Goal: Task Accomplishment & Management: Manage account settings

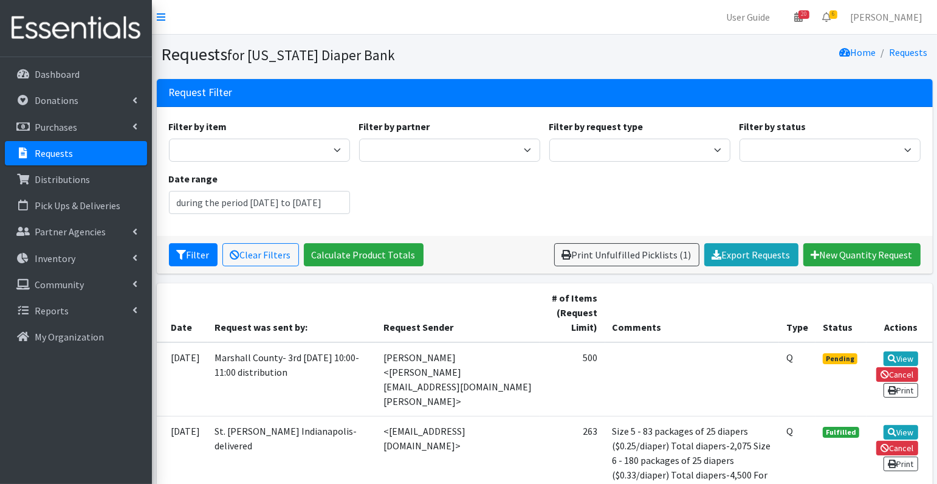
type input "[DATE] - [DATE]"
click at [69, 230] on p "Partner Agencies" at bounding box center [70, 231] width 71 height 12
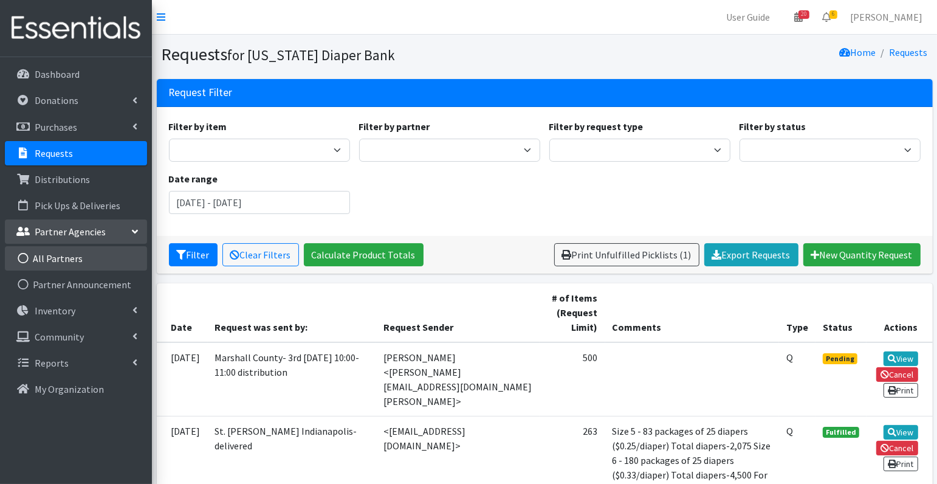
click at [69, 256] on link "All Partners" at bounding box center [76, 258] width 142 height 24
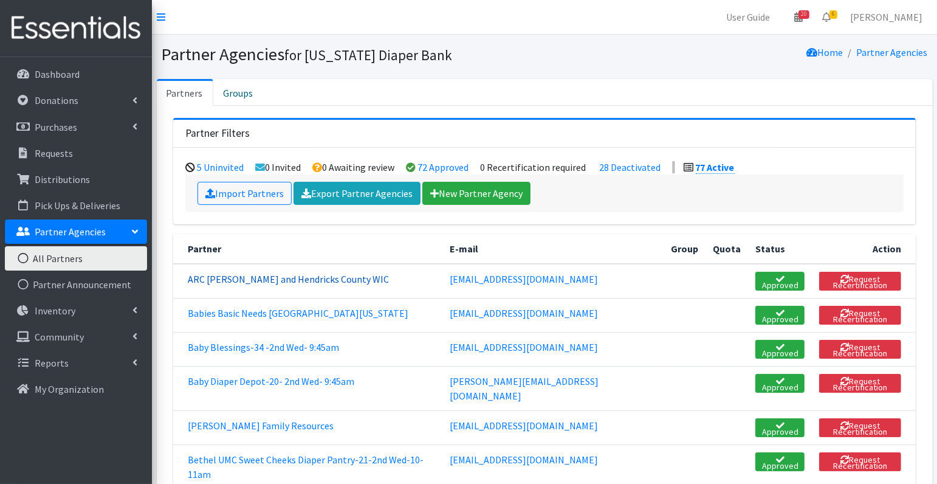
click at [293, 279] on link "ARC [PERSON_NAME] and Hendricks County WIC" at bounding box center [288, 279] width 201 height 12
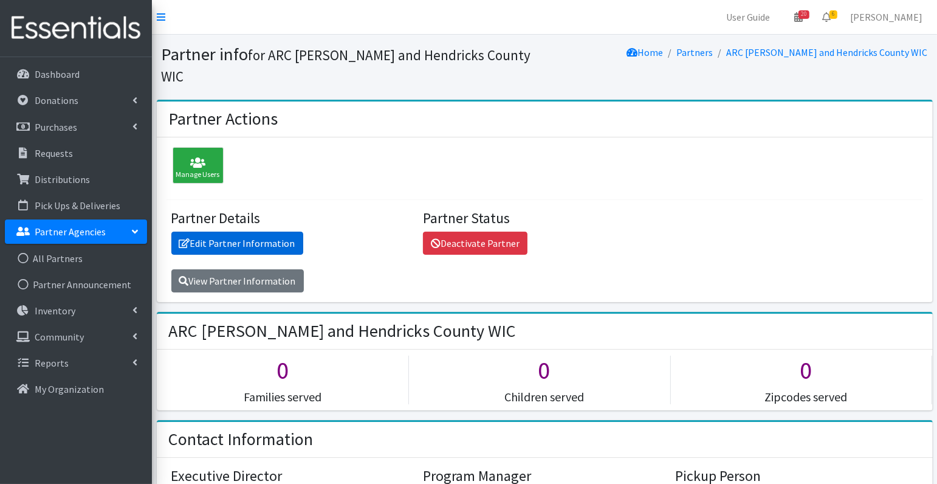
click at [254, 231] on link "Edit Partner Information" at bounding box center [237, 242] width 132 height 23
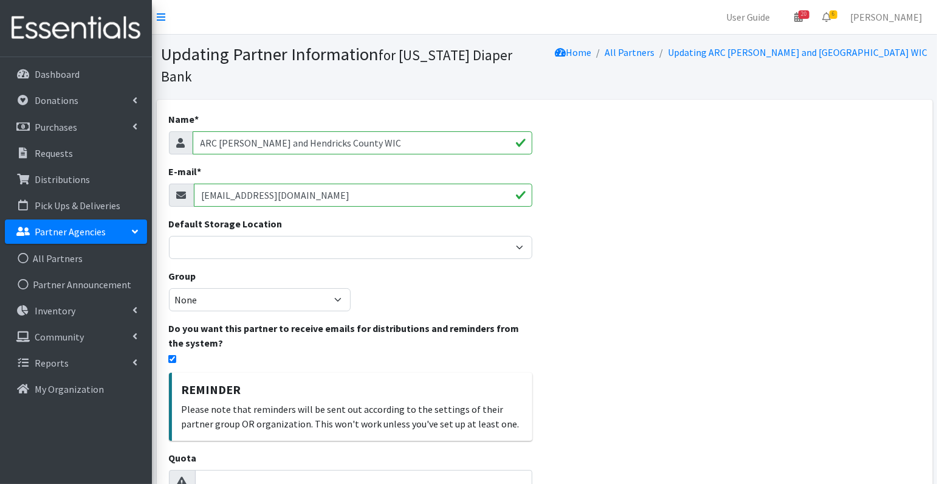
click at [392, 131] on input "ARC [PERSON_NAME] and Hendricks County WIC" at bounding box center [363, 142] width 340 height 23
click at [357, 131] on input "ARC Boone and Hendricks County WIC 3rd Wed-11:00" at bounding box center [363, 142] width 340 height 23
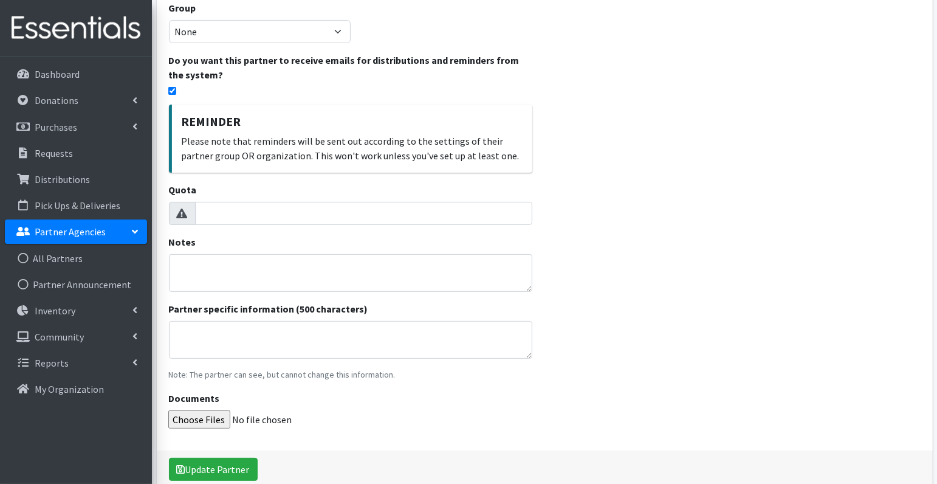
scroll to position [304, 0]
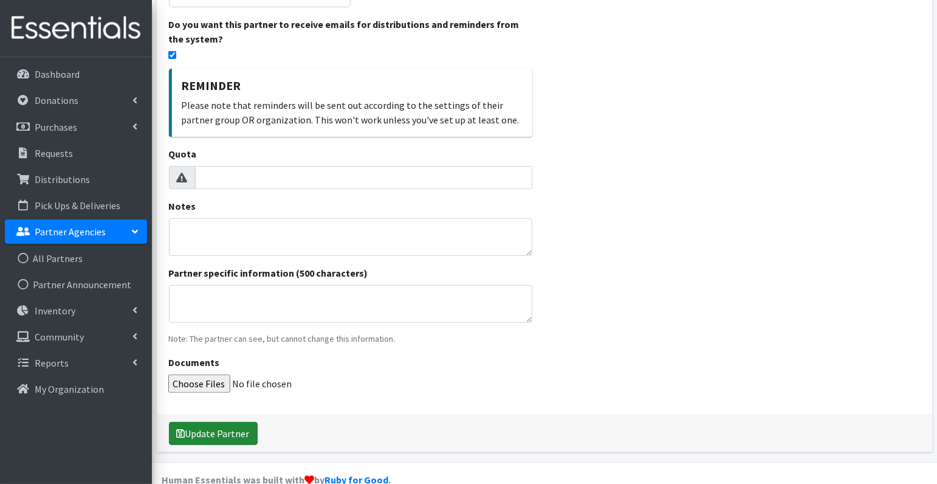
type input "ARC [PERSON_NAME] and [GEOGRAPHIC_DATA] WIC TANF delivery/3rd Wed-11:00"
click at [222, 422] on button "Update Partner" at bounding box center [213, 433] width 89 height 23
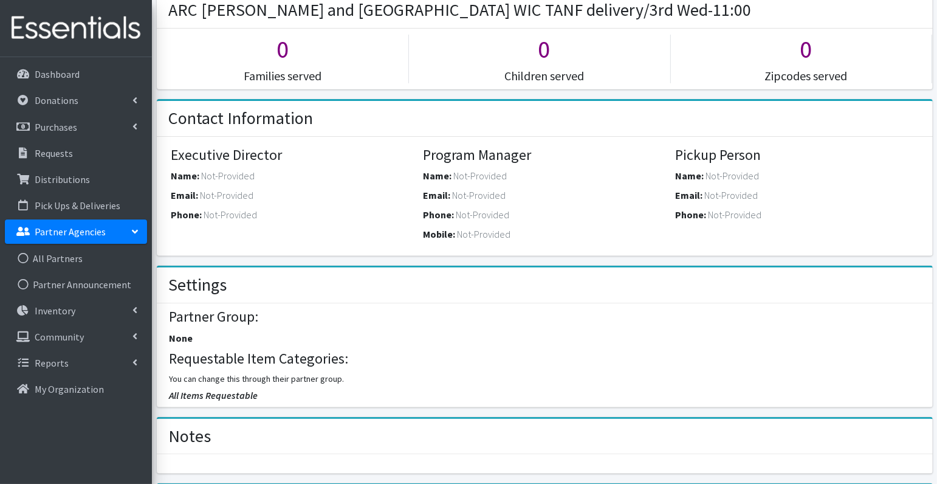
scroll to position [366, 0]
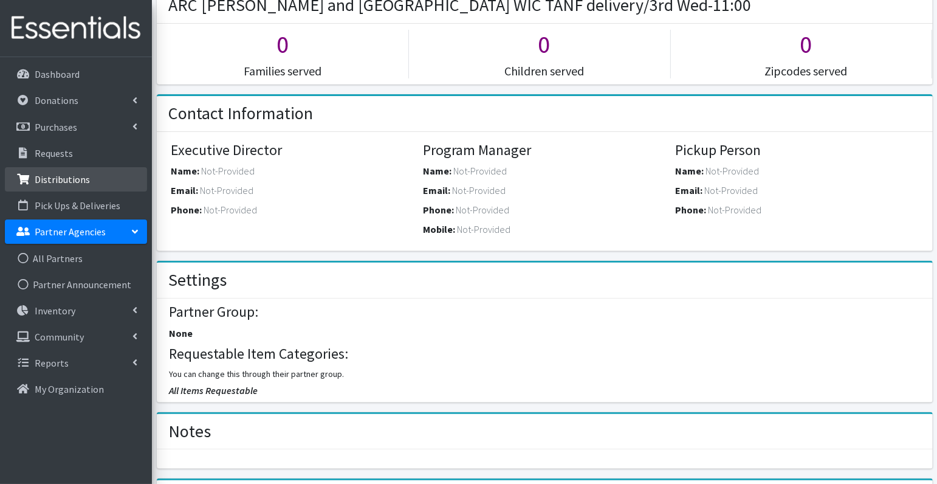
click at [62, 174] on p "Distributions" at bounding box center [62, 179] width 55 height 12
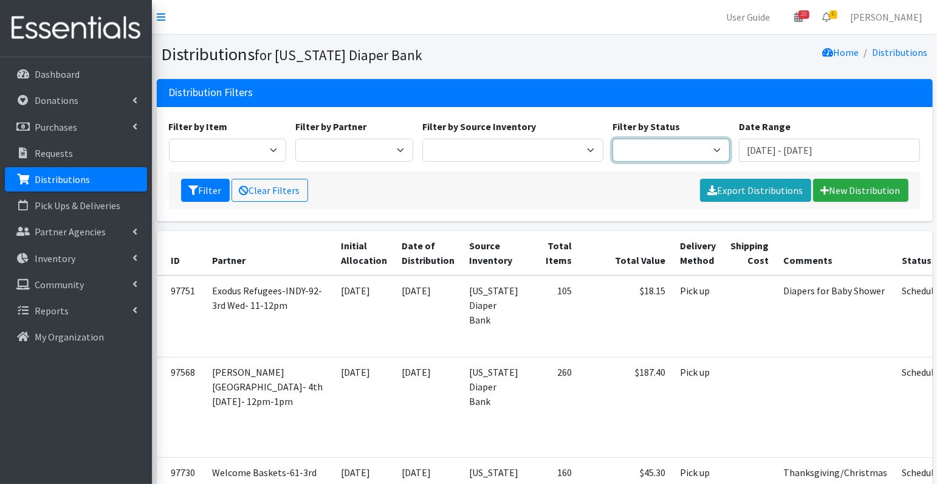
click at [670, 152] on select "Scheduled Complete" at bounding box center [671, 150] width 118 height 23
select select "5"
click at [200, 188] on button "Filter" at bounding box center [205, 190] width 49 height 23
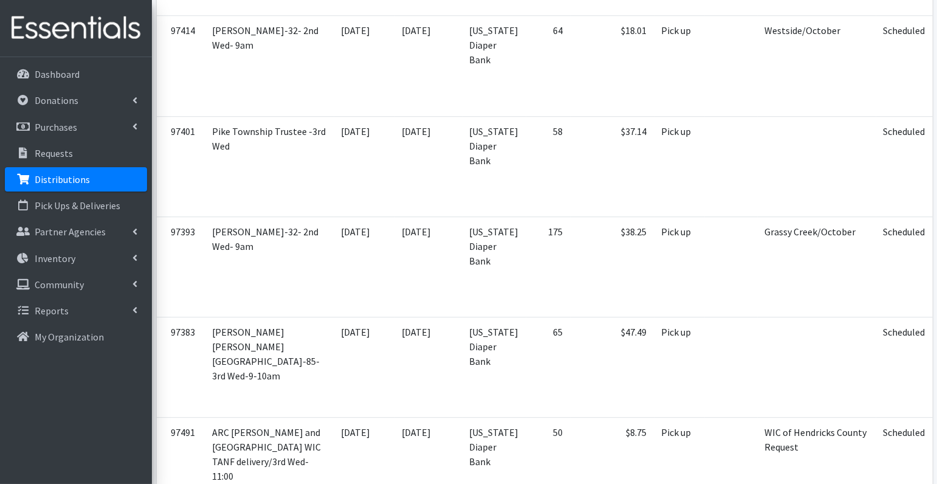
scroll to position [4153, 0]
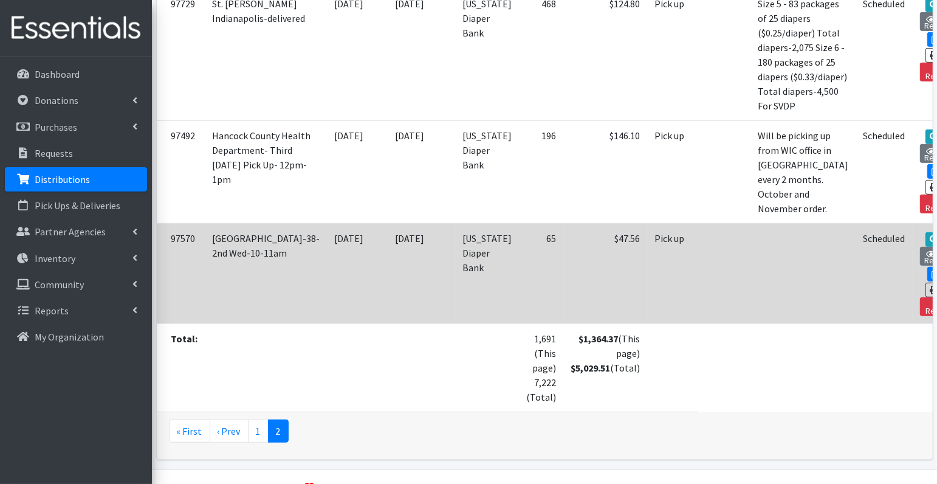
scroll to position [587, 0]
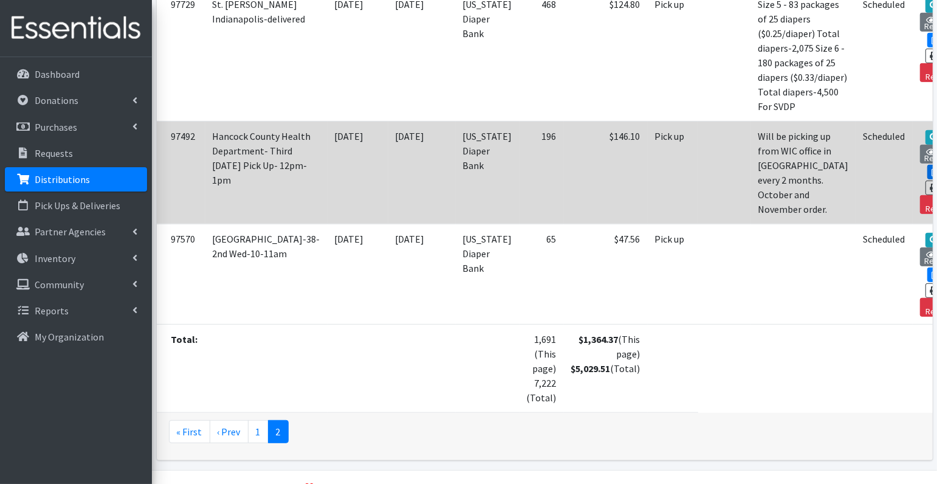
click at [927, 173] on link "Edit" at bounding box center [943, 172] width 33 height 15
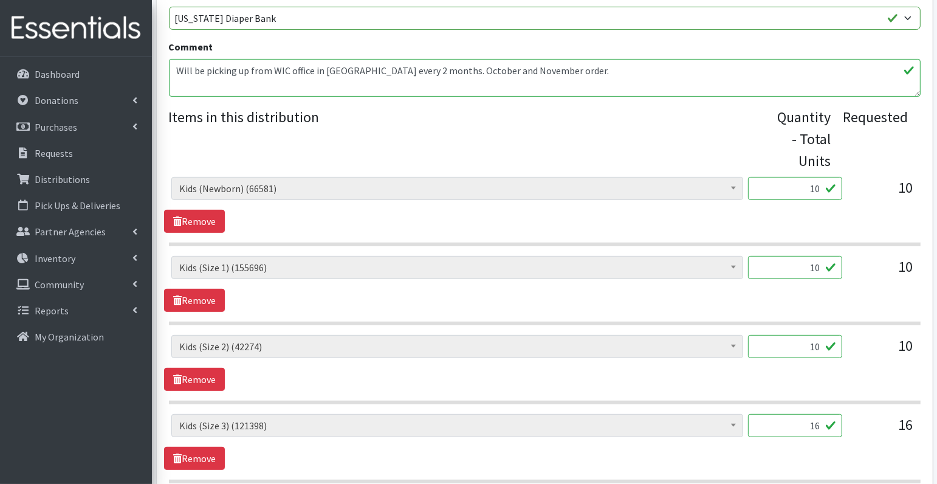
scroll to position [411, 0]
click at [807, 190] on input "10" at bounding box center [795, 189] width 94 height 23
type input "250"
click at [815, 258] on input "10" at bounding box center [795, 268] width 94 height 23
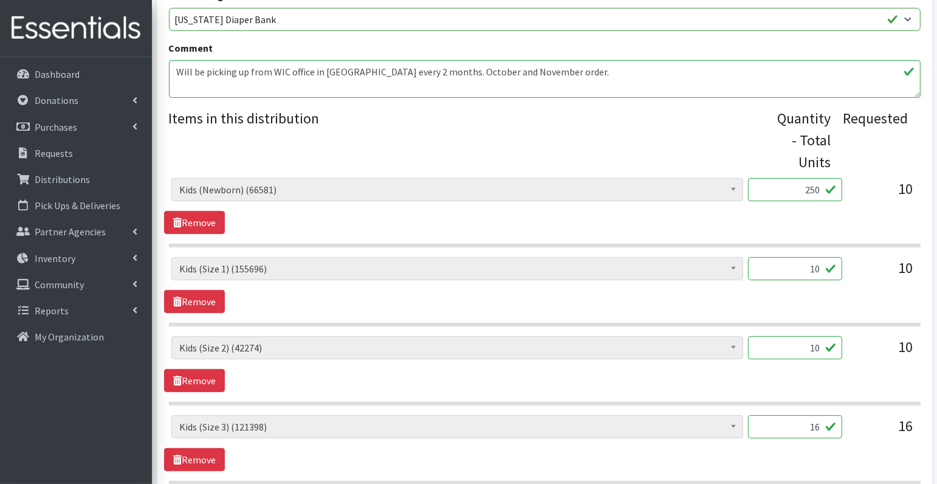
click at [815, 258] on input "10" at bounding box center [795, 268] width 94 height 23
type input "250"
click at [821, 350] on input "10" at bounding box center [795, 347] width 94 height 23
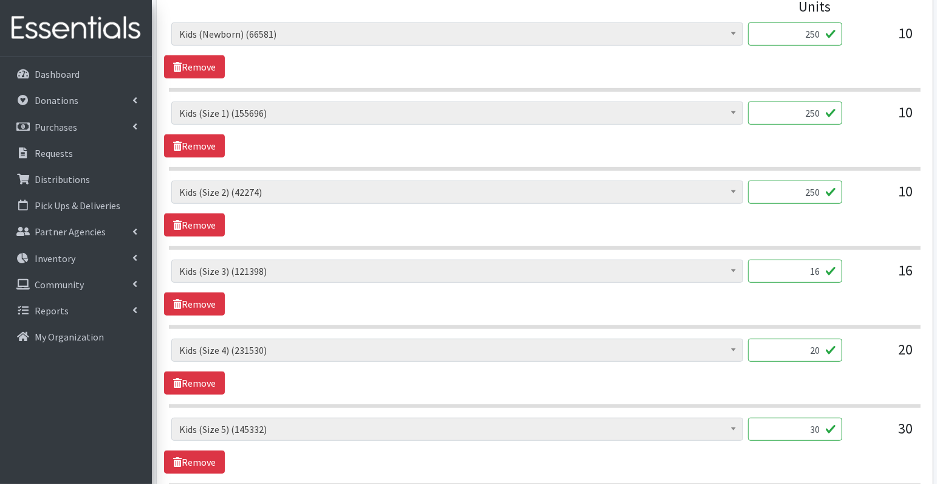
scroll to position [586, 0]
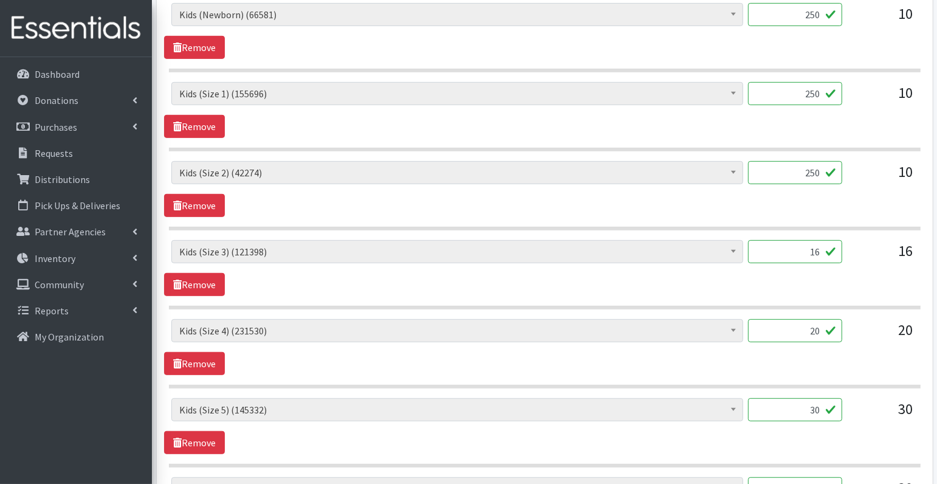
type input "250"
click at [804, 249] on input "16" at bounding box center [795, 251] width 94 height 23
type input "400"
click at [809, 323] on input "20" at bounding box center [795, 330] width 94 height 23
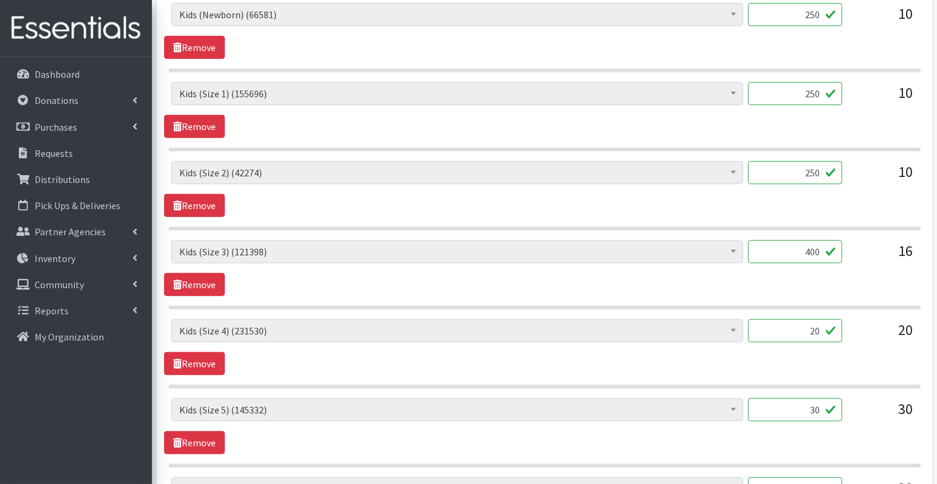
click at [809, 323] on input "20" at bounding box center [795, 330] width 94 height 23
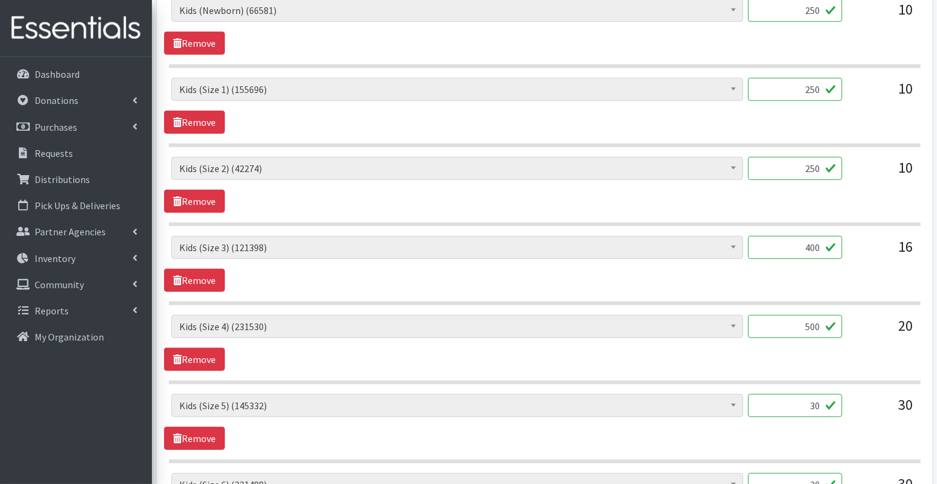
type input "500"
click at [813, 396] on input "30" at bounding box center [795, 405] width 94 height 23
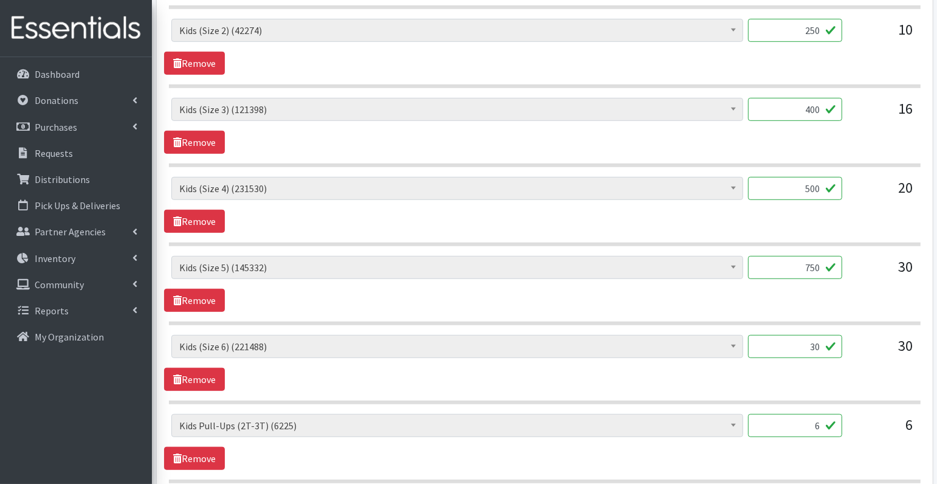
scroll to position [729, 0]
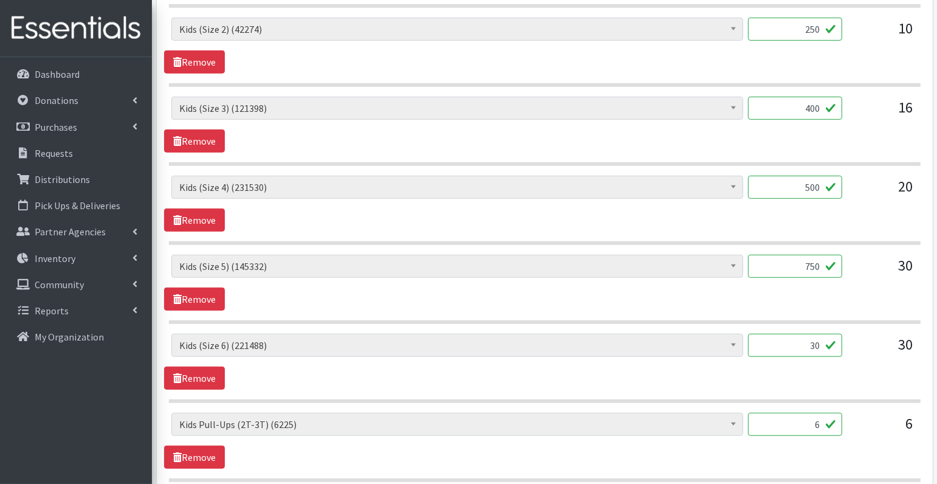
type input "750"
click at [804, 335] on input "30" at bounding box center [795, 345] width 94 height 23
type input "750"
click at [843, 399] on div "Diaper Rash Cream (626) Kids (Newborn) (66581) Kids (Preemie) (984) Kids (Size …" at bounding box center [544, 289] width 751 height 859
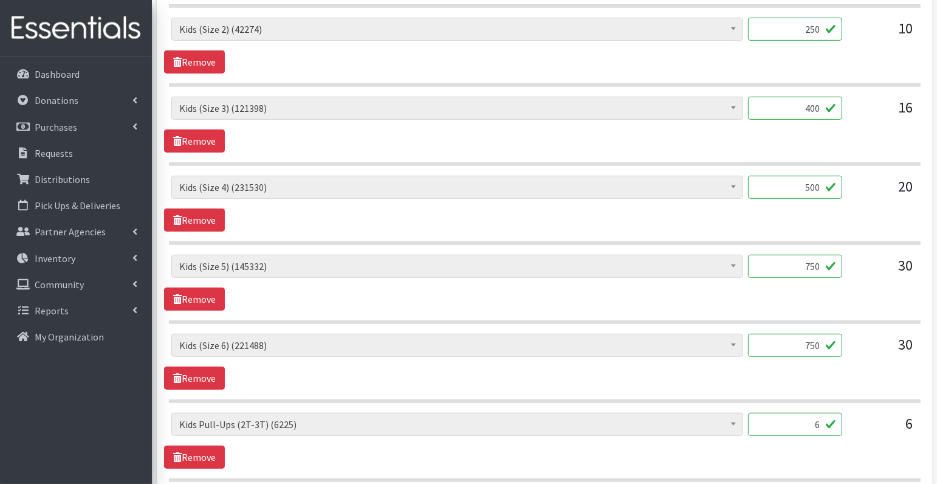
click at [824, 417] on input "6" at bounding box center [795, 423] width 94 height 23
type input "60"
click at [775, 447] on div "Diaper Rash Cream (626) Kids (Newborn) (66581) Kids (Preemie) (984) Kids (Size …" at bounding box center [544, 440] width 761 height 56
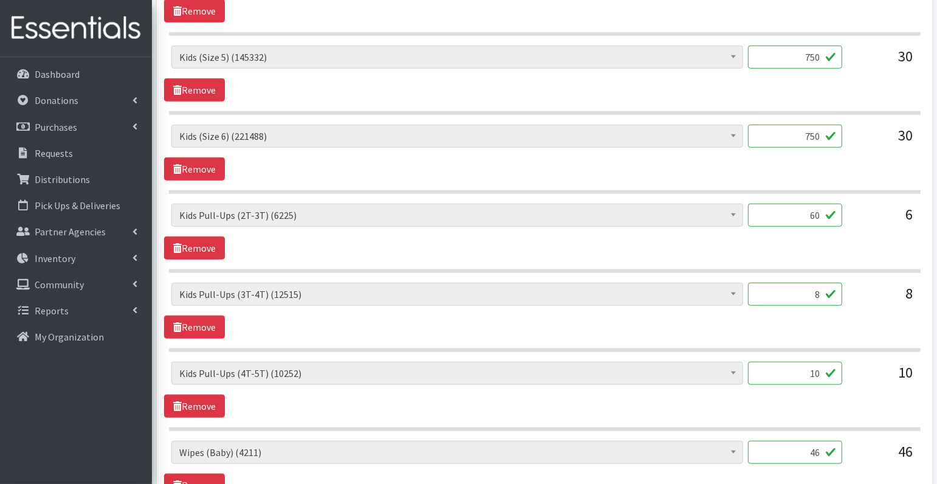
scroll to position [945, 0]
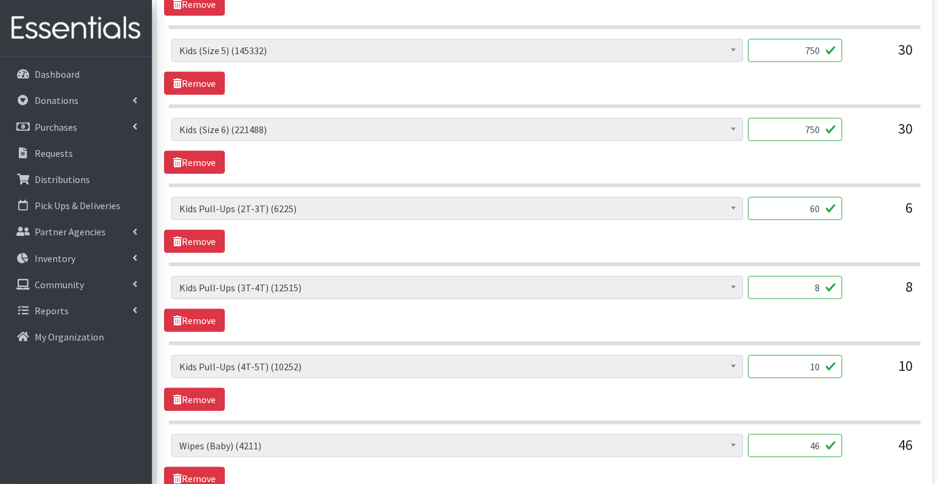
click at [825, 282] on input "8" at bounding box center [795, 287] width 94 height 23
type input "80"
click at [813, 363] on input "10" at bounding box center [795, 366] width 94 height 23
type input "100"
click at [838, 408] on section "Diaper Rash Cream (626) Kids (Newborn) (66581) Kids (Preemie) (984) Kids (Size …" at bounding box center [544, 389] width 751 height 69
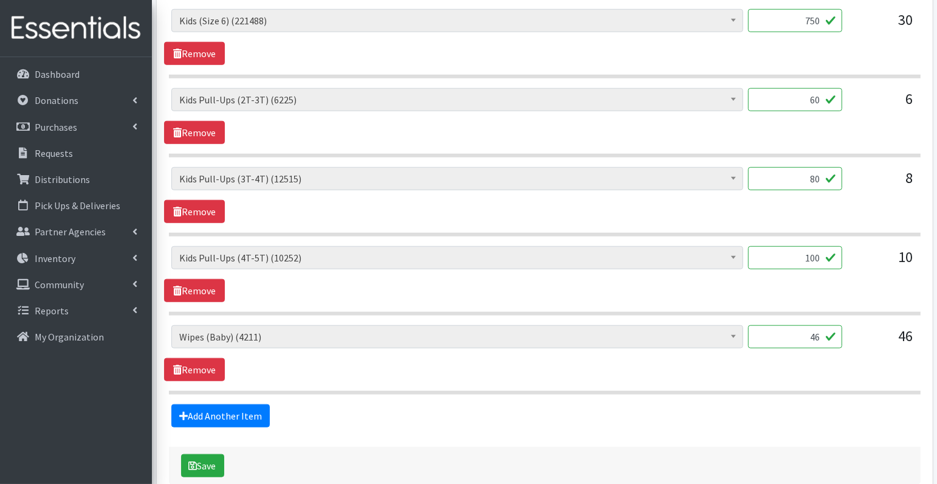
scroll to position [1059, 0]
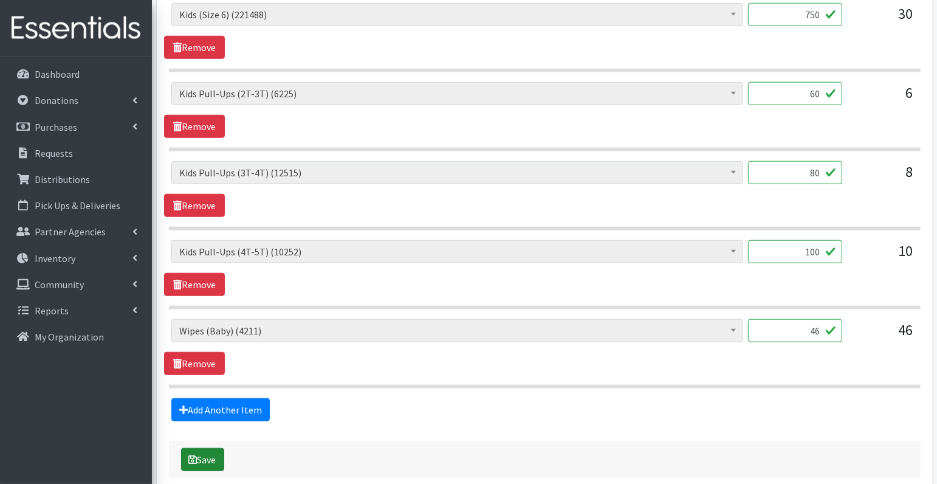
click at [214, 451] on button "Save" at bounding box center [202, 459] width 43 height 23
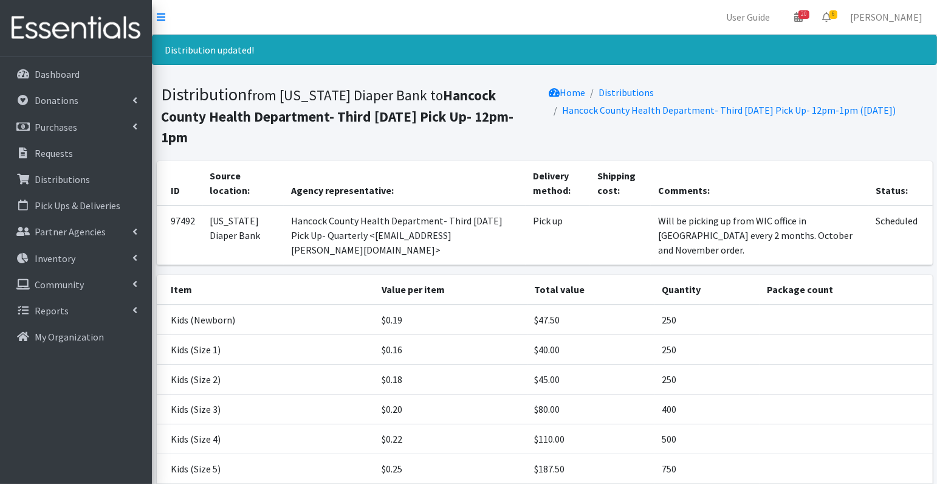
scroll to position [244, 0]
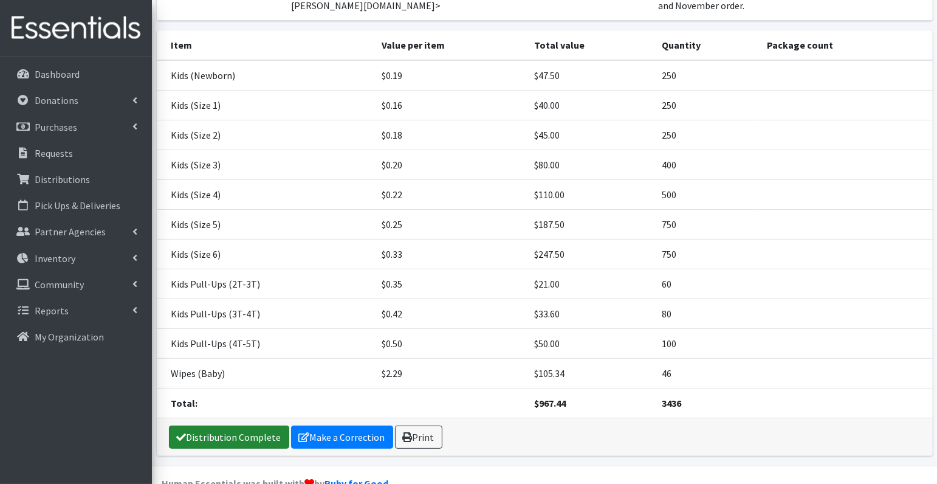
click at [217, 425] on link "Distribution Complete" at bounding box center [229, 436] width 120 height 23
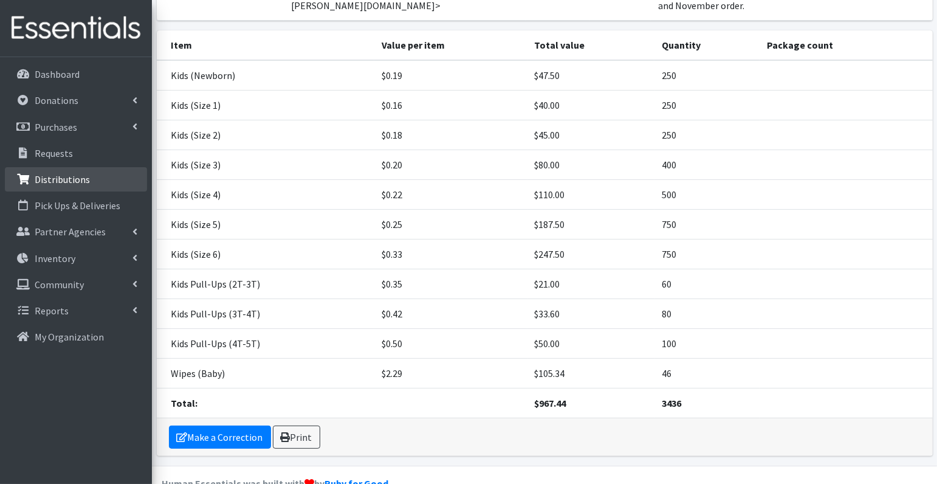
click at [81, 177] on p "Distributions" at bounding box center [62, 179] width 55 height 12
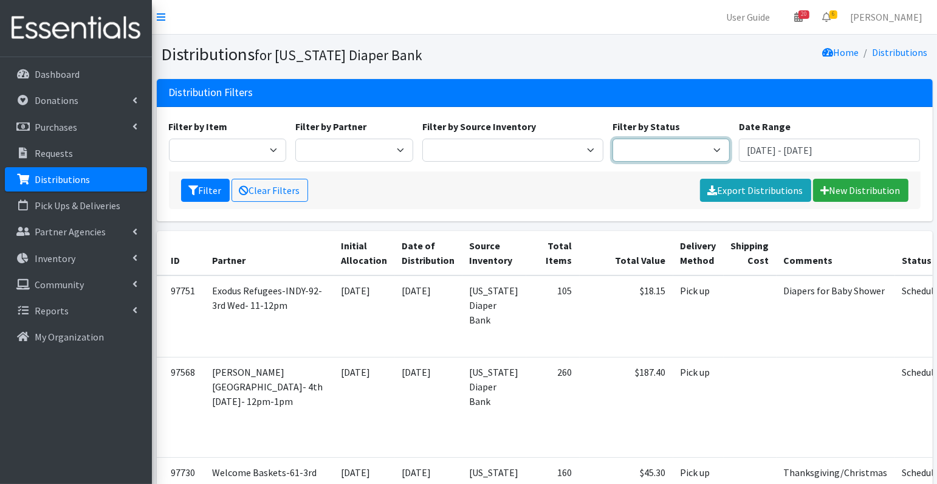
click at [662, 139] on select "Scheduled Complete" at bounding box center [671, 150] width 118 height 23
select select "5"
click at [197, 190] on icon "submit" at bounding box center [194, 190] width 10 height 10
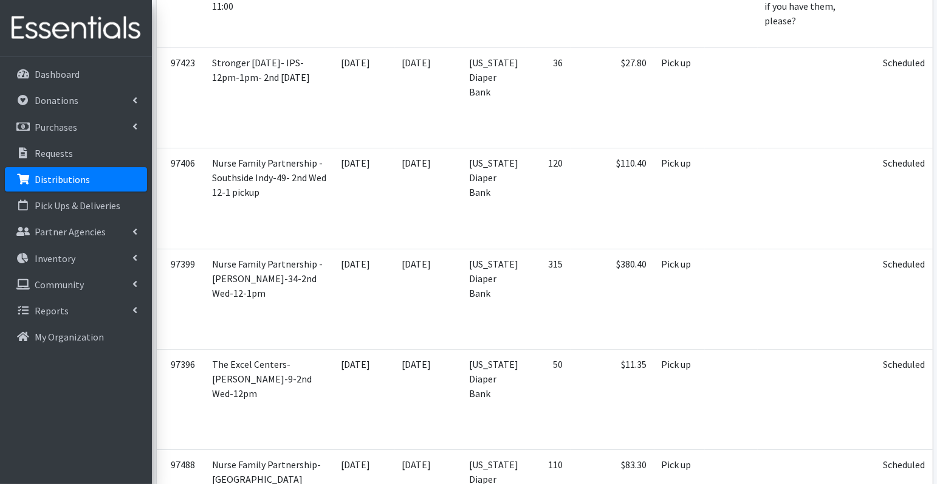
scroll to position [4153, 0]
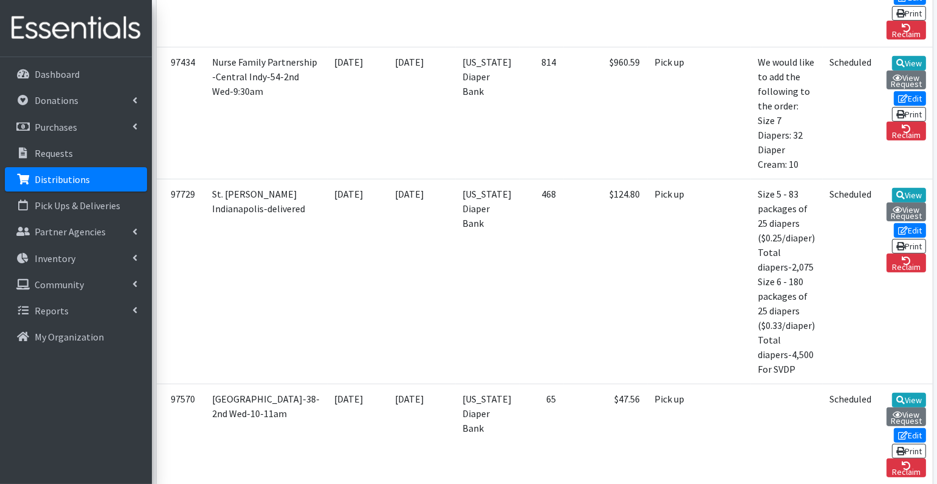
scroll to position [507, 0]
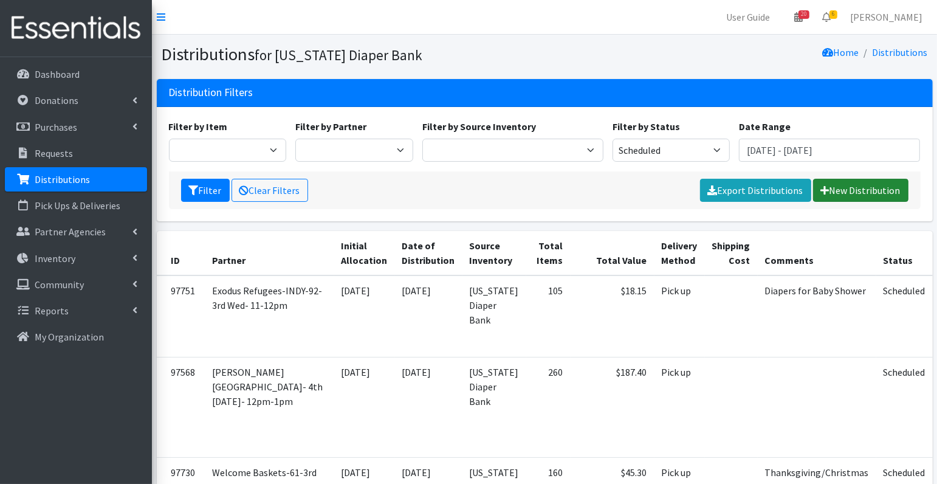
click at [849, 192] on link "New Distribution" at bounding box center [860, 190] width 95 height 23
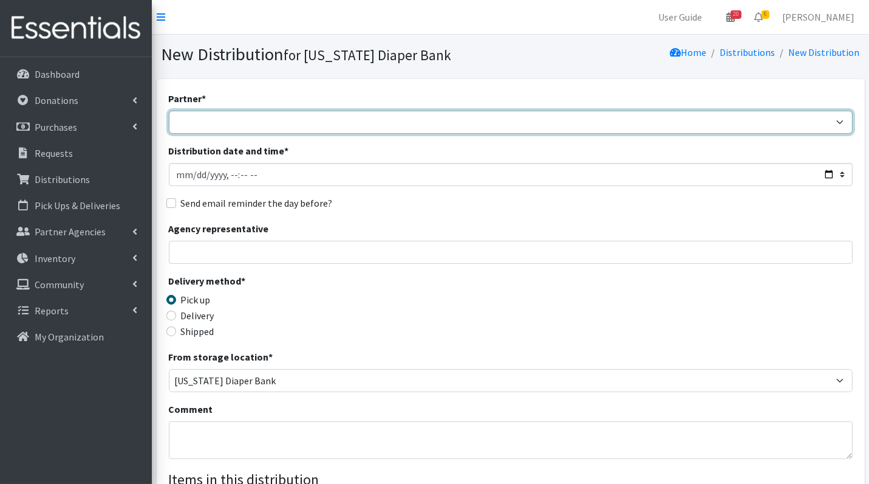
click at [231, 126] on select "ARC Boone and Hendricks County WIC TANF delivery/3rd Wed-11:00 Babies Basic Nee…" at bounding box center [511, 122] width 684 height 23
select select "5074"
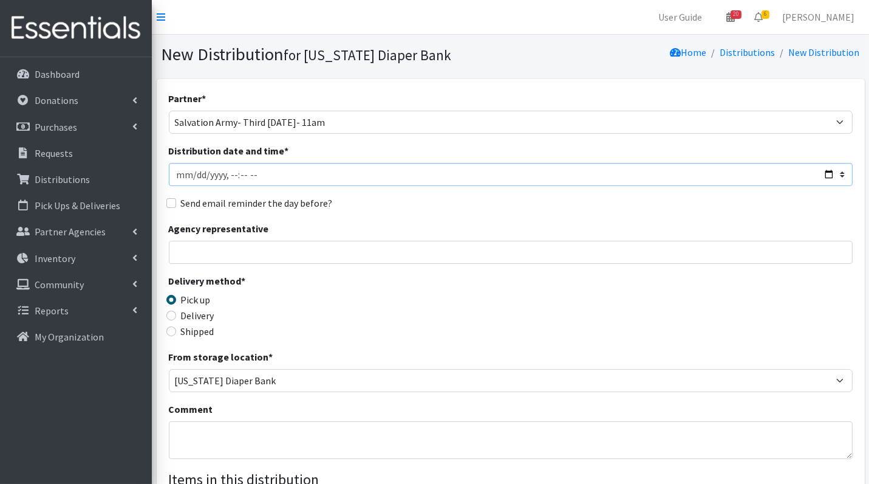
click at [196, 175] on input "Distribution date and time *" at bounding box center [511, 174] width 684 height 23
click at [242, 173] on input "Distribution date and time *" at bounding box center [511, 174] width 684 height 23
click at [259, 174] on input "Distribution date and time *" at bounding box center [511, 174] width 684 height 23
type input "2025-10-15T11:00"
click at [173, 204] on input "Send email reminder the day before?" at bounding box center [171, 203] width 10 height 10
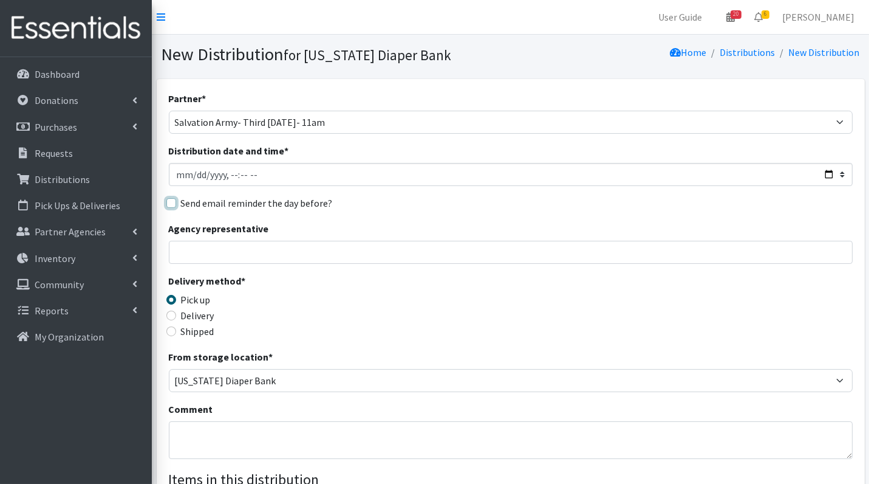
checkbox input "true"
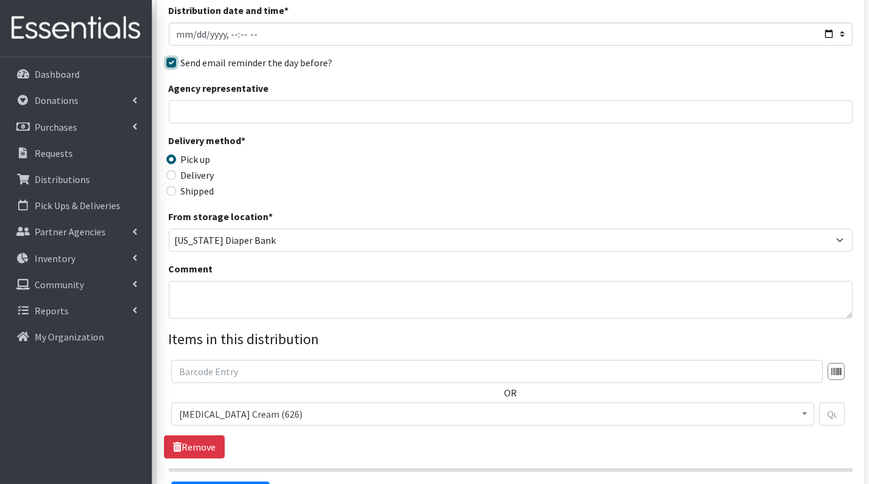
scroll to position [144, 0]
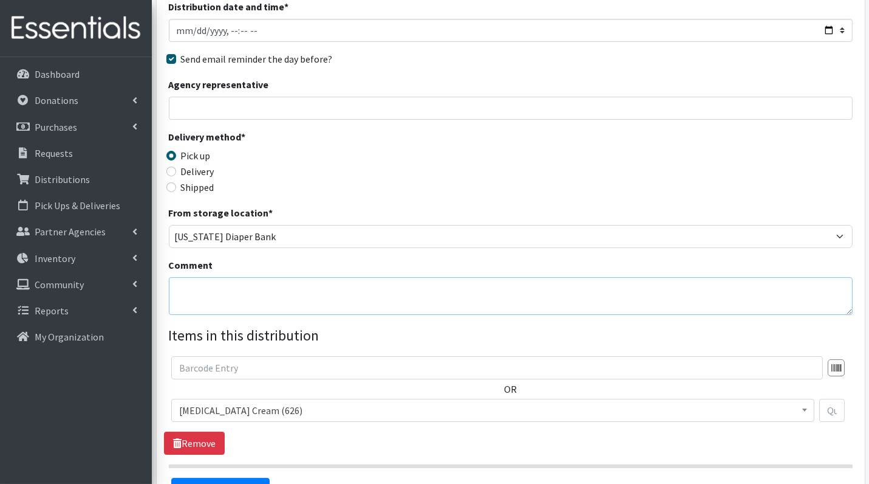
click at [234, 299] on textarea "Comment" at bounding box center [511, 296] width 684 height 38
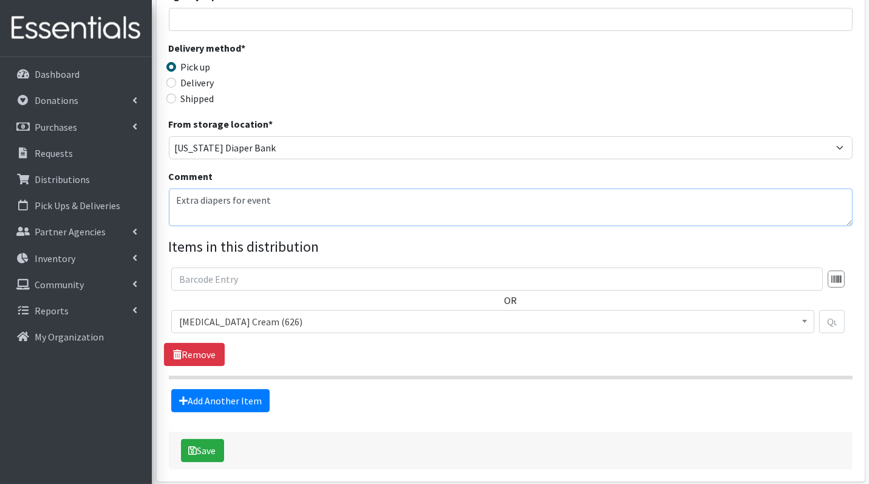
scroll to position [233, 0]
type textarea "Extra diapers for event"
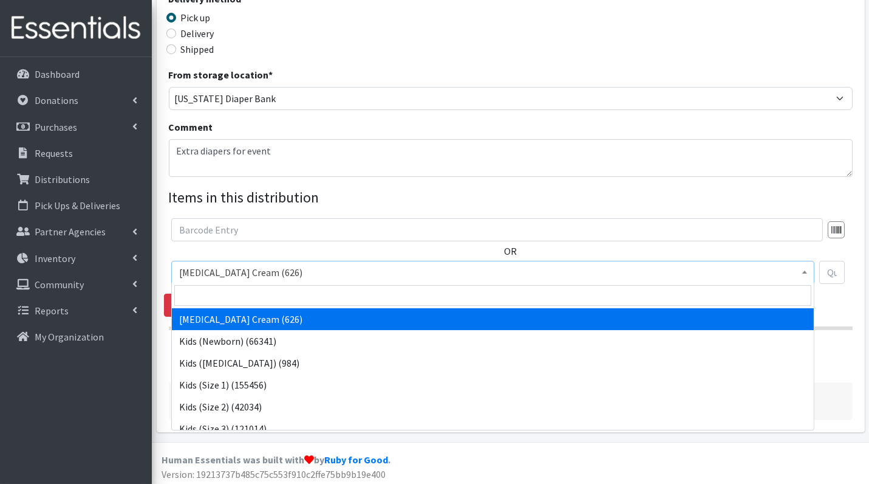
click at [327, 271] on span "Diaper Rash Cream (626)" at bounding box center [493, 272] width 628 height 17
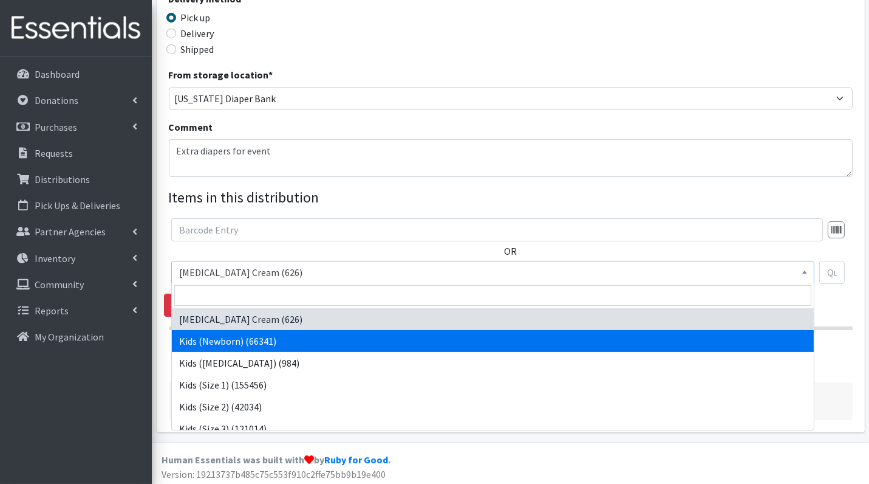
select select "3400"
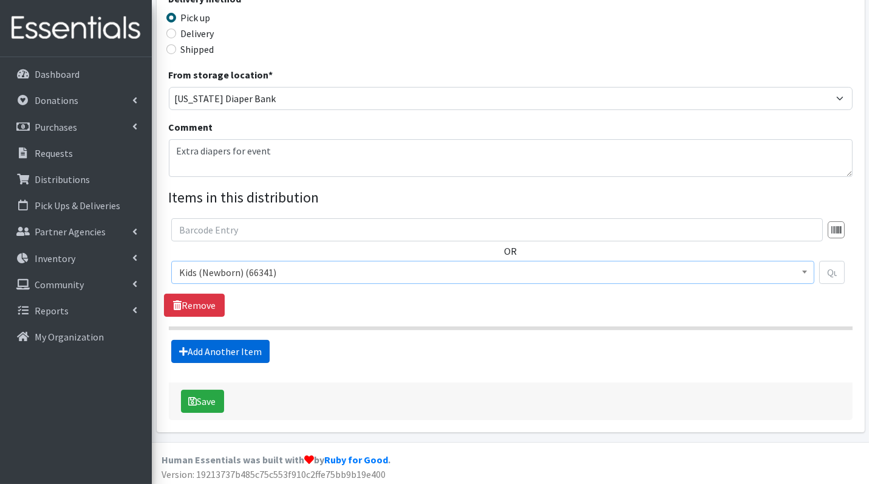
click at [219, 344] on link "Add Another Item" at bounding box center [220, 351] width 98 height 23
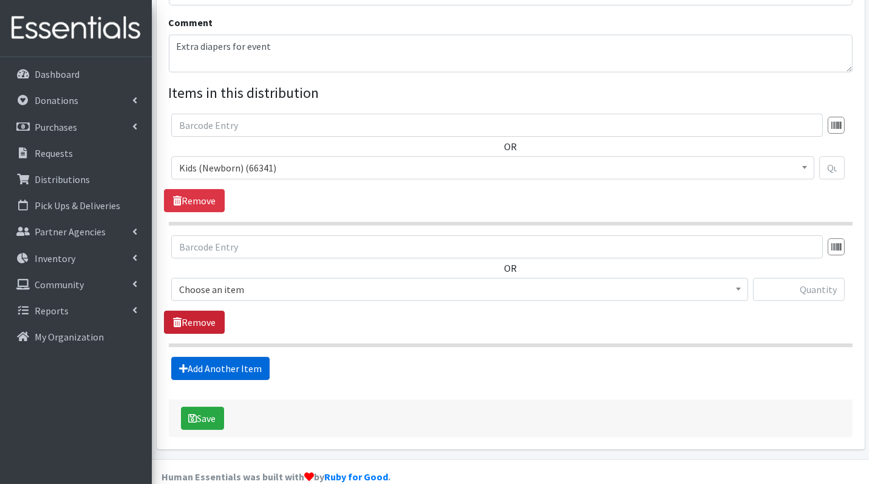
scroll to position [403, 0]
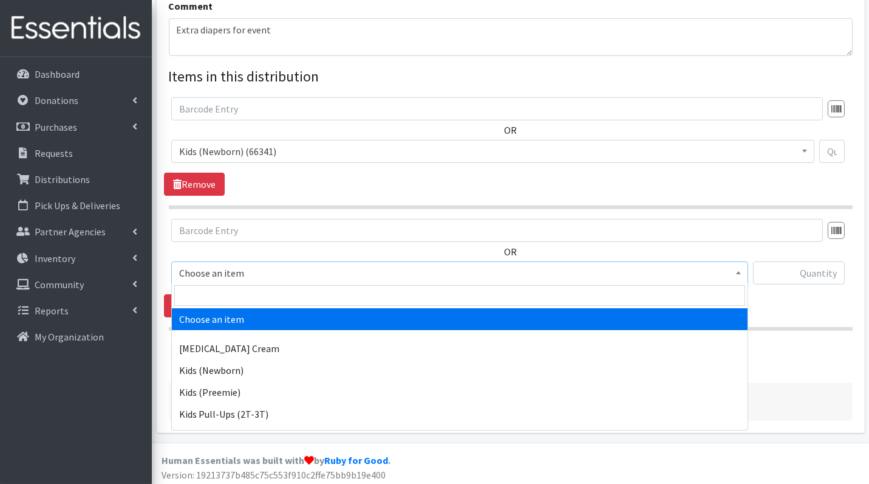
click at [241, 274] on span "Choose an item" at bounding box center [459, 272] width 561 height 17
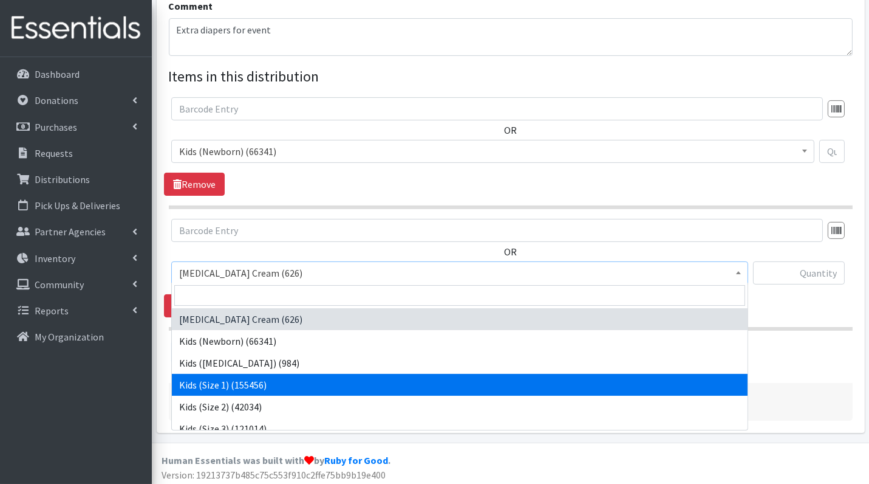
select select "3401"
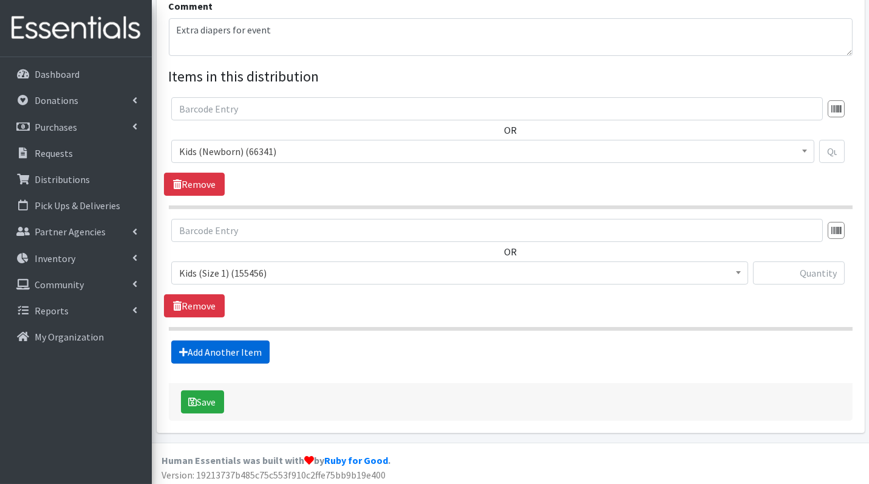
click at [245, 353] on link "Add Another Item" at bounding box center [220, 351] width 98 height 23
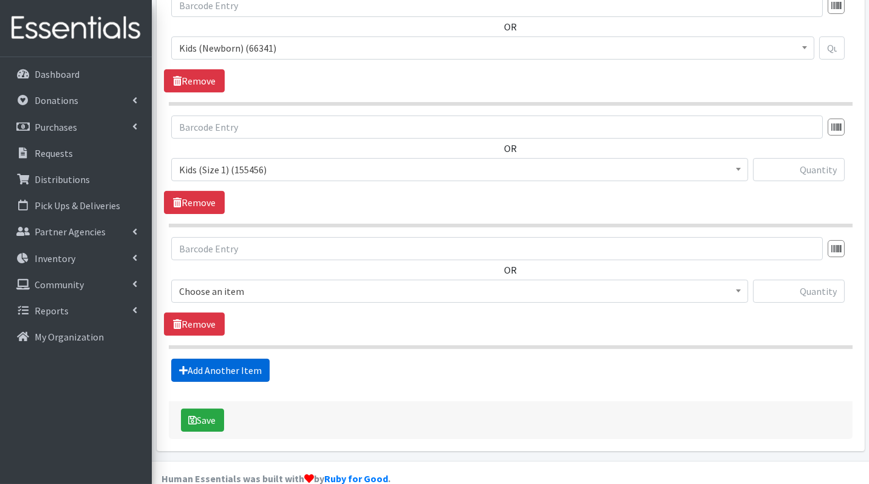
scroll to position [523, 0]
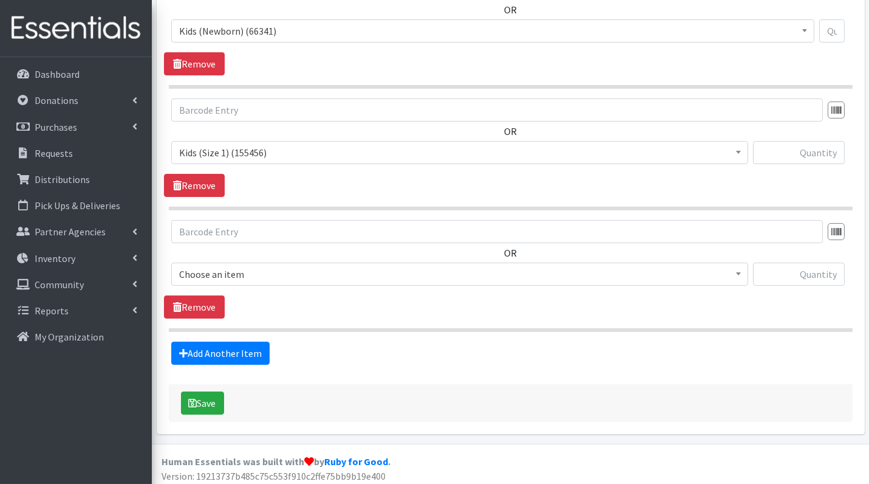
click at [242, 265] on span "Choose an item" at bounding box center [459, 273] width 561 height 17
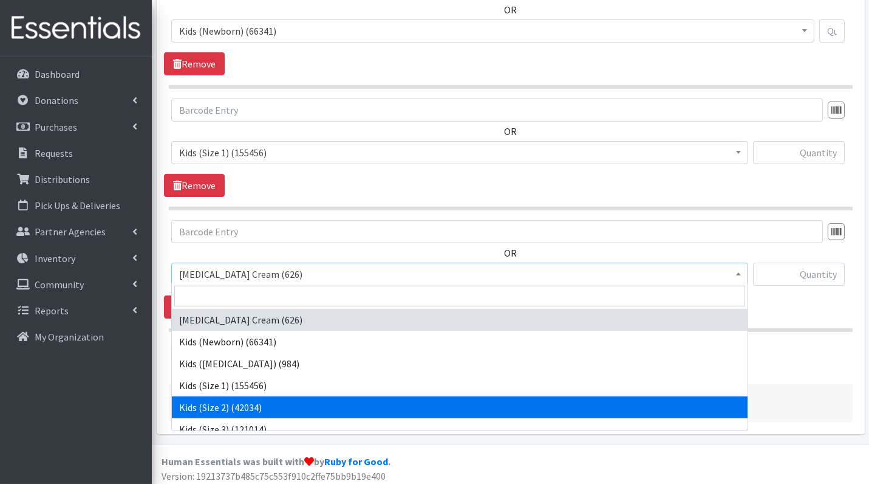
scroll to position [61, 0]
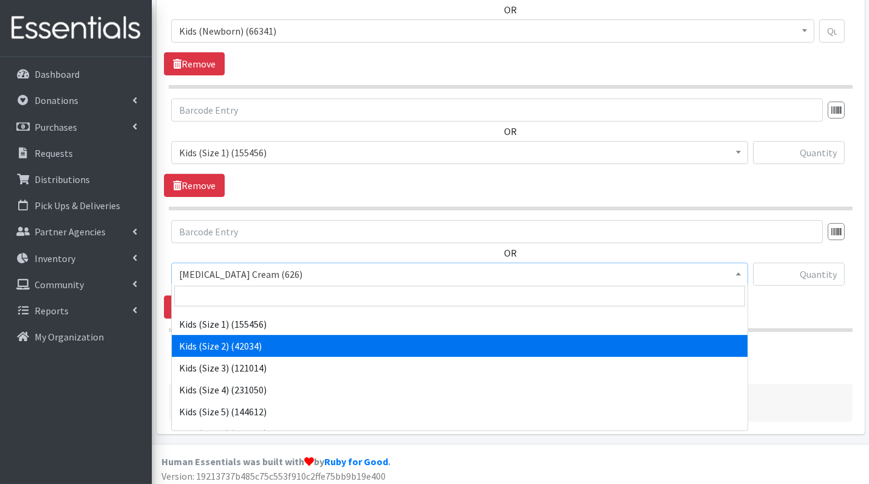
select select "3420"
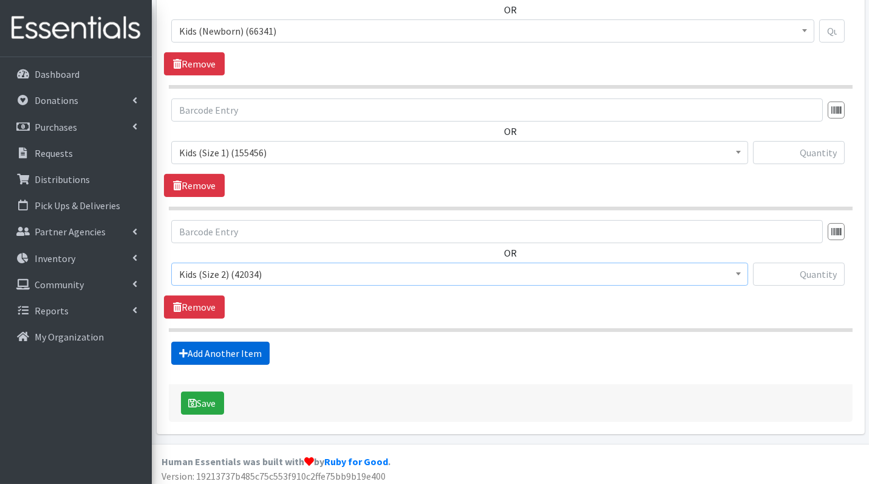
click at [237, 352] on link "Add Another Item" at bounding box center [220, 352] width 98 height 23
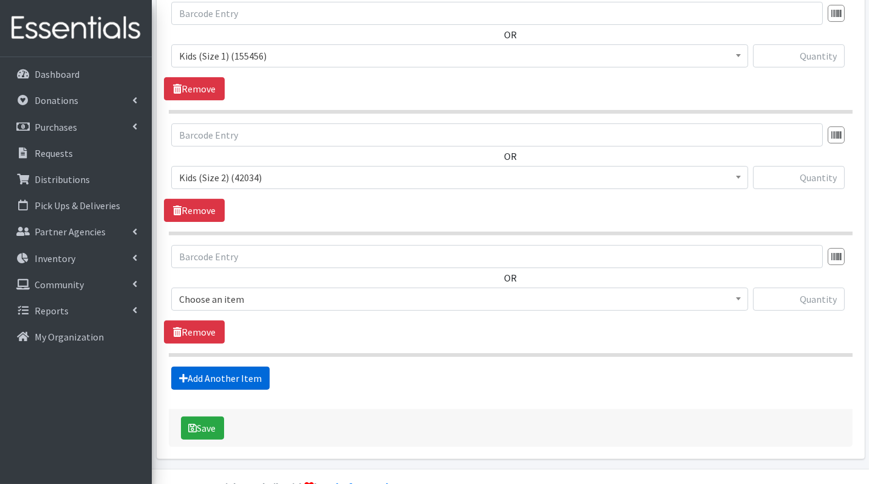
scroll to position [644, 0]
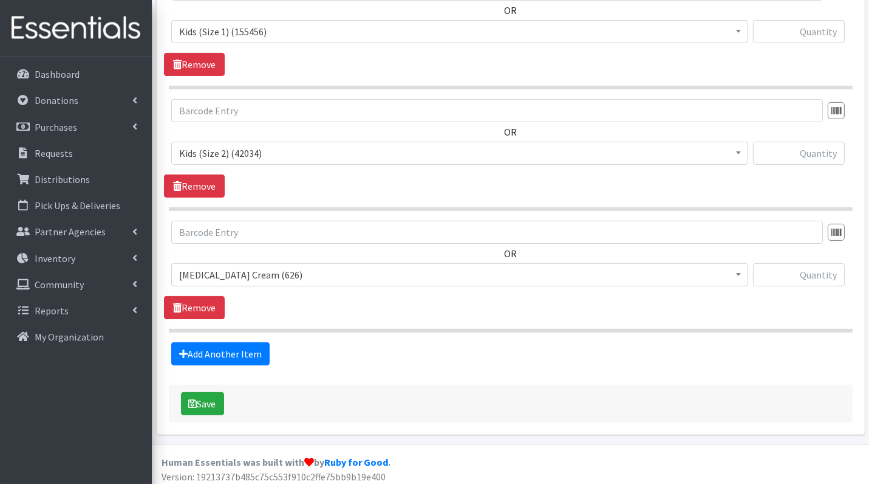
click at [227, 272] on span "Diaper Rash Cream (626)" at bounding box center [459, 274] width 561 height 17
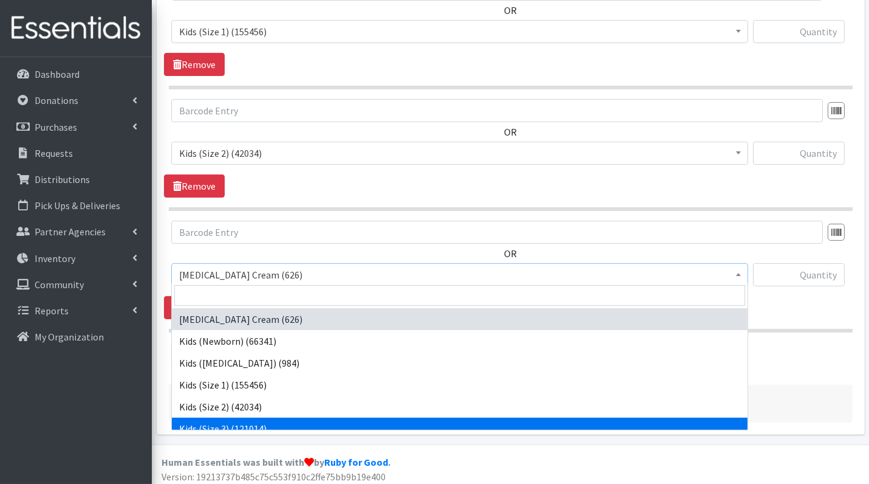
scroll to position [49, 0]
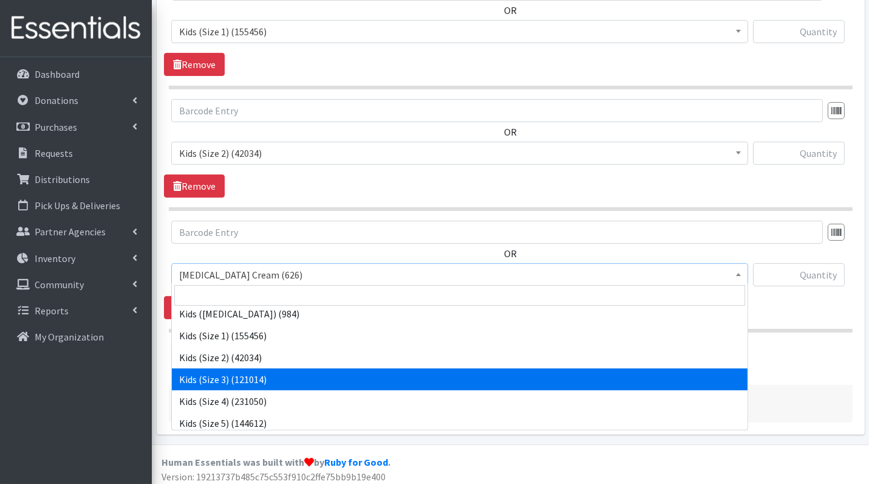
select select "3393"
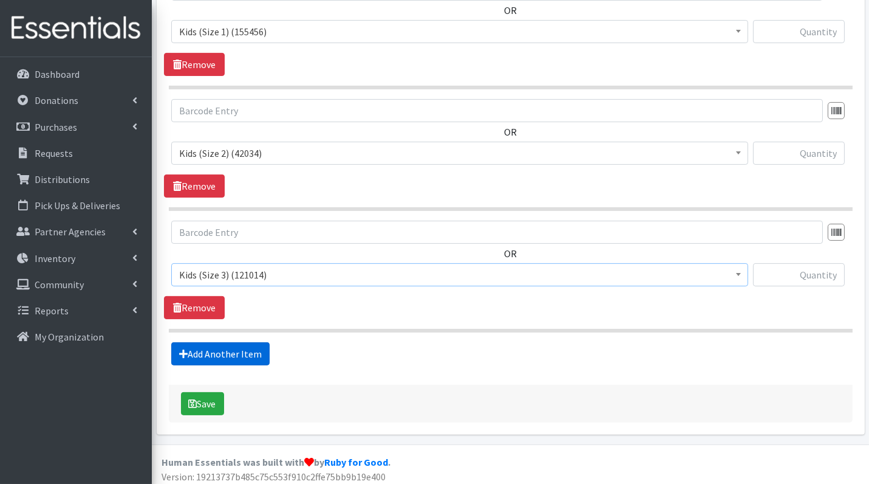
click at [229, 353] on link "Add Another Item" at bounding box center [220, 353] width 98 height 23
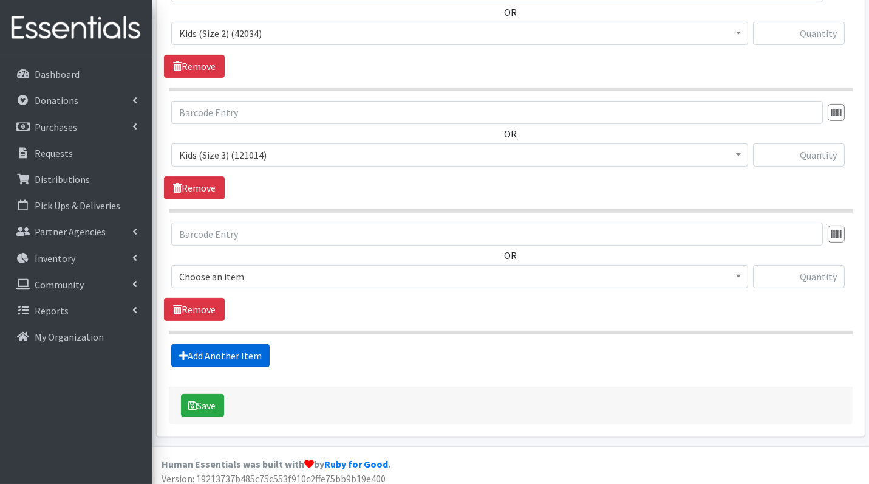
scroll to position [764, 0]
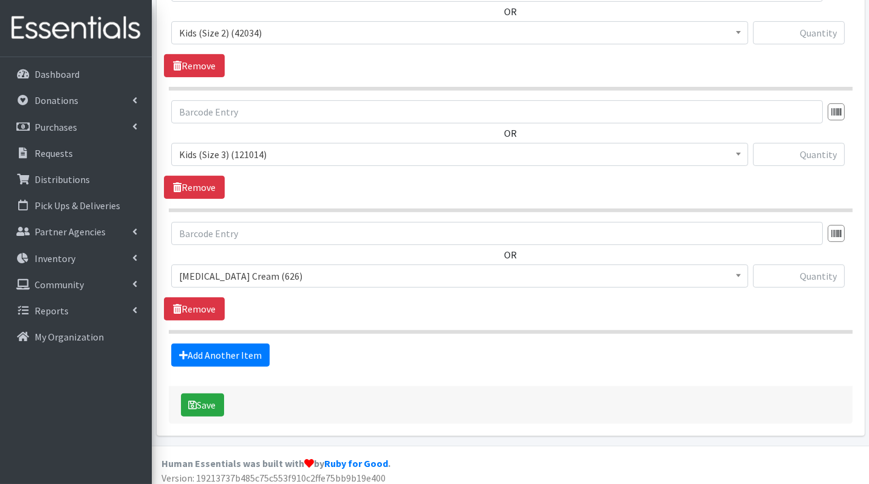
click at [221, 278] on span "Diaper Rash Cream (626)" at bounding box center [459, 275] width 561 height 17
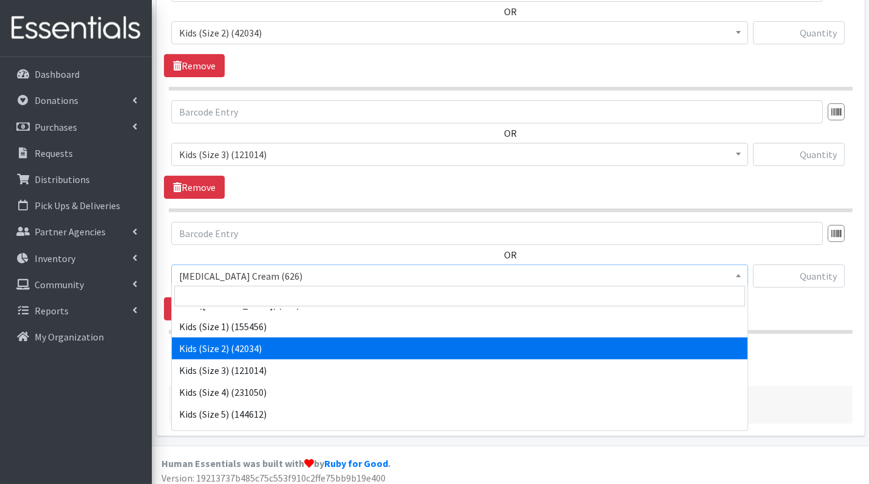
scroll to position [61, 0]
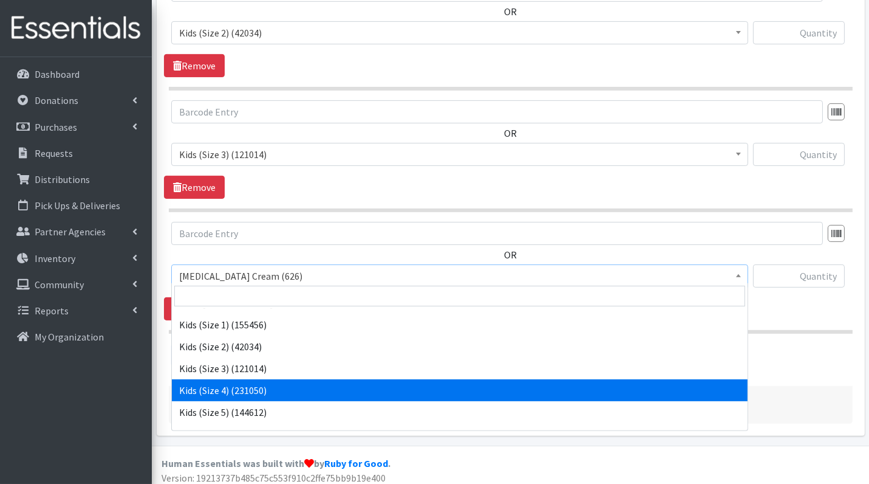
select select "3394"
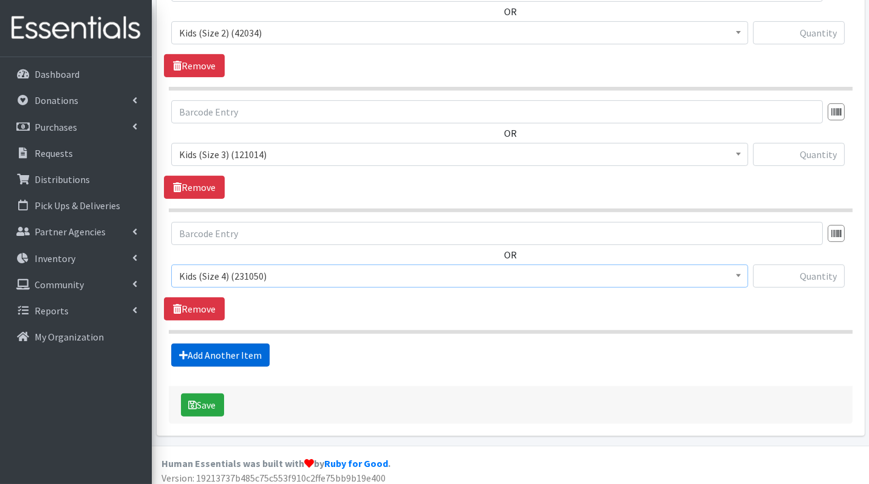
click at [234, 354] on link "Add Another Item" at bounding box center [220, 354] width 98 height 23
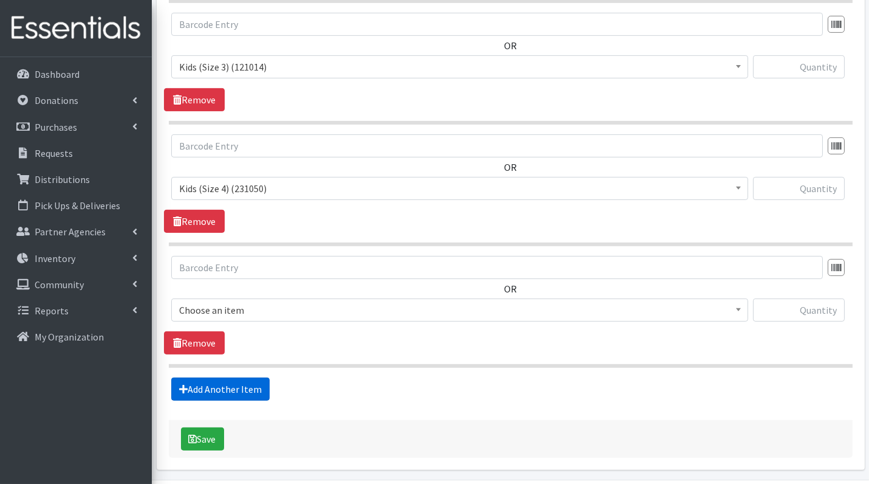
scroll to position [885, 0]
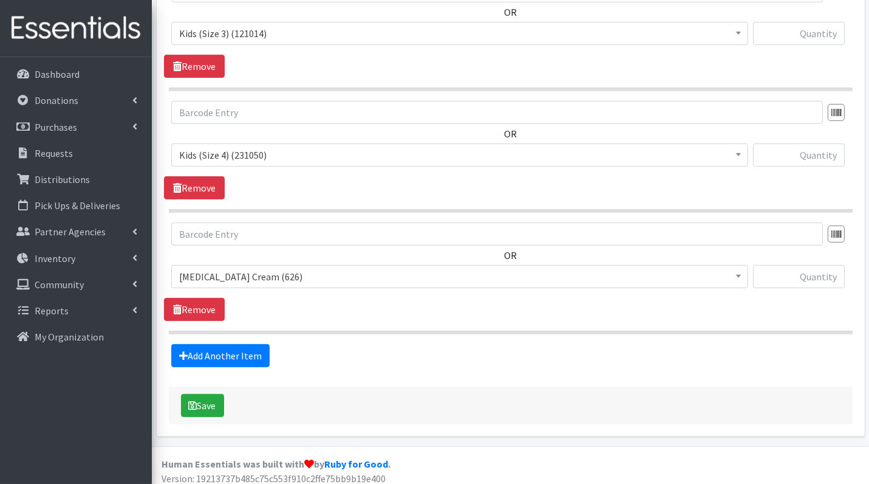
click at [233, 272] on span "Diaper Rash Cream (626)" at bounding box center [459, 276] width 561 height 17
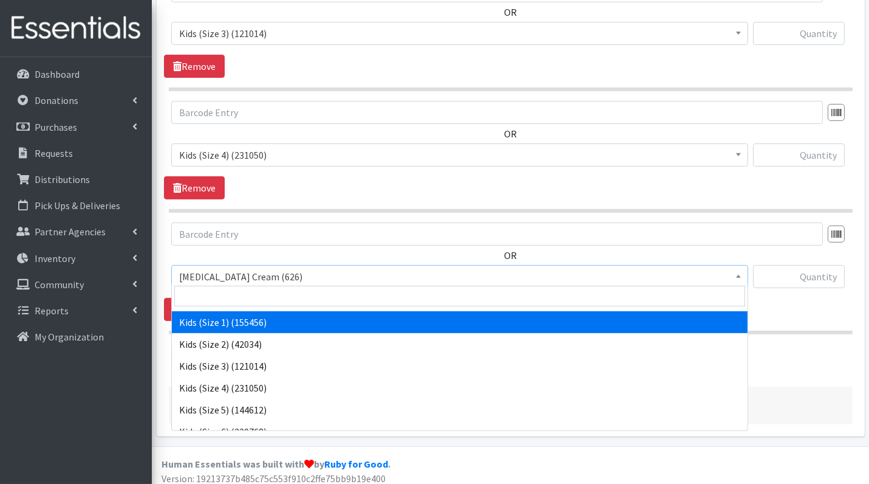
scroll to position [74, 0]
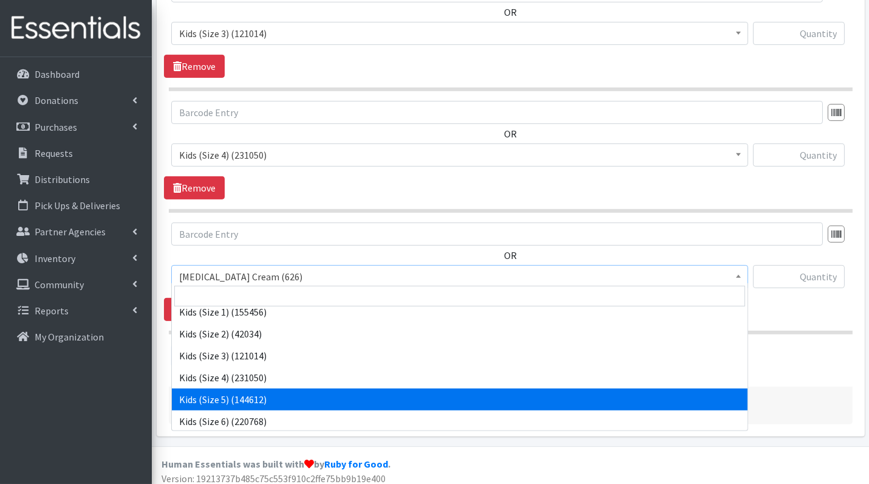
select select "3407"
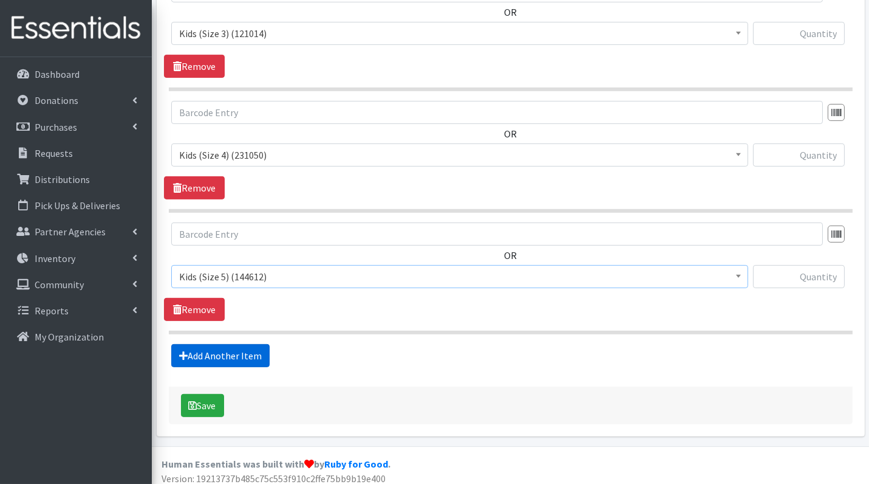
click at [245, 355] on link "Add Another Item" at bounding box center [220, 355] width 98 height 23
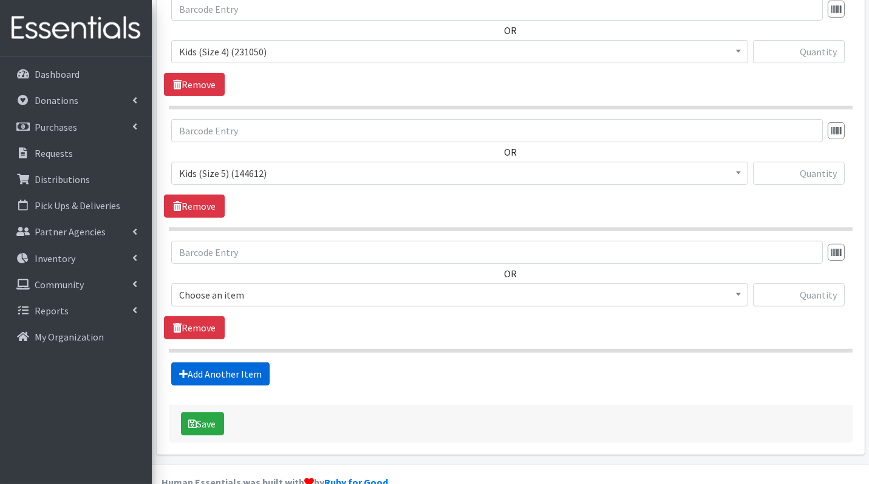
scroll to position [1006, 0]
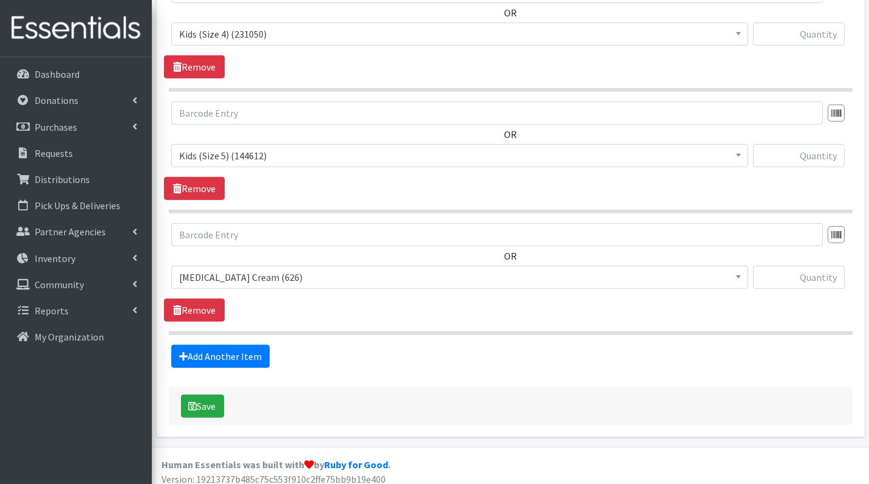
click at [242, 271] on span "Diaper Rash Cream (626)" at bounding box center [459, 277] width 561 height 17
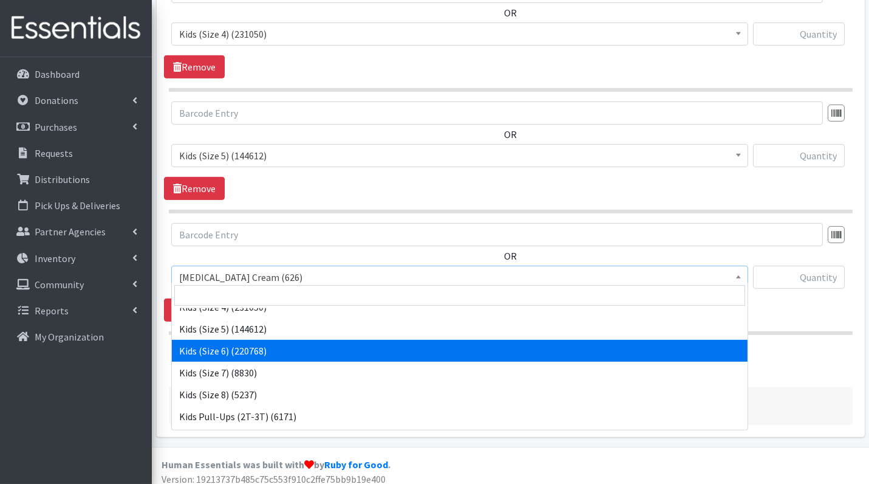
scroll to position [155, 0]
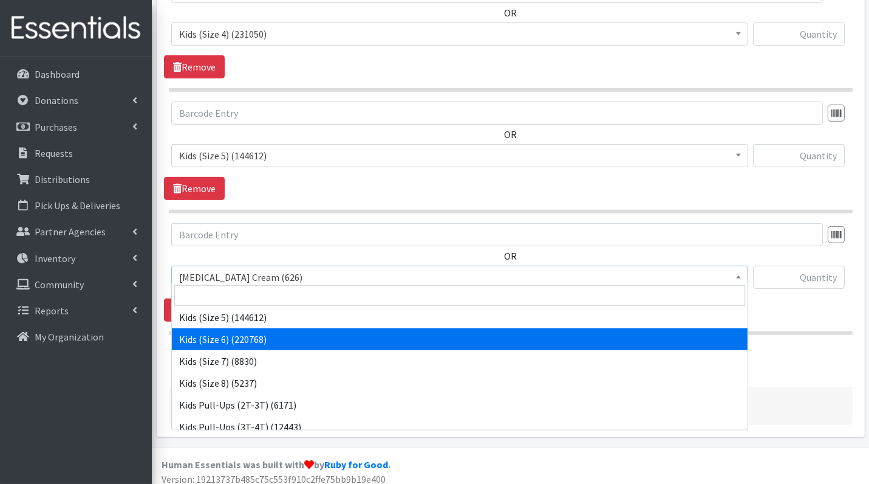
select select "3419"
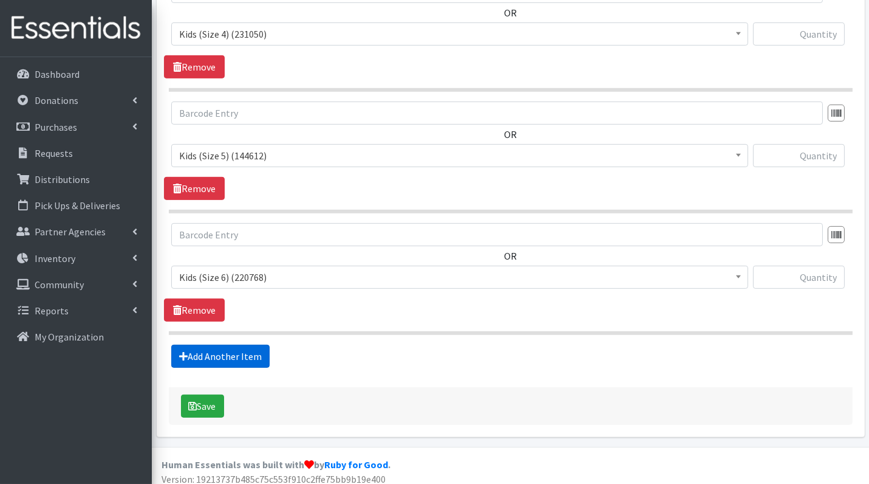
click at [232, 344] on link "Add Another Item" at bounding box center [220, 355] width 98 height 23
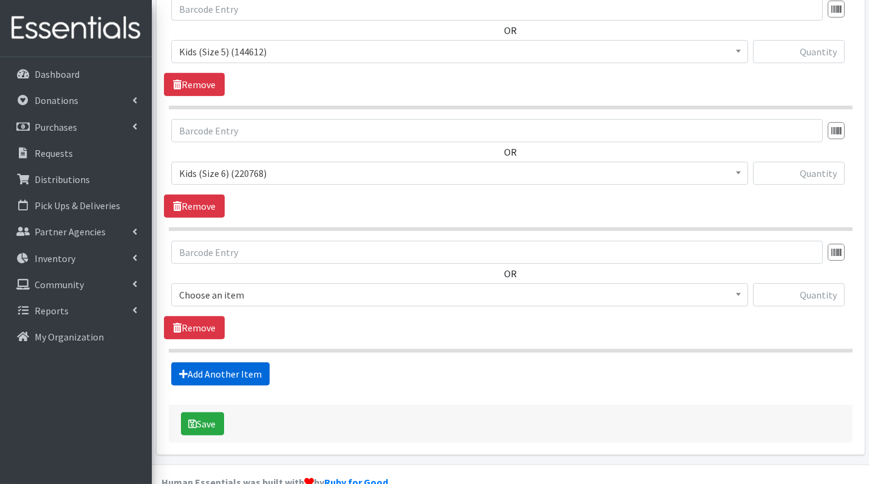
scroll to position [1127, 0]
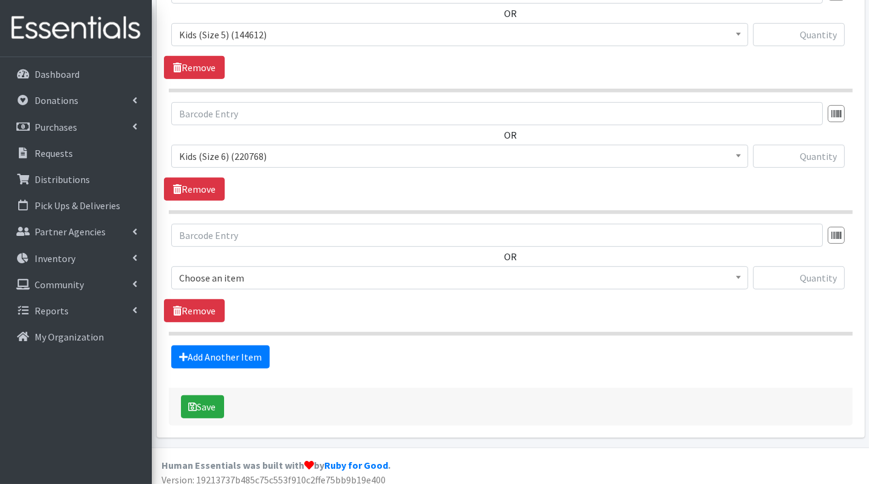
click at [236, 269] on span "Choose an item" at bounding box center [459, 277] width 561 height 17
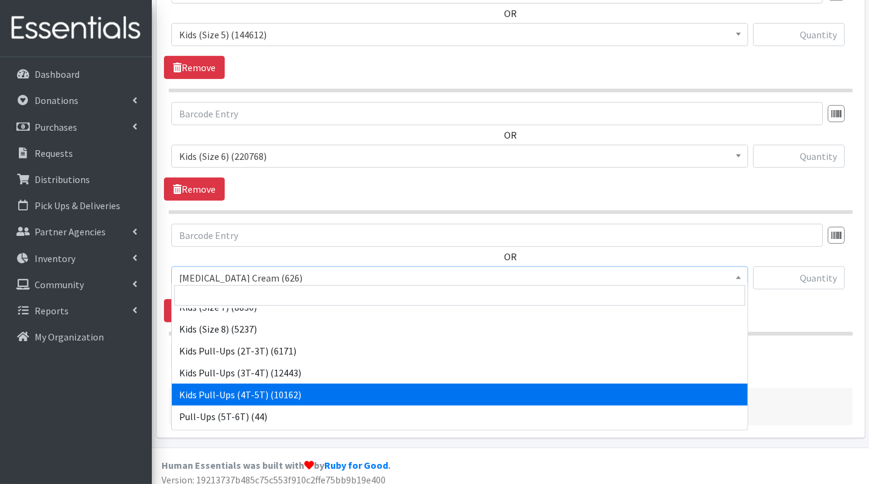
scroll to position [200, 0]
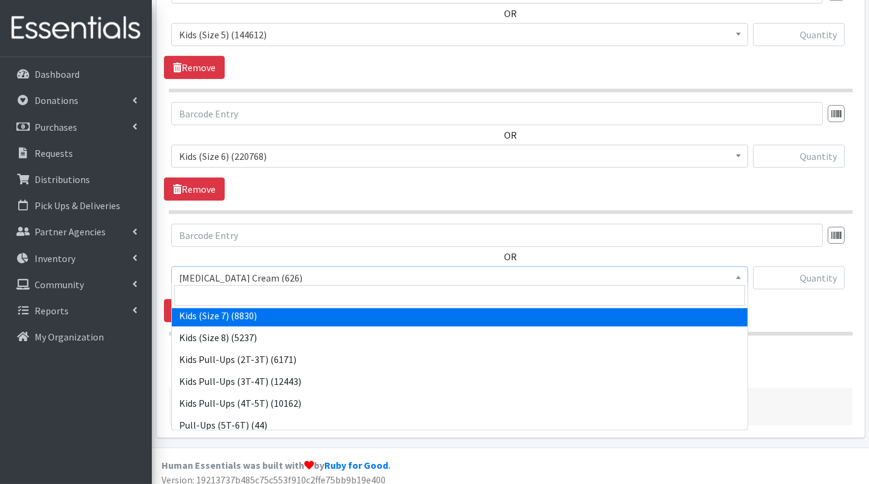
select select "7177"
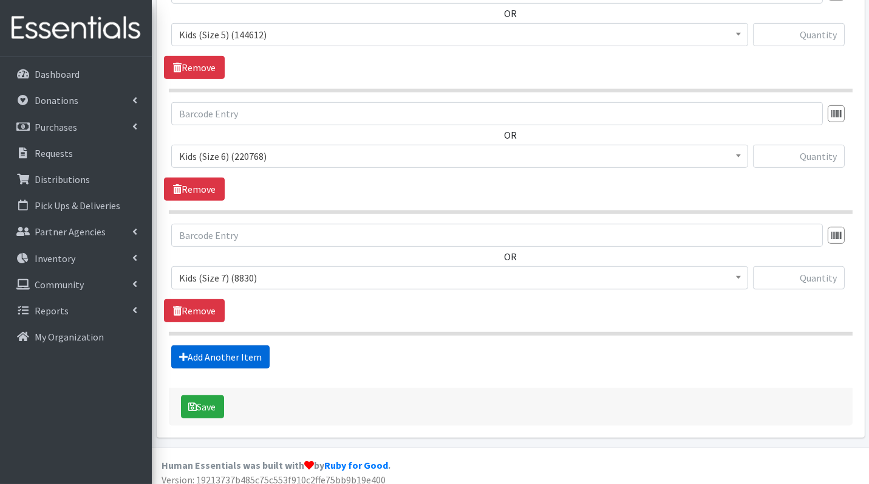
click at [226, 348] on link "Add Another Item" at bounding box center [220, 356] width 98 height 23
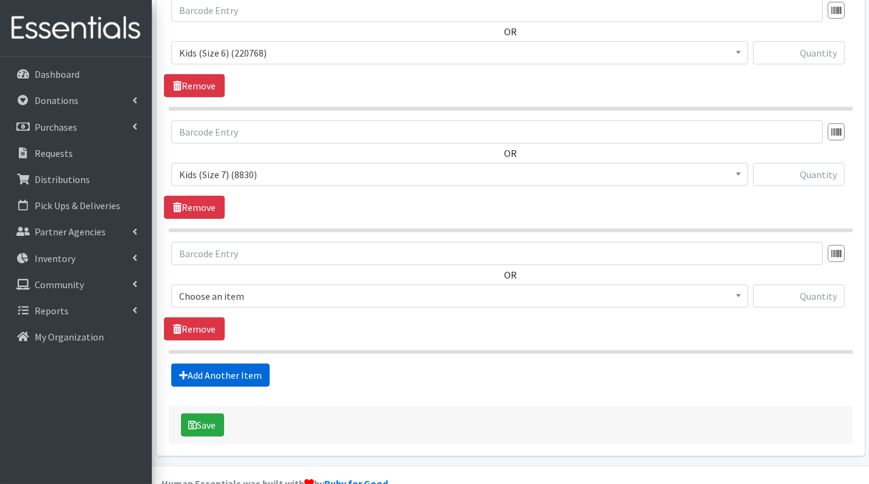
scroll to position [1247, 0]
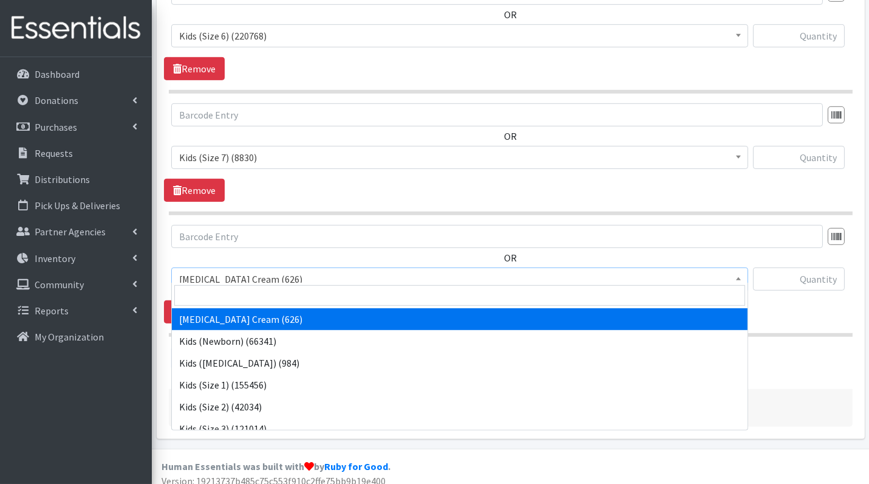
click at [242, 270] on span "Diaper Rash Cream (626)" at bounding box center [459, 278] width 561 height 17
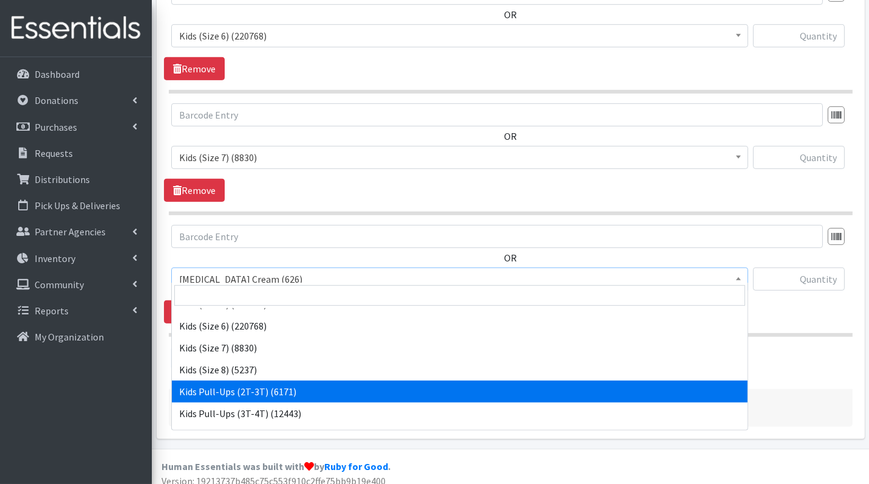
scroll to position [193, 0]
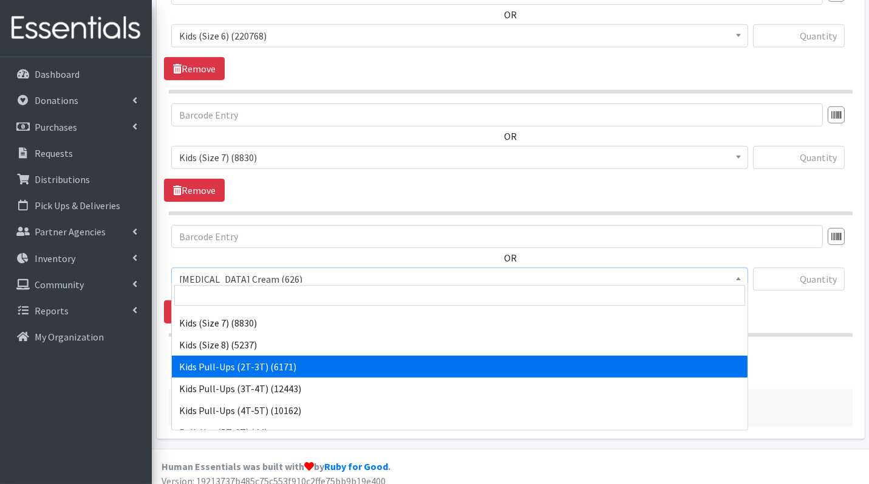
select select "3415"
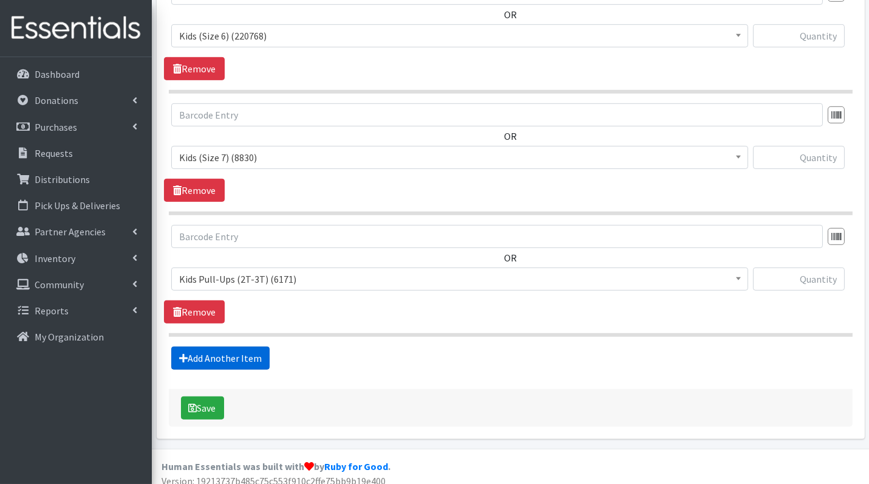
click at [240, 347] on link "Add Another Item" at bounding box center [220, 357] width 98 height 23
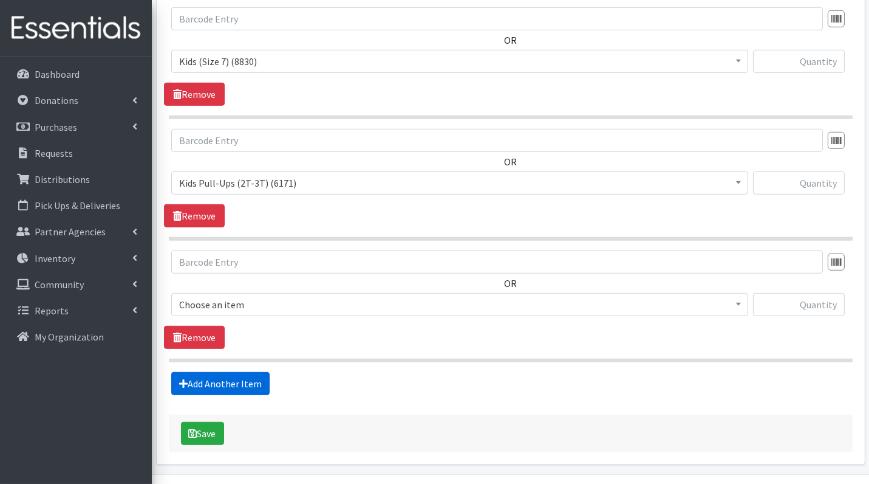
scroll to position [1368, 0]
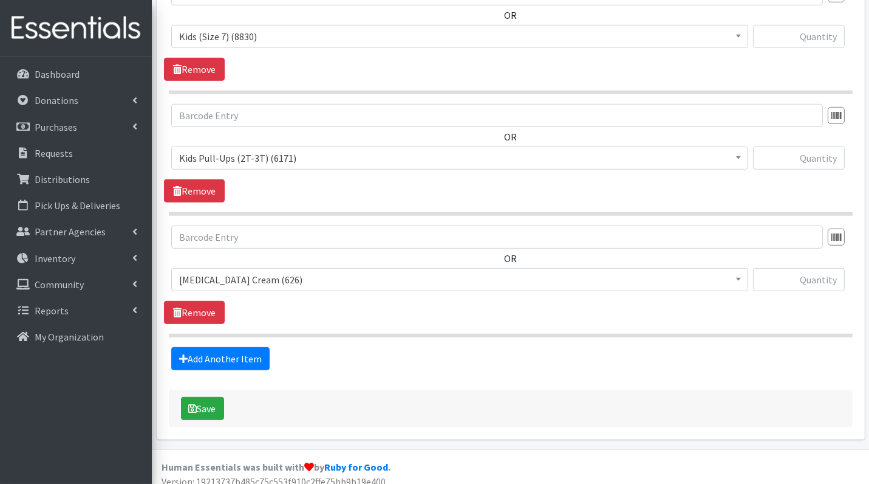
click at [239, 271] on span "Diaper Rash Cream (626)" at bounding box center [459, 279] width 561 height 17
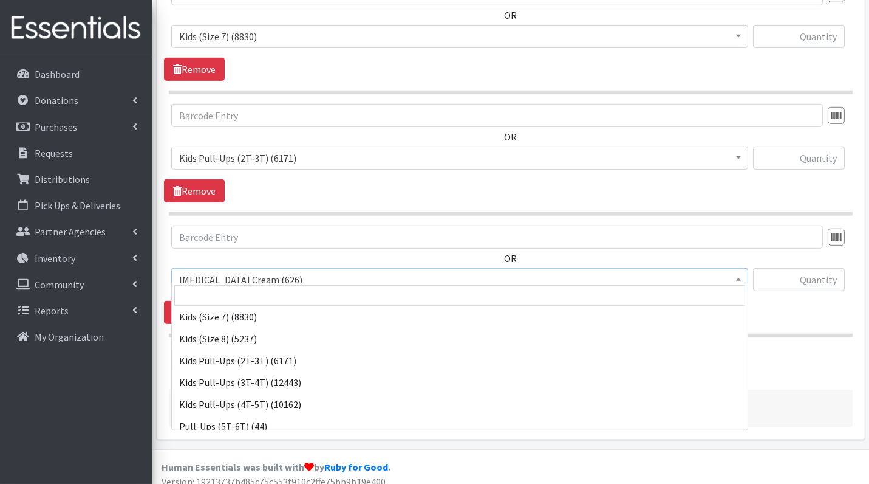
scroll to position [228, 0]
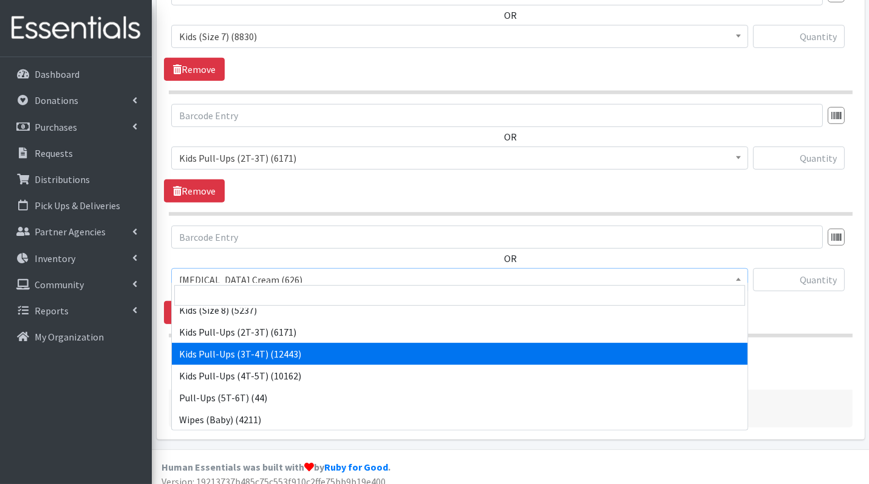
select select "3417"
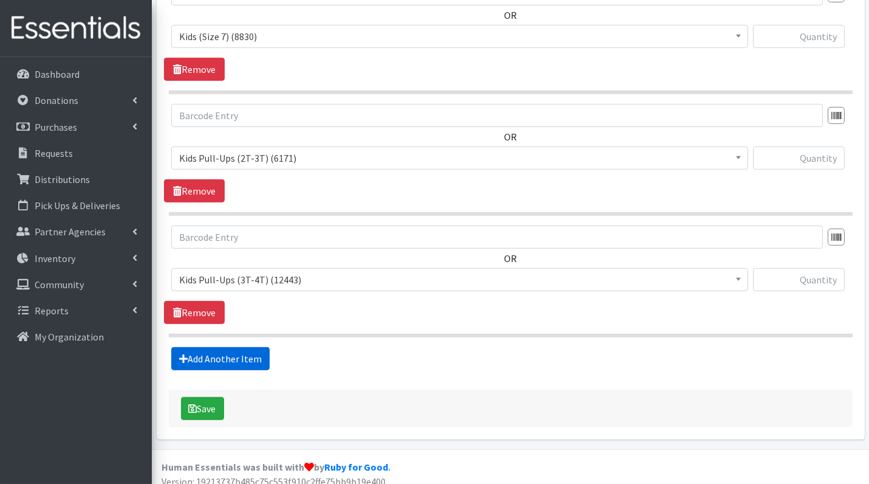
click at [228, 349] on link "Add Another Item" at bounding box center [220, 358] width 98 height 23
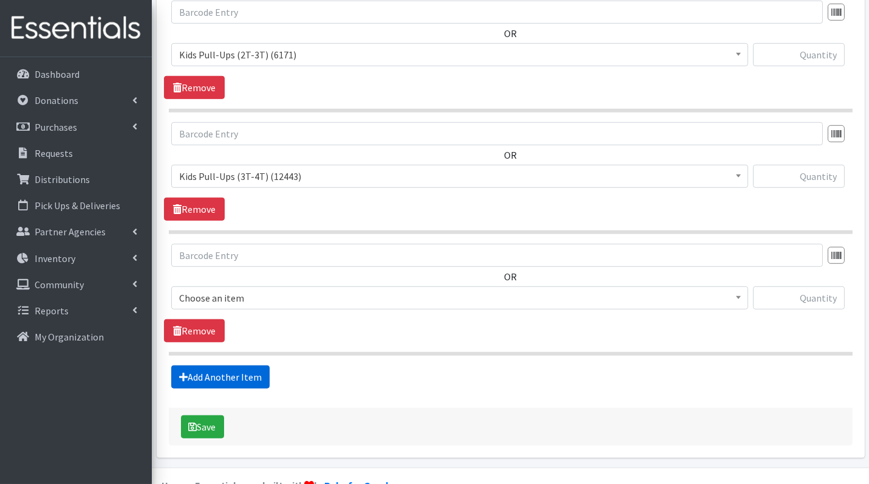
scroll to position [1488, 0]
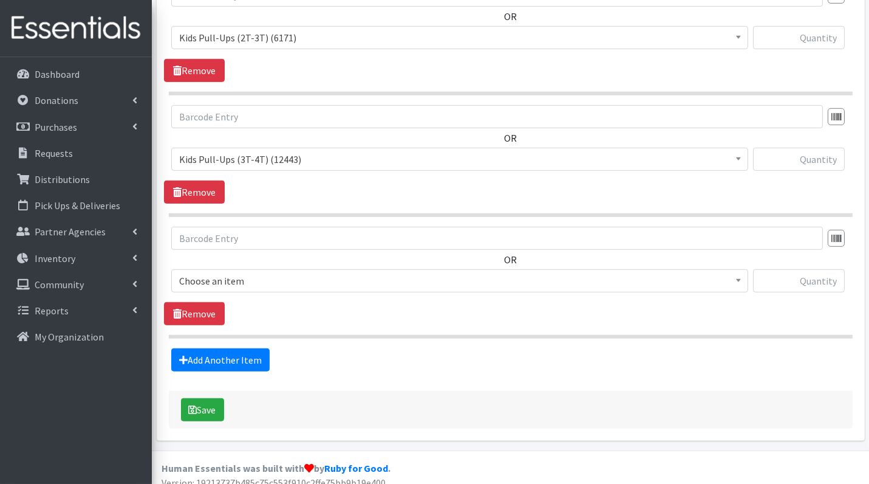
click at [247, 272] on span "Choose an item" at bounding box center [459, 280] width 561 height 17
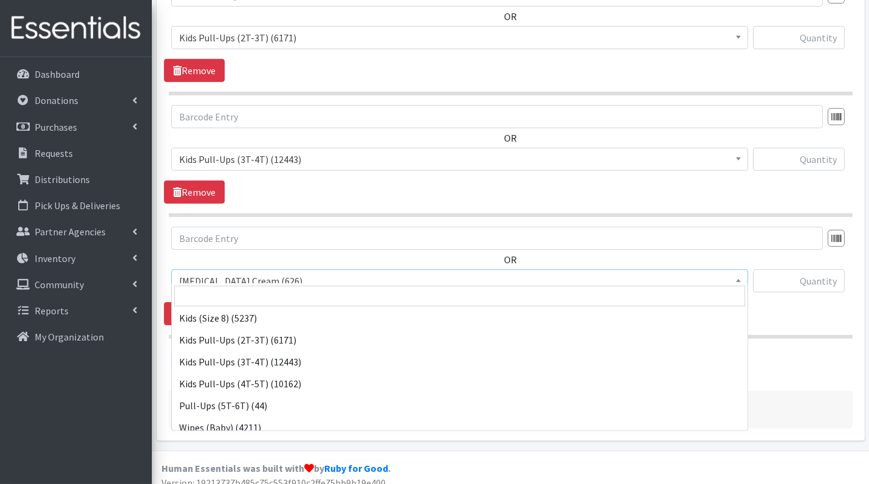
scroll to position [221, 0]
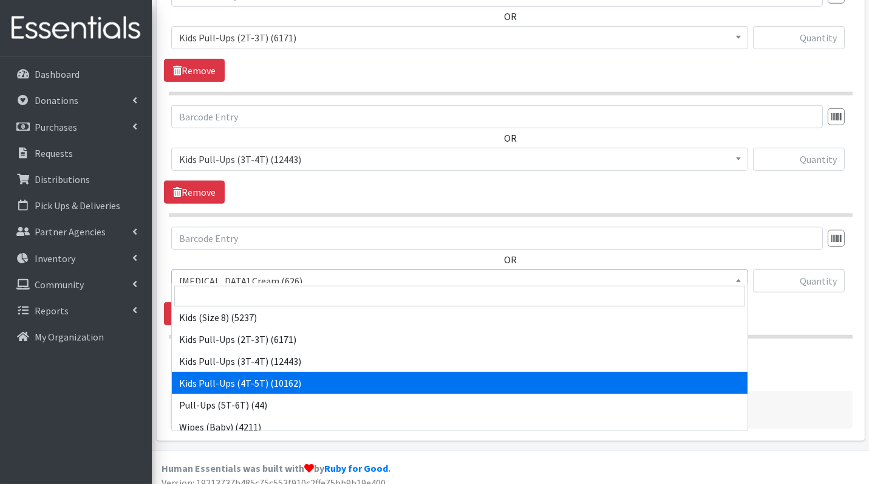
select select "3408"
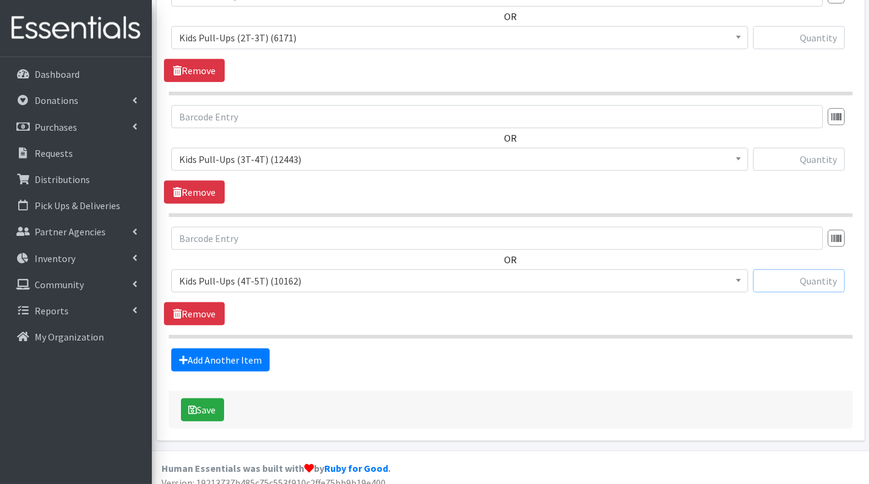
click at [812, 269] on input "text" at bounding box center [799, 280] width 92 height 23
type input "5"
click at [814, 158] on input "text" at bounding box center [799, 159] width 92 height 23
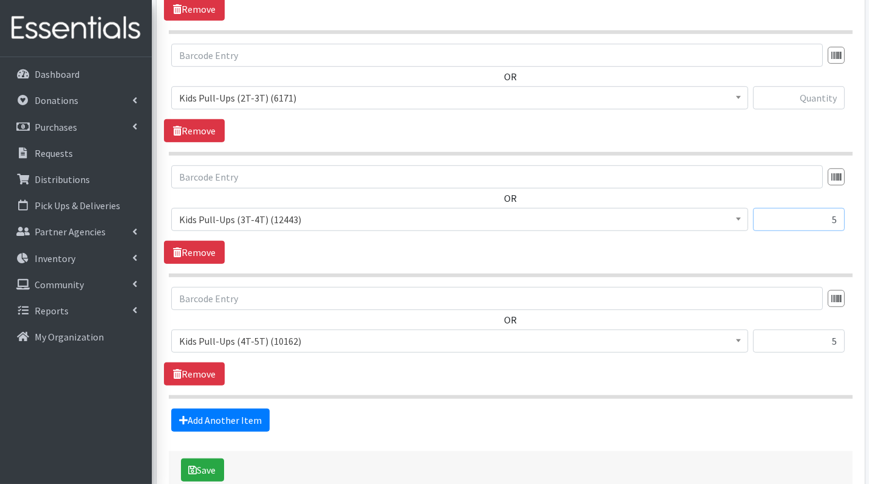
scroll to position [1412, 0]
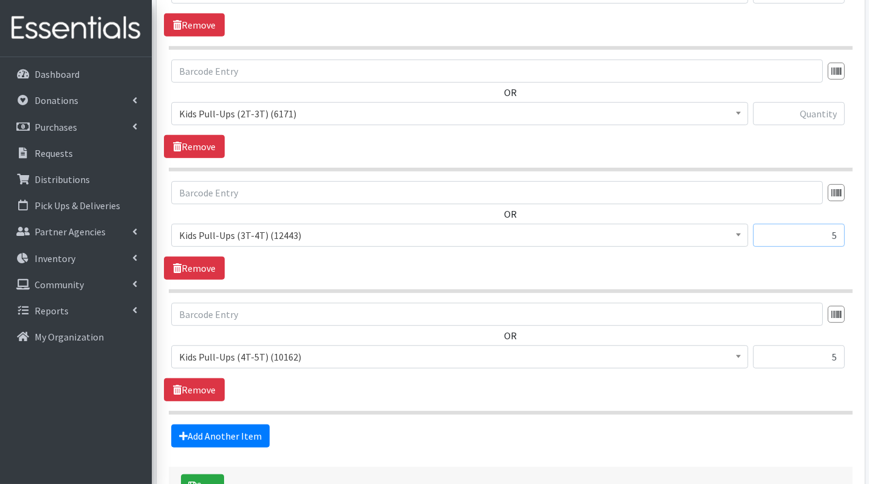
type input "5"
click at [819, 108] on input "text" at bounding box center [799, 113] width 92 height 23
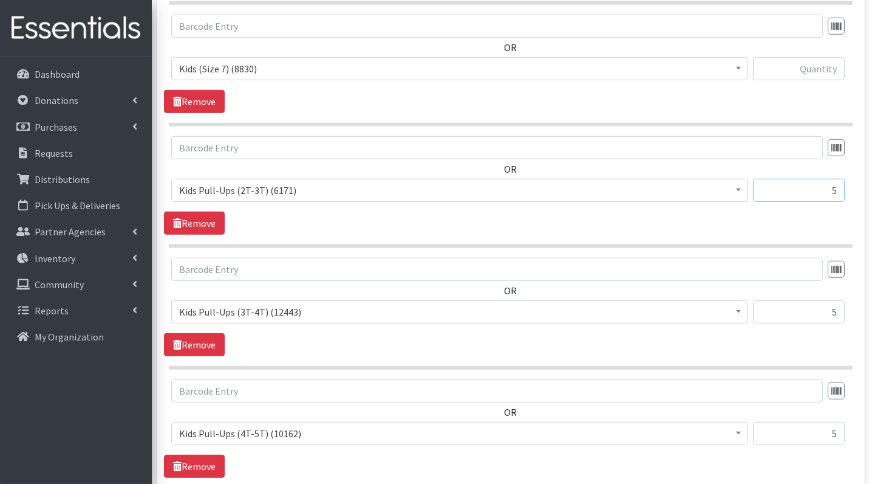
scroll to position [1328, 0]
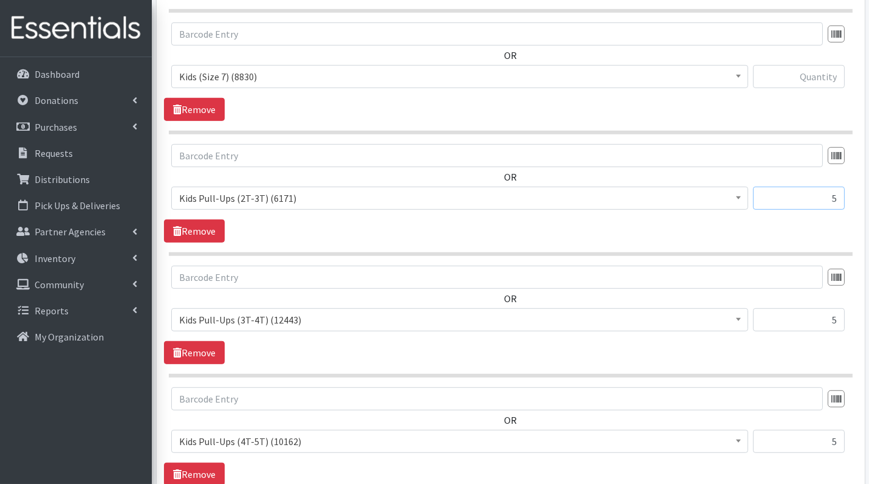
type input "5"
click at [827, 67] on input "text" at bounding box center [799, 76] width 92 height 23
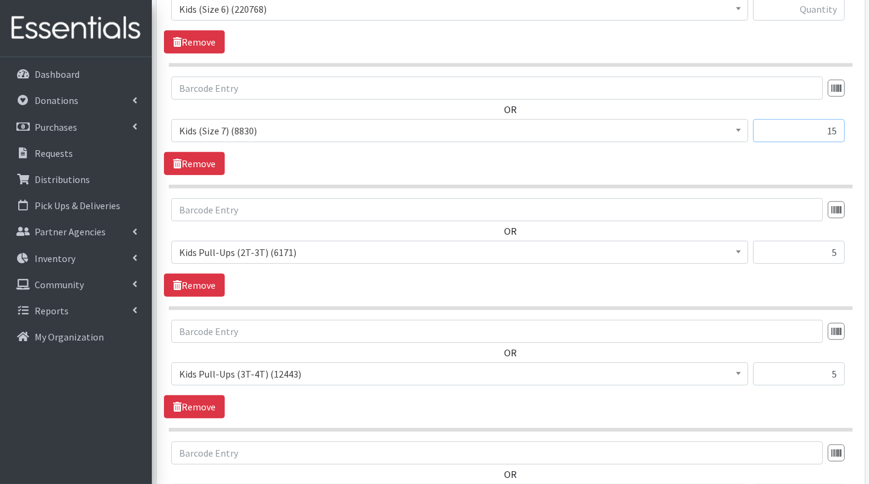
scroll to position [1253, 0]
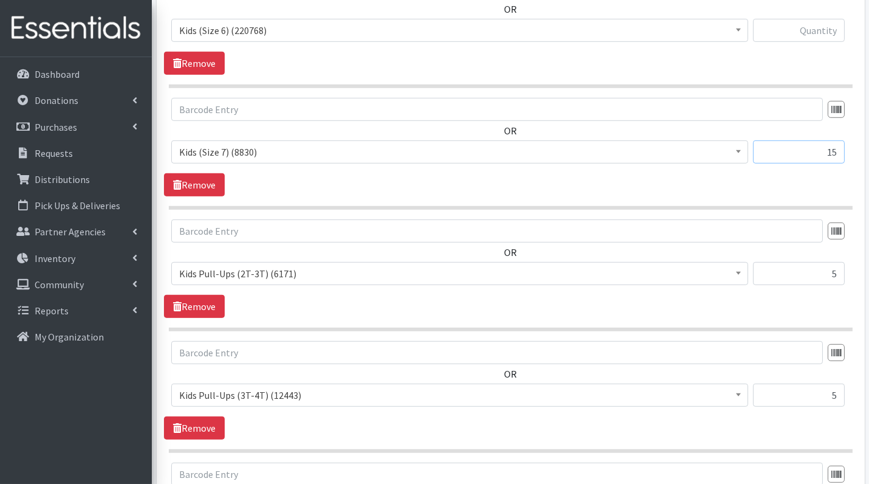
type input "15"
click at [817, 25] on input "text" at bounding box center [799, 30] width 92 height 23
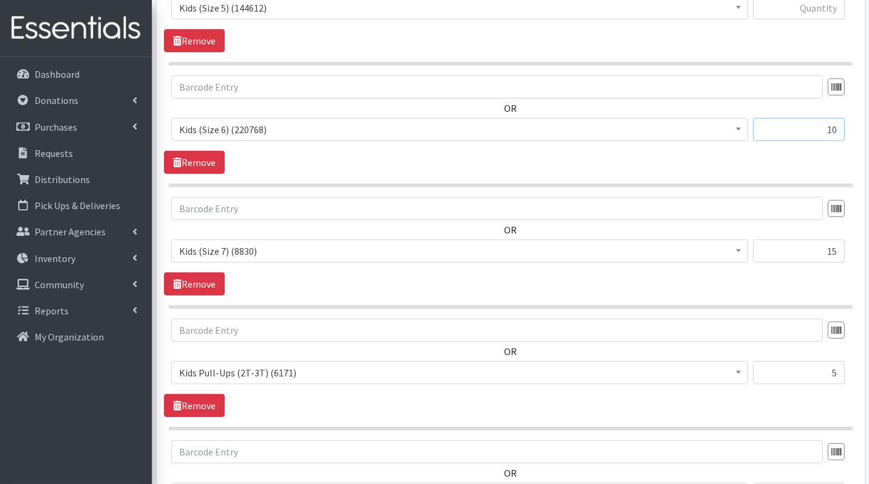
scroll to position [1127, 0]
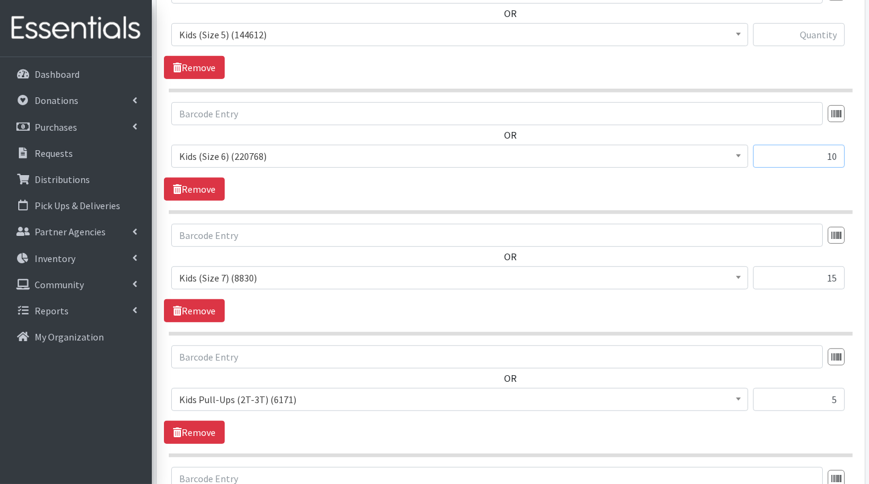
type input "10"
click at [816, 23] on input "text" at bounding box center [799, 34] width 92 height 23
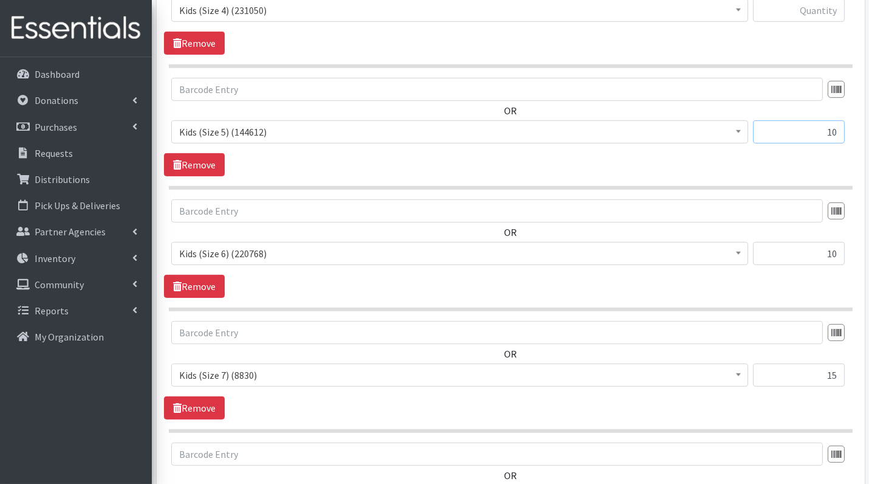
scroll to position [1025, 0]
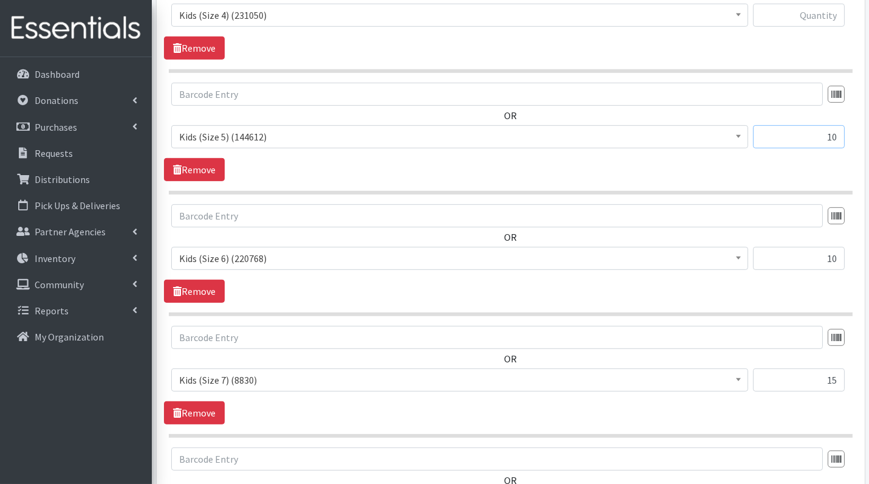
type input "10"
click at [816, 13] on input "text" at bounding box center [799, 15] width 92 height 23
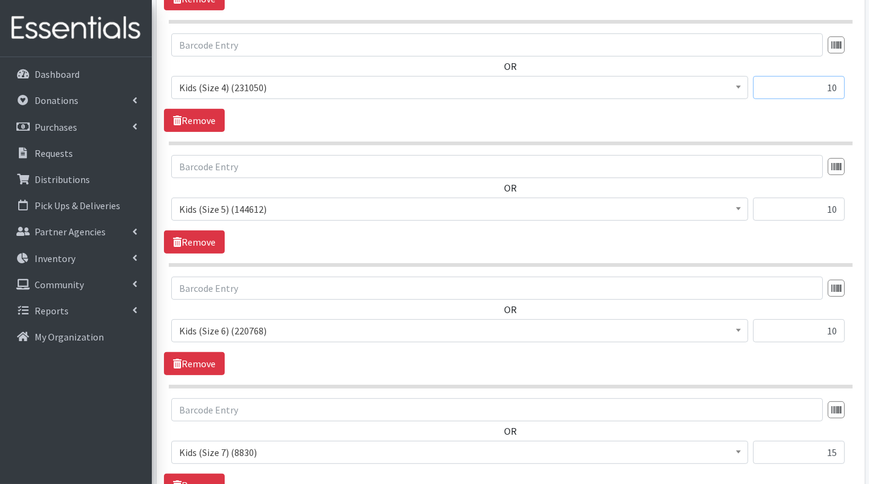
scroll to position [890, 0]
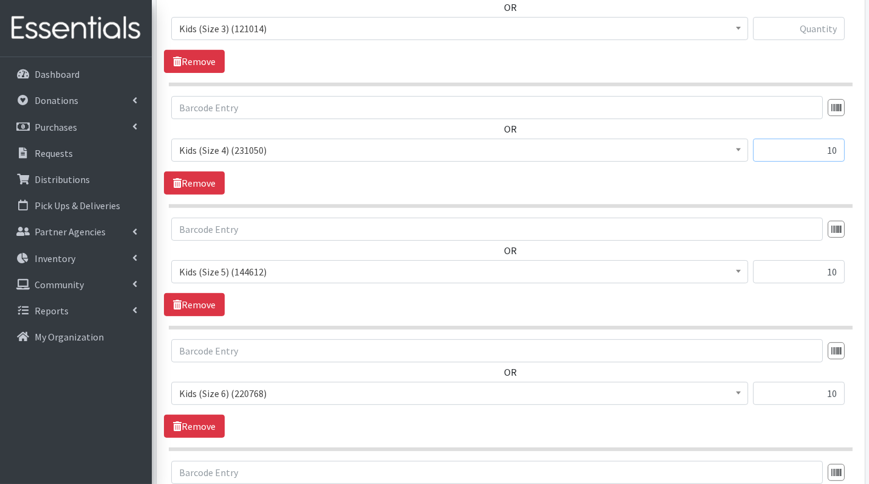
type input "10"
click at [829, 29] on input "text" at bounding box center [799, 28] width 92 height 23
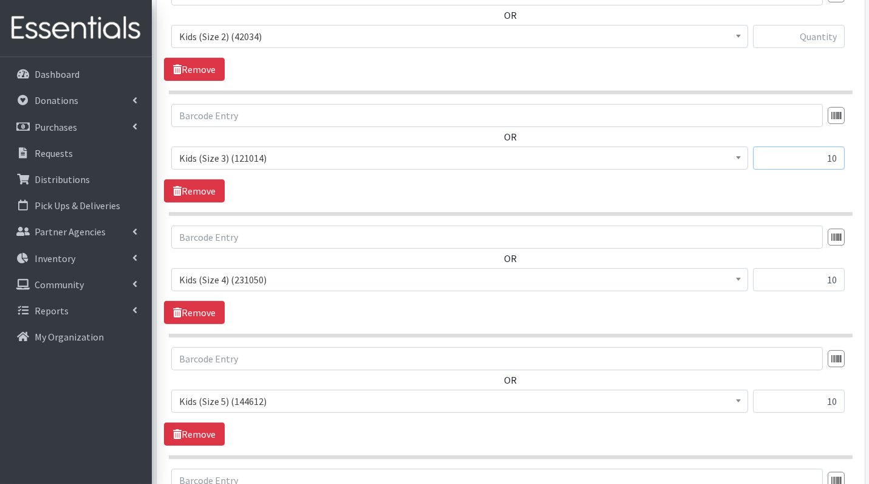
type input "10"
click at [831, 30] on input "text" at bounding box center [799, 36] width 92 height 23
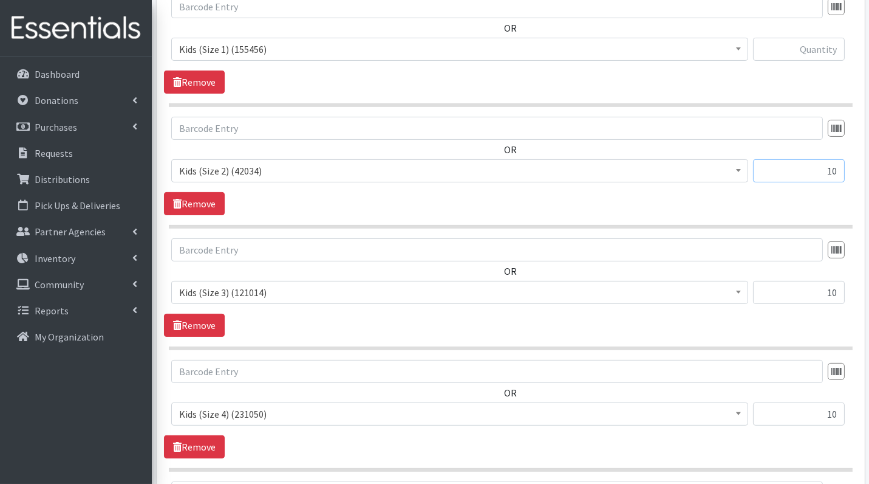
scroll to position [607, 0]
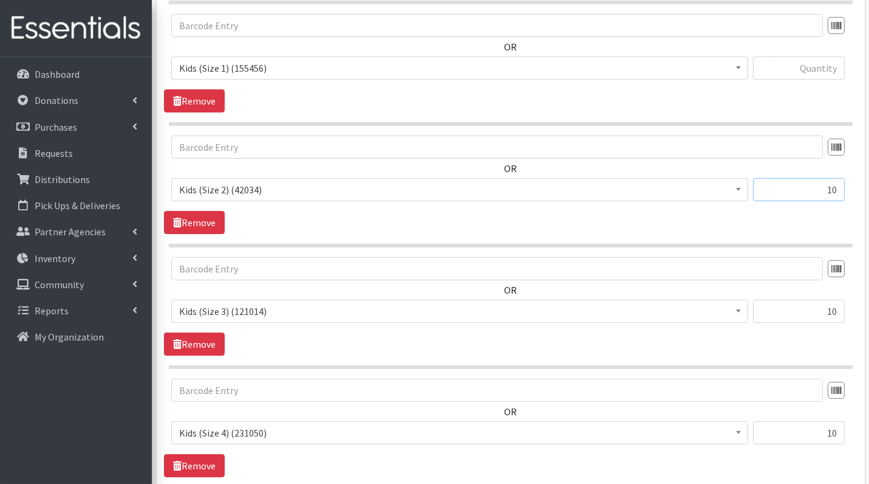
type input "10"
click at [832, 73] on input "text" at bounding box center [799, 67] width 92 height 23
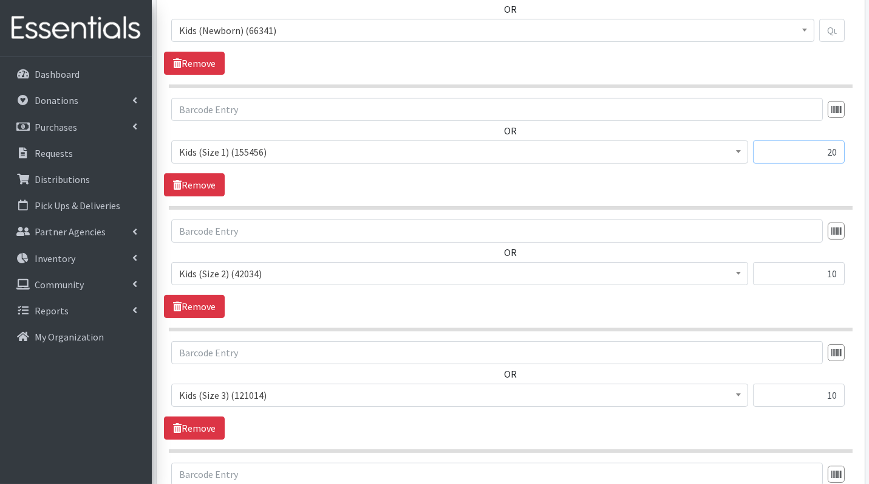
scroll to position [492, 0]
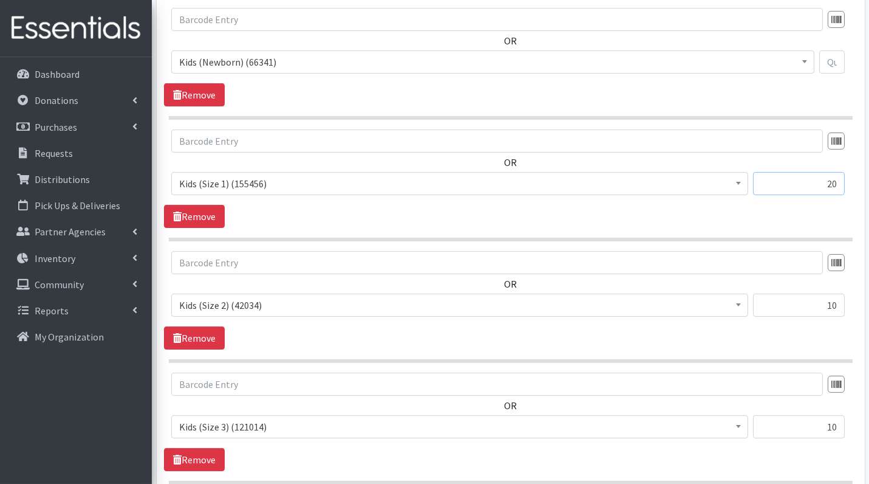
type input "20"
click at [835, 63] on input "text" at bounding box center [832, 61] width 26 height 23
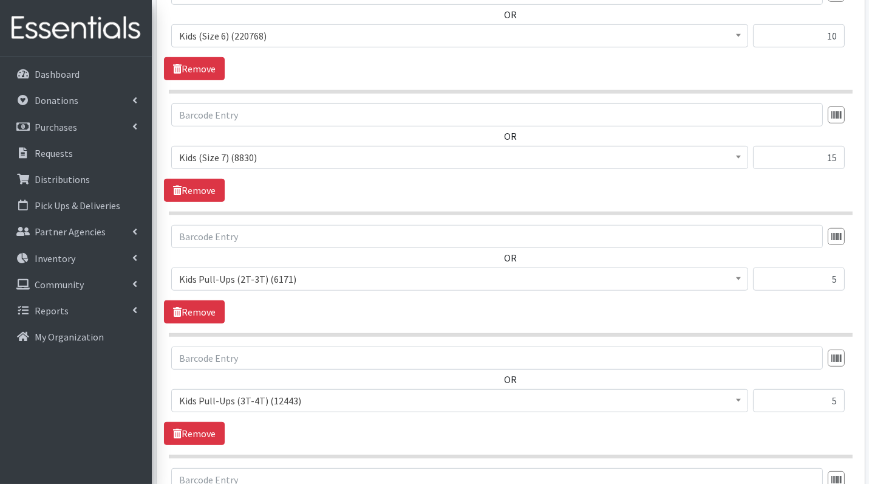
scroll to position [1488, 0]
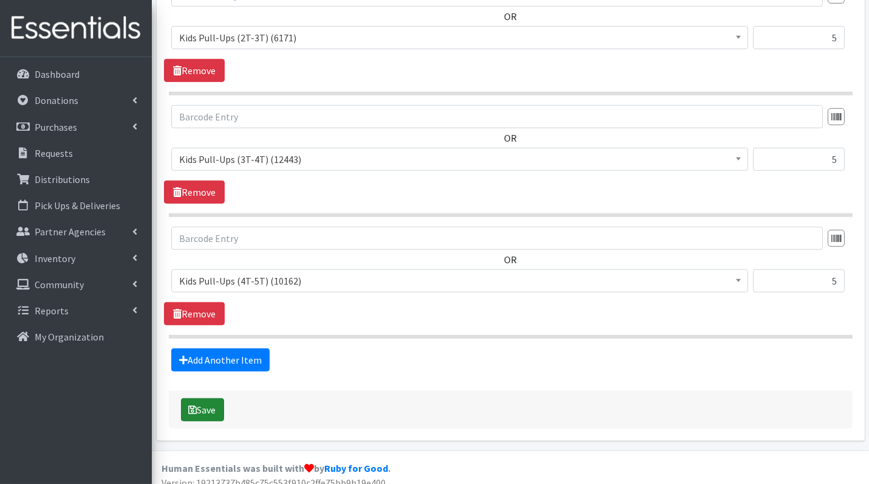
type input "5"
click at [213, 399] on button "Save" at bounding box center [202, 409] width 43 height 23
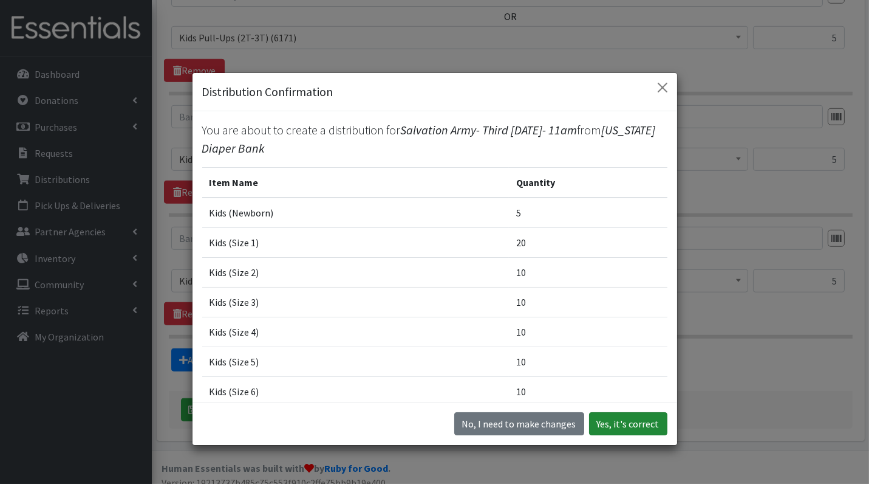
click at [644, 427] on button "Yes, it's correct" at bounding box center [628, 423] width 78 height 23
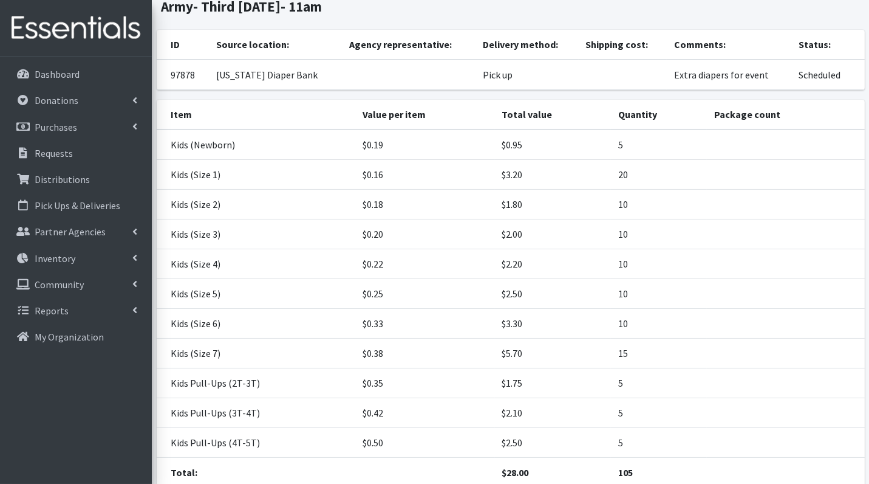
scroll to position [201, 0]
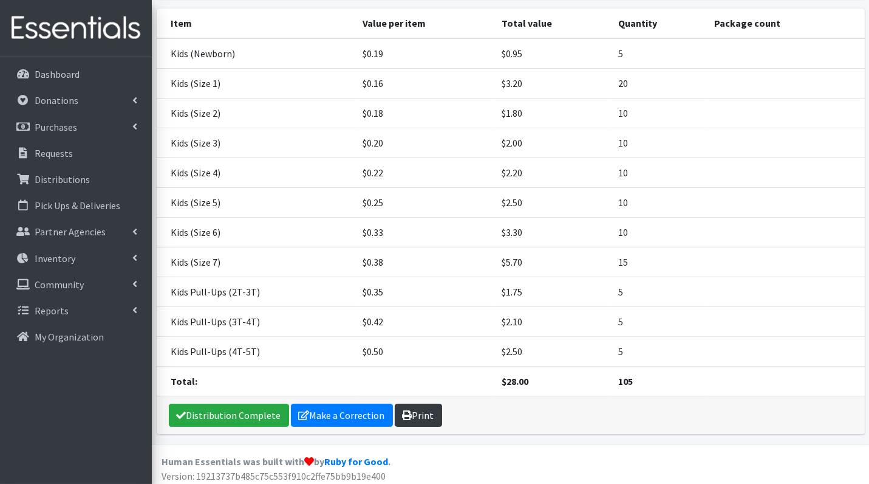
click at [414, 410] on link "Print" at bounding box center [418, 414] width 47 height 23
click at [63, 149] on p "Requests" at bounding box center [54, 153] width 38 height 12
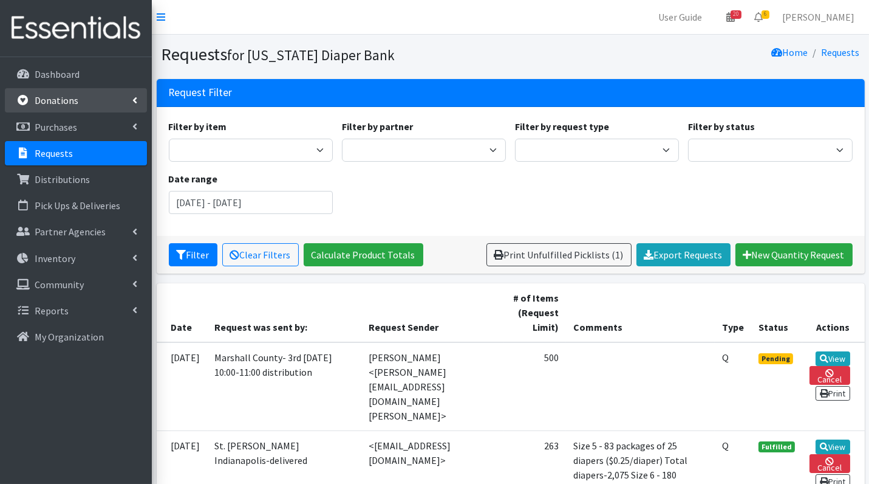
click at [54, 104] on p "Donations" at bounding box center [57, 100] width 44 height 12
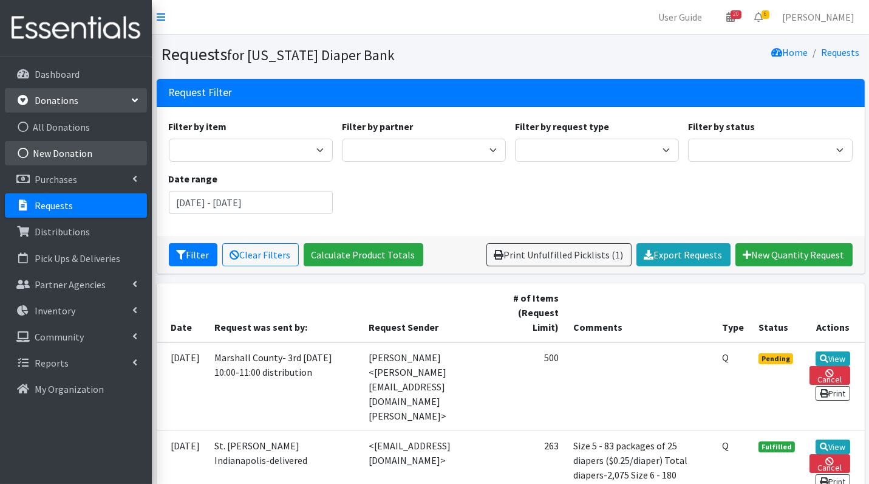
click at [56, 153] on link "New Donation" at bounding box center [76, 153] width 142 height 24
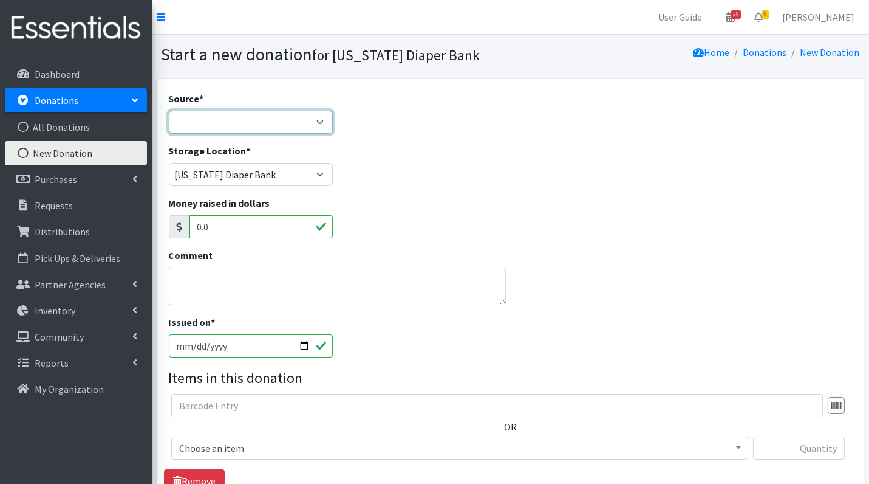
click at [251, 129] on select "Product Drive Manufacturer Donation Site Misc. Donation" at bounding box center [251, 122] width 164 height 23
select select "Donation Site"
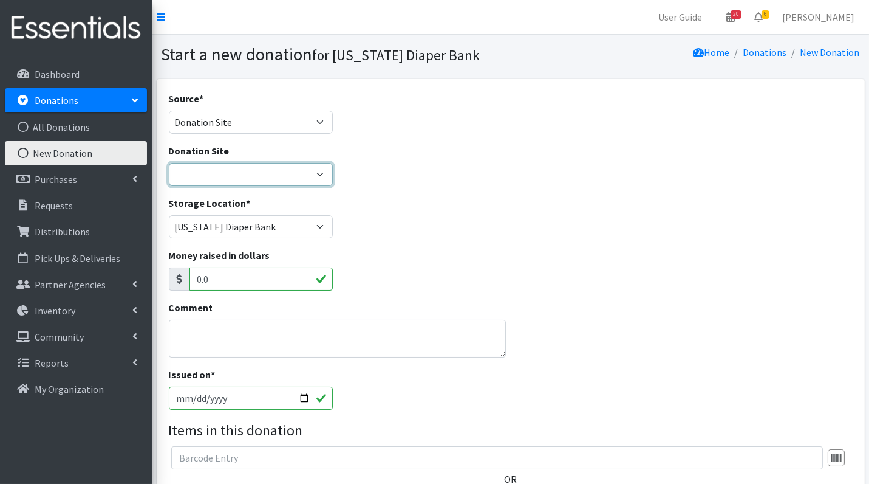
click at [254, 176] on select "[DATE] St. [PERSON_NAME] Music Circle Baby2Baby [PERSON_NAME] the Bakester Bott…" at bounding box center [251, 174] width 164 height 23
select select "561"
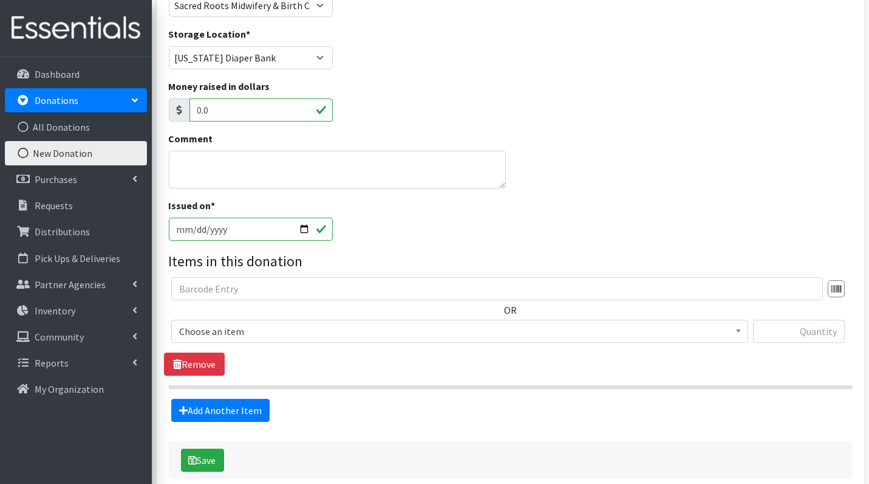
click at [213, 332] on span "Choose an item" at bounding box center [459, 331] width 561 height 17
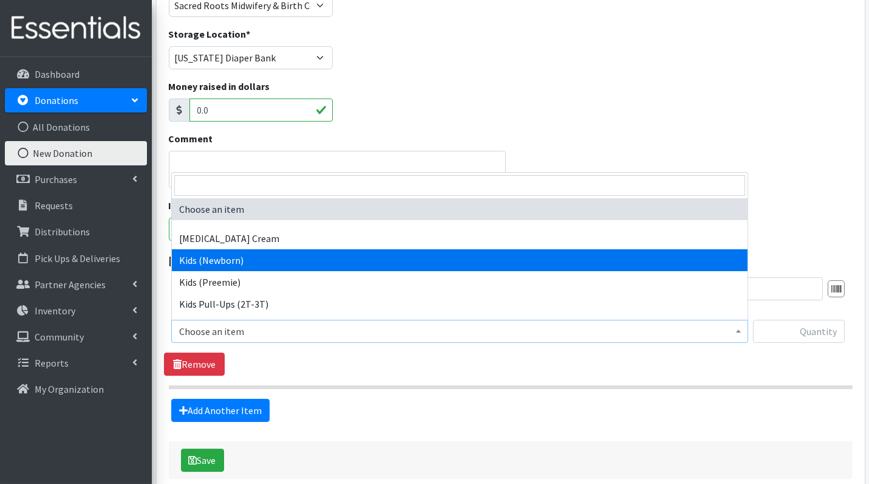
select select "3400"
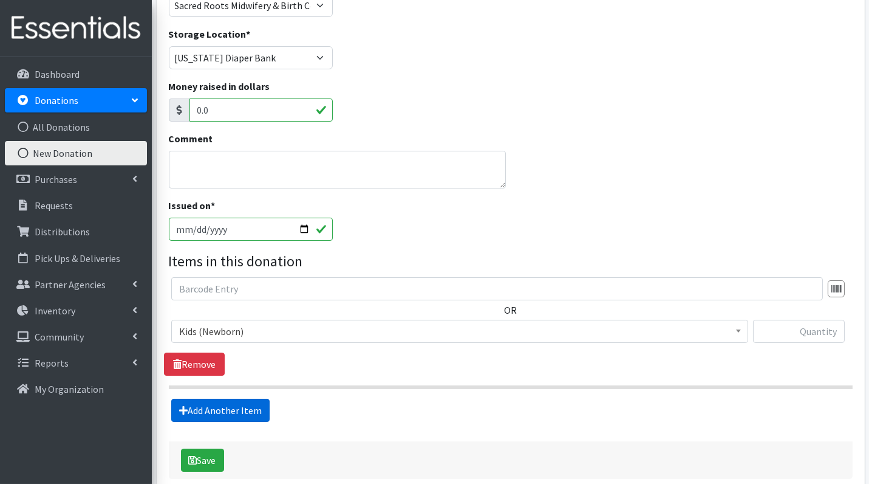
click at [226, 407] on link "Add Another Item" at bounding box center [220, 410] width 98 height 23
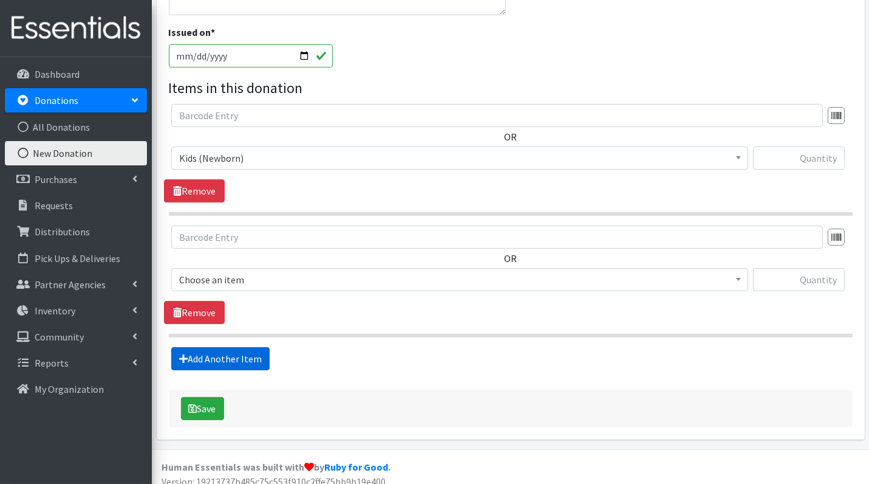
scroll to position [349, 0]
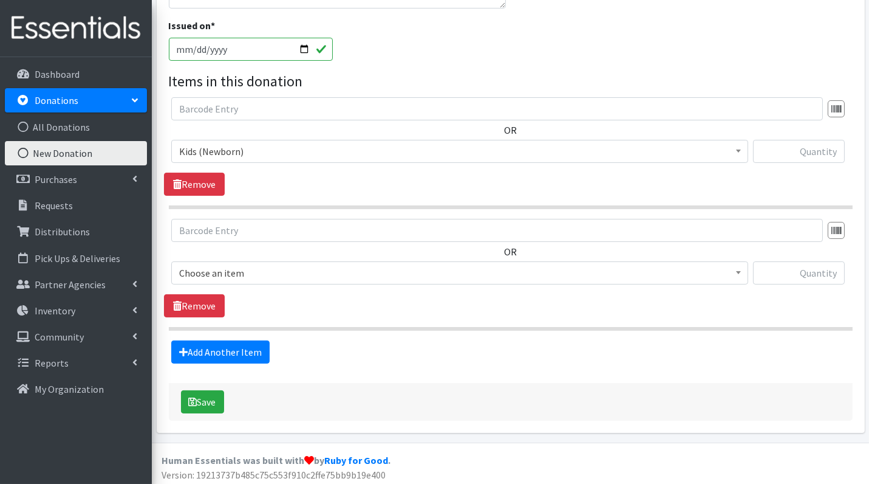
click at [275, 271] on span "Choose an item" at bounding box center [459, 272] width 561 height 17
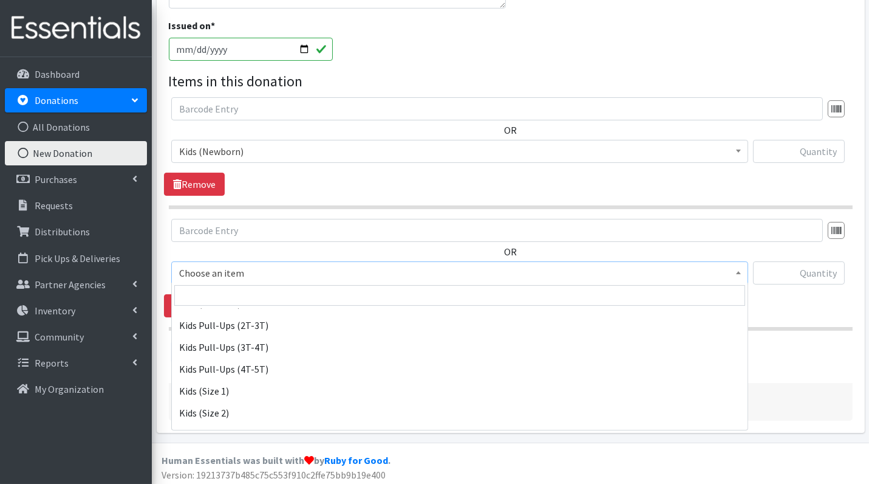
scroll to position [90, 0]
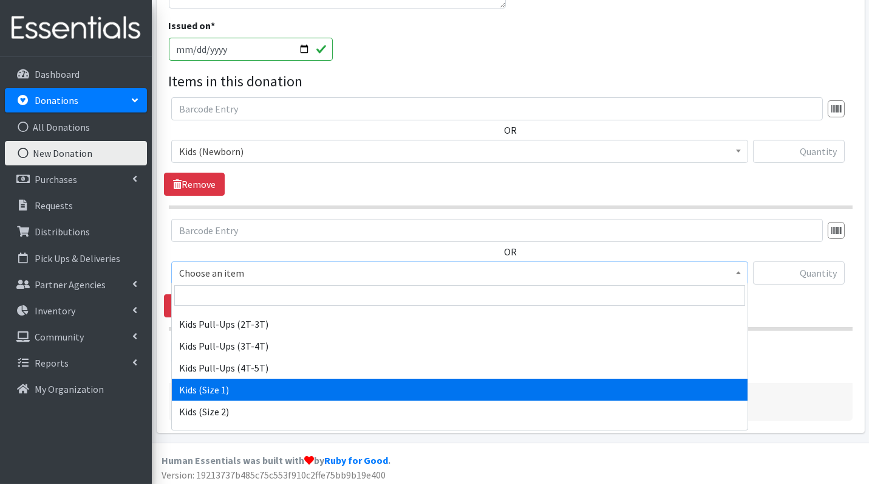
select select "3401"
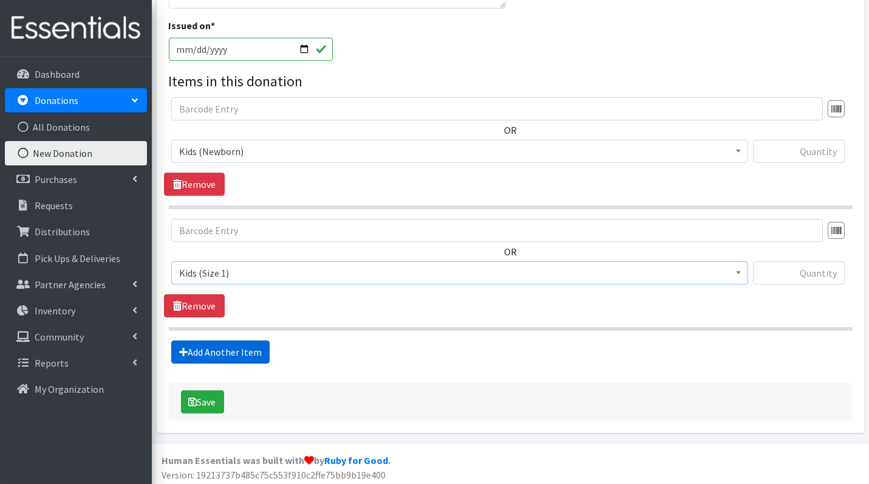
click at [245, 351] on link "Add Another Item" at bounding box center [220, 351] width 98 height 23
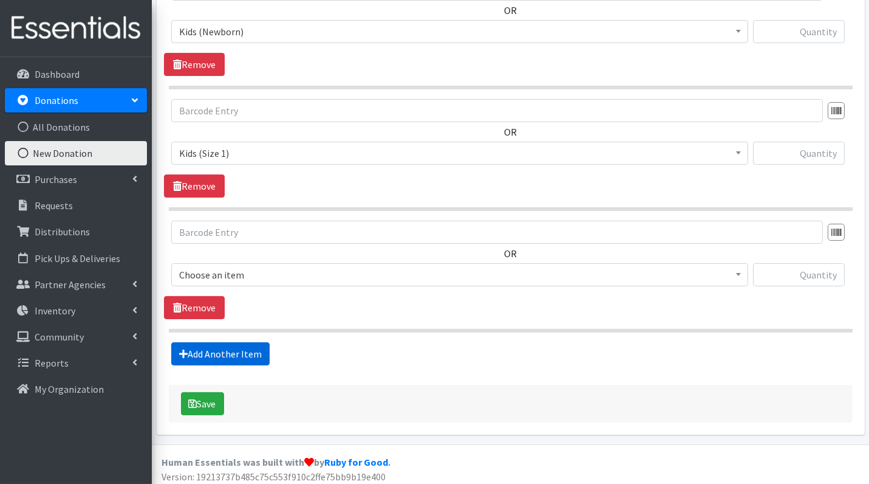
scroll to position [469, 0]
click at [253, 274] on span "Choose an item" at bounding box center [459, 273] width 561 height 17
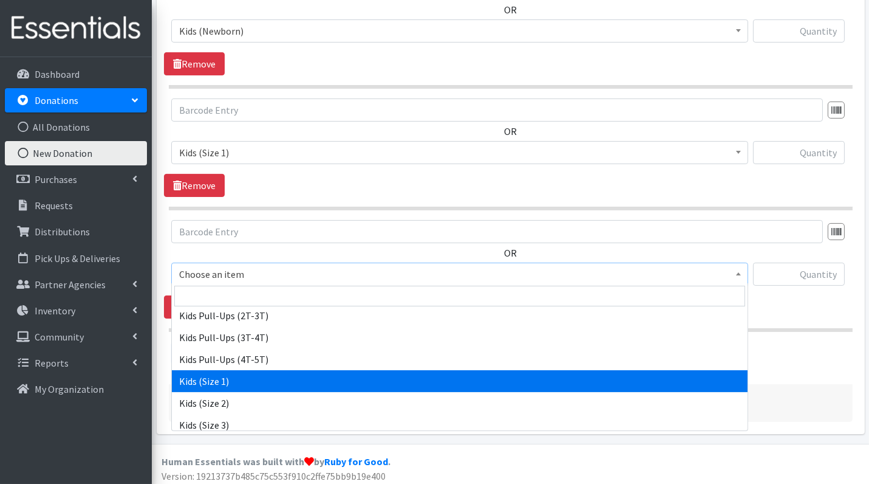
scroll to position [105, 0]
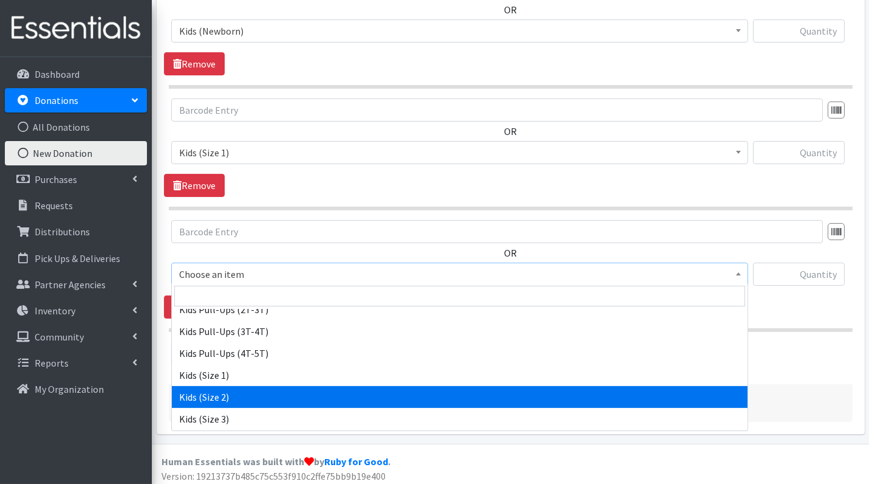
select select "3420"
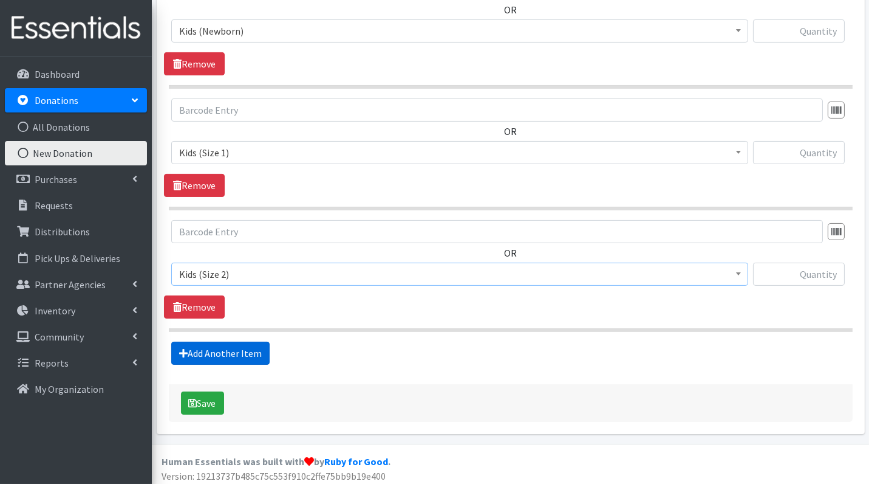
click at [243, 349] on link "Add Another Item" at bounding box center [220, 352] width 98 height 23
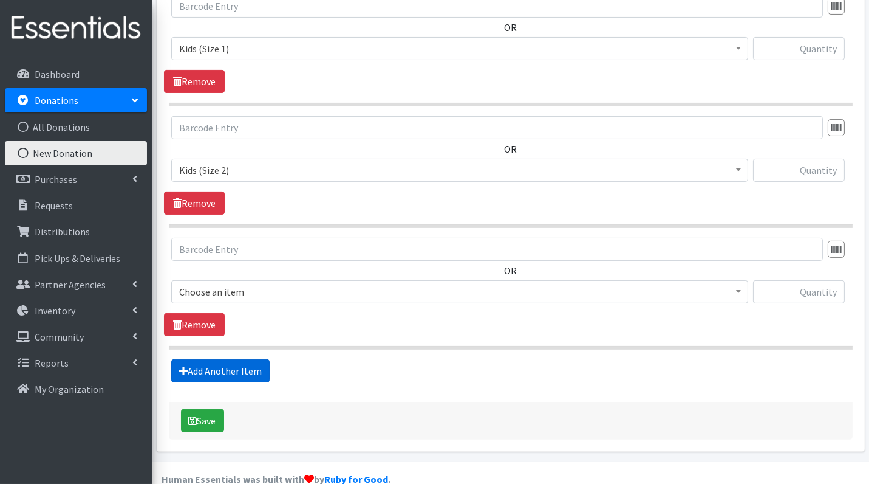
scroll to position [590, 0]
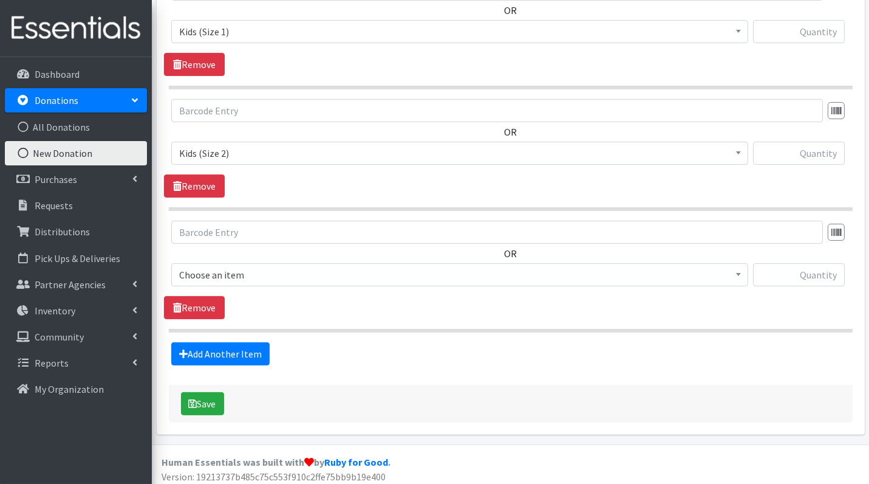
click at [235, 269] on span "Choose an item" at bounding box center [459, 274] width 561 height 17
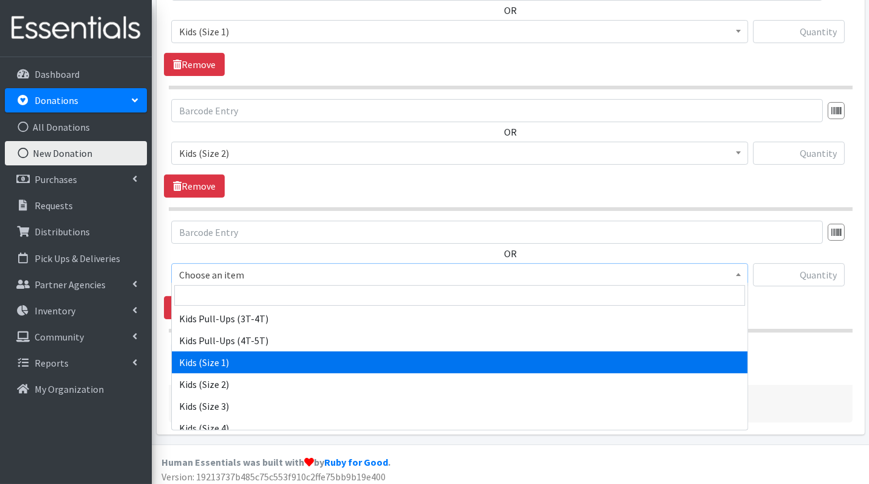
scroll to position [152, 0]
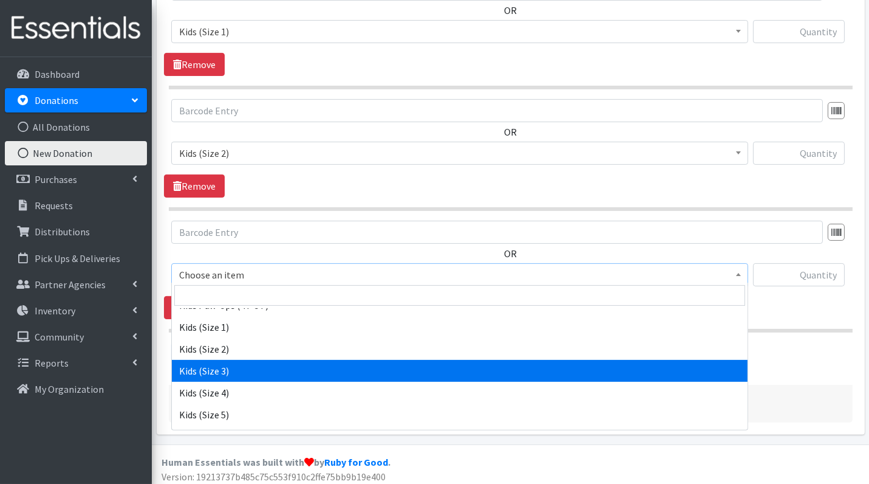
select select "3393"
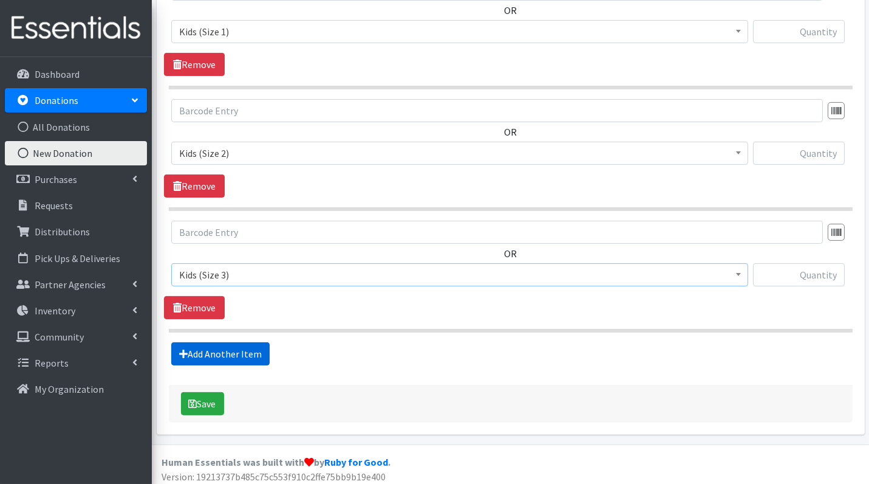
click at [244, 350] on link "Add Another Item" at bounding box center [220, 353] width 98 height 23
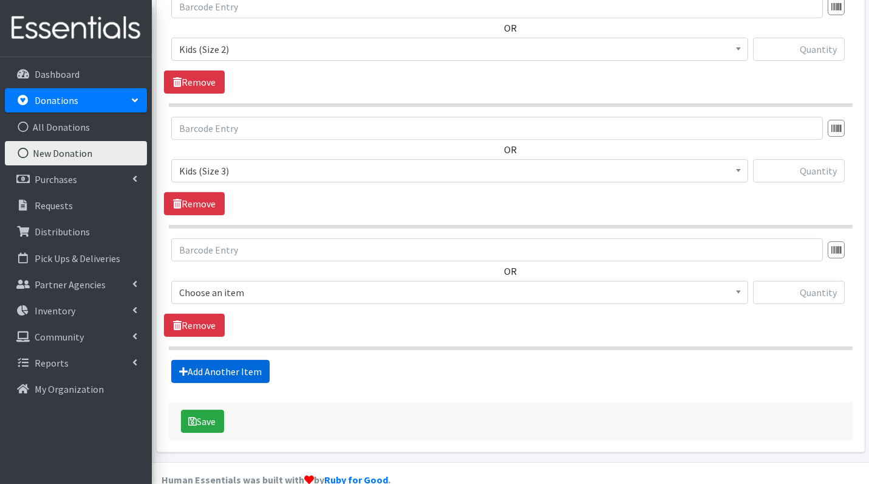
scroll to position [711, 0]
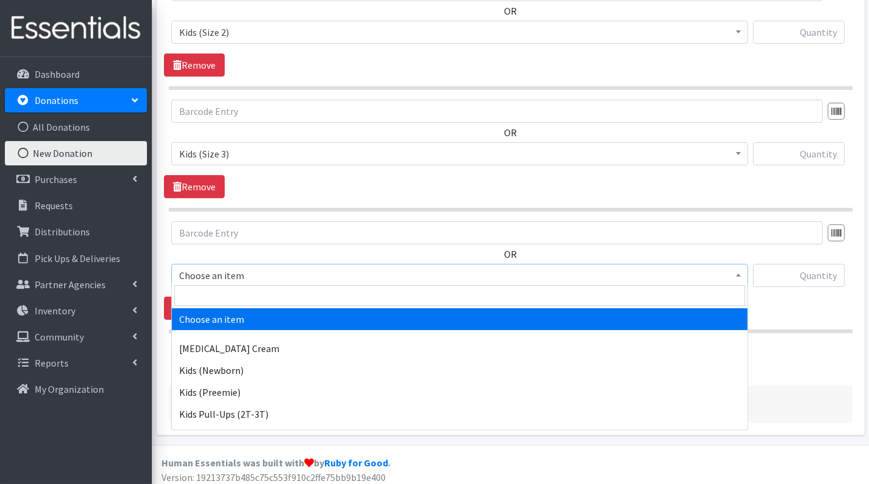
click at [258, 267] on span "Choose an item" at bounding box center [459, 275] width 561 height 17
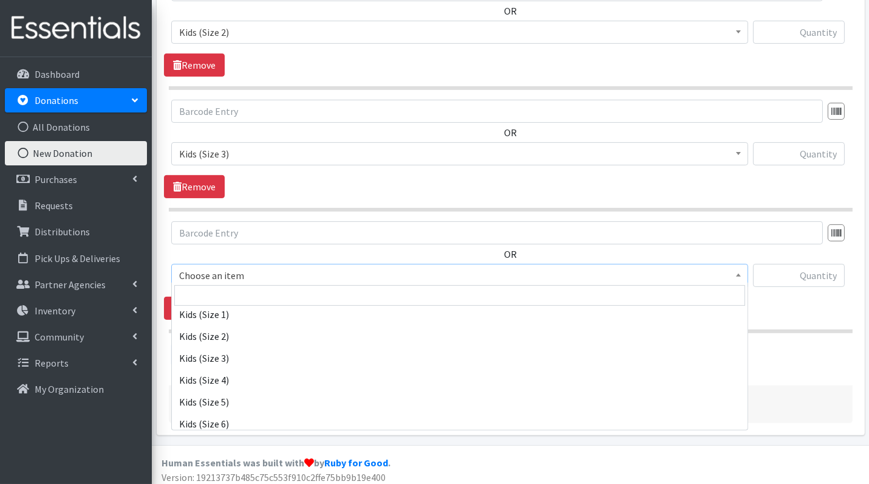
scroll to position [166, 0]
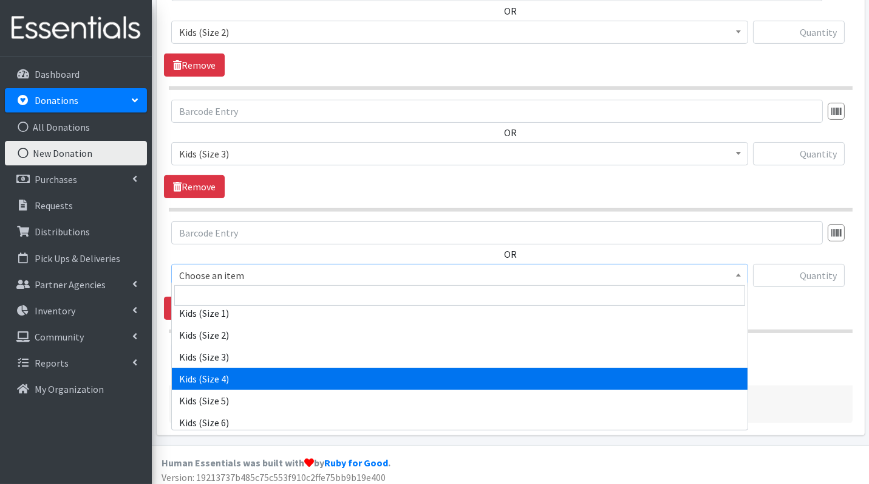
select select "3394"
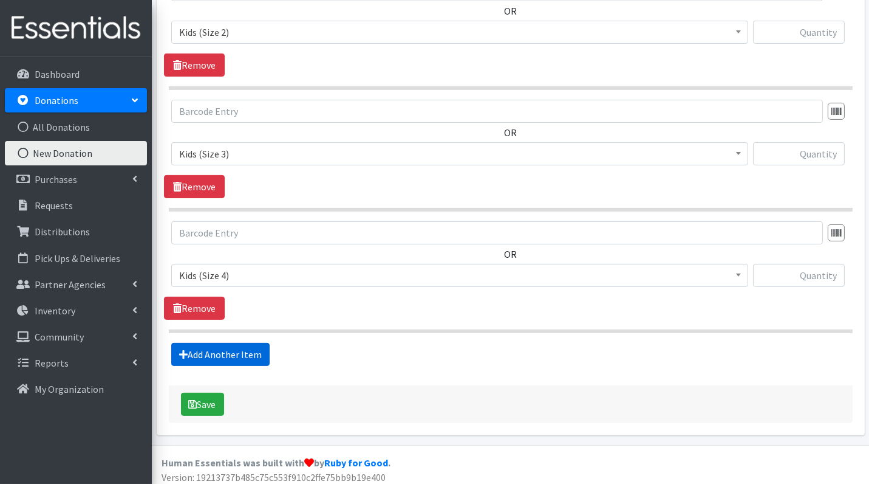
click at [239, 346] on link "Add Another Item" at bounding box center [220, 354] width 98 height 23
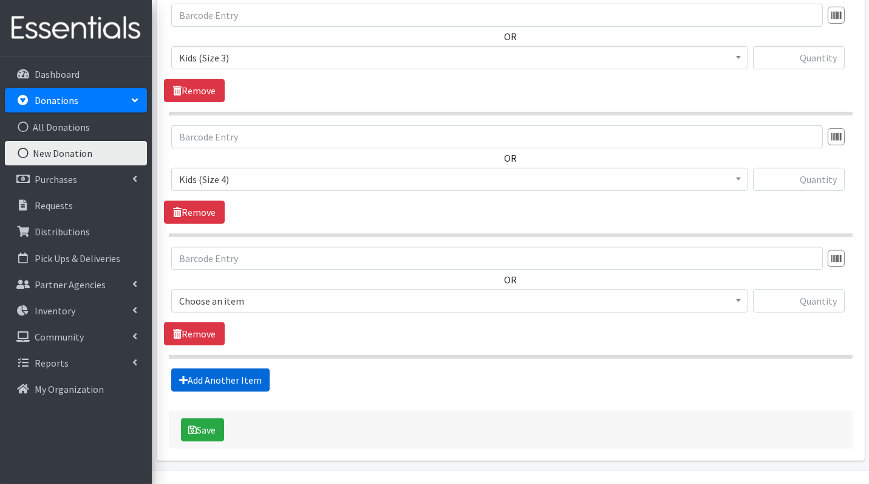
scroll to position [831, 0]
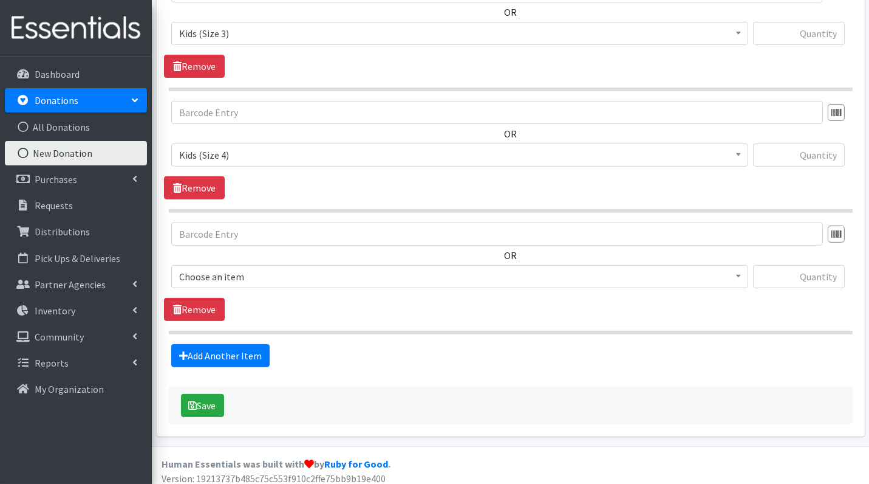
click at [253, 271] on span "Choose an item" at bounding box center [459, 276] width 561 height 17
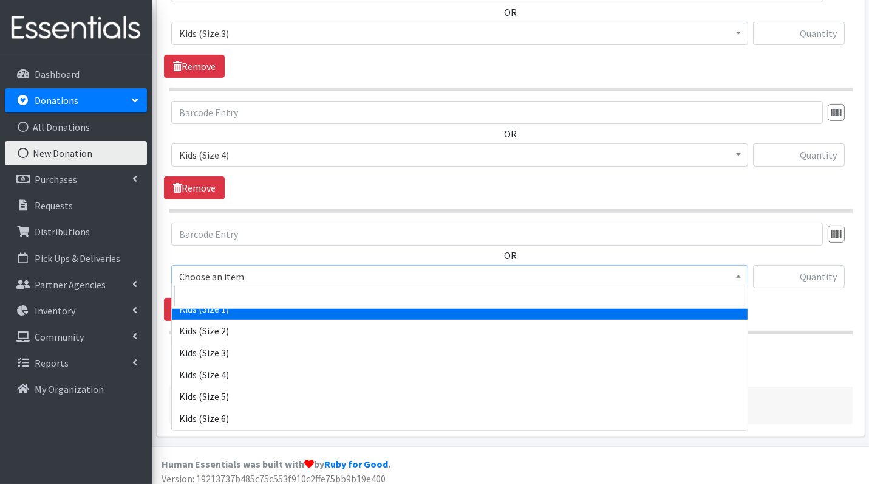
scroll to position [175, 0]
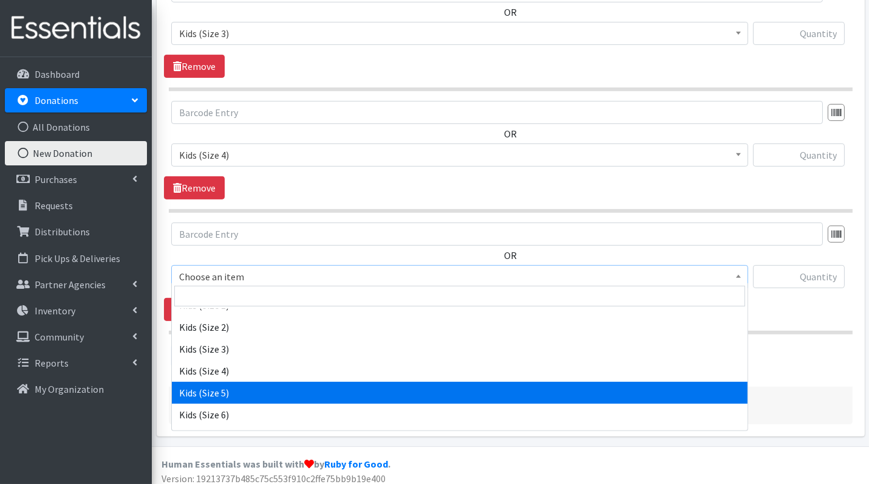
select select "3407"
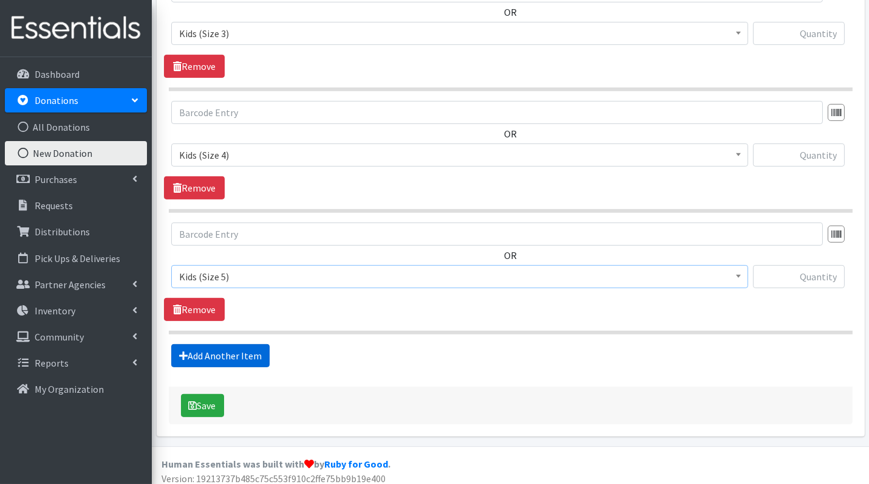
click at [244, 344] on link "Add Another Item" at bounding box center [220, 355] width 98 height 23
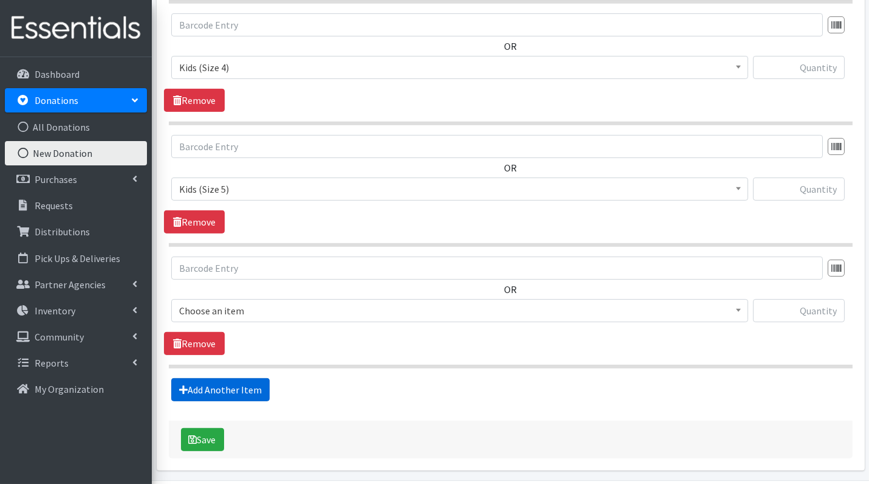
scroll to position [952, 0]
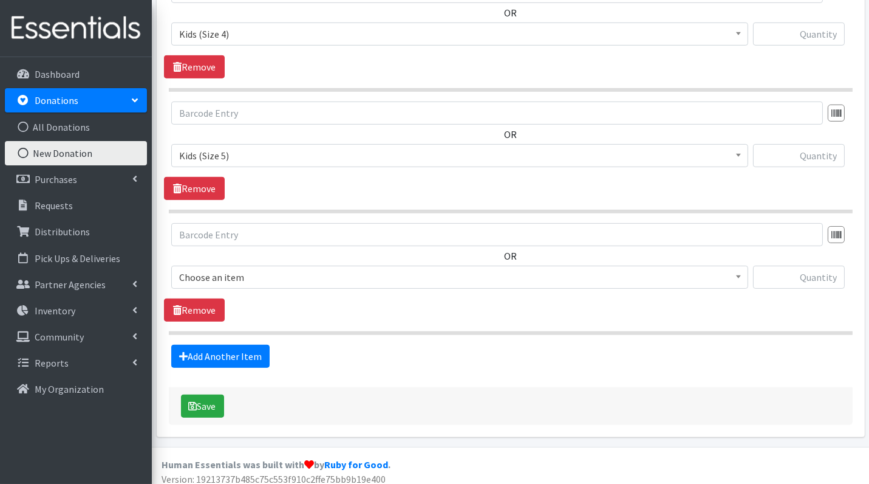
click at [259, 275] on span "Choose an item" at bounding box center [459, 277] width 561 height 17
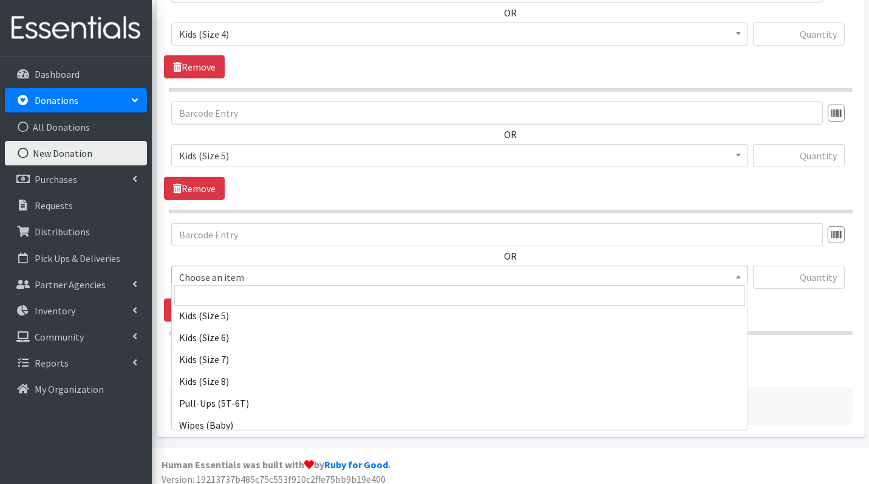
scroll to position [257, 0]
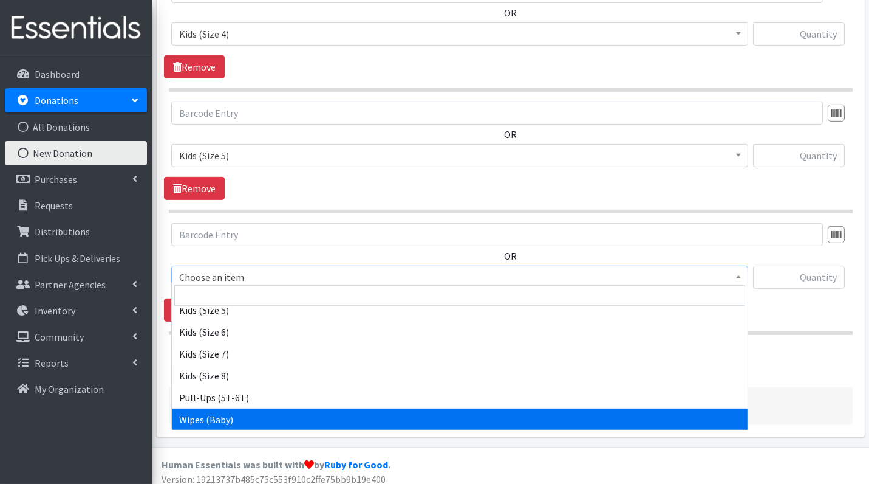
select select "3418"
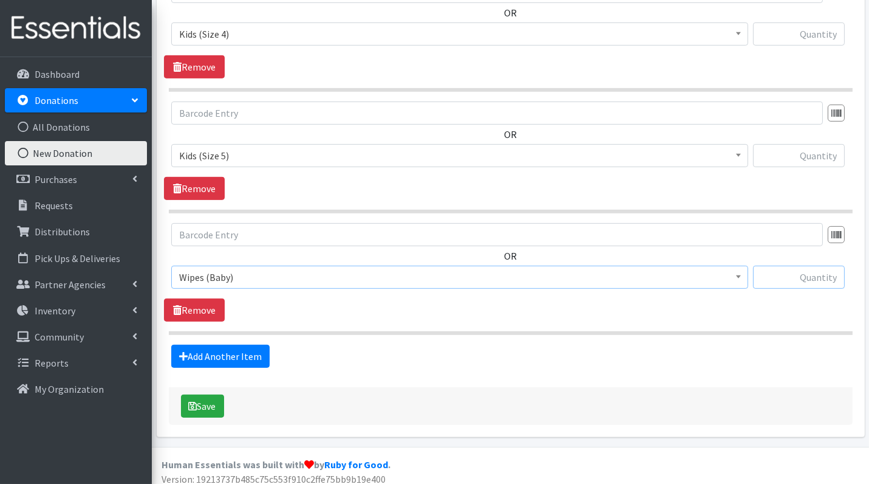
click at [804, 273] on input "text" at bounding box center [799, 276] width 92 height 23
type input "1"
click at [824, 157] on input "text" at bounding box center [799, 155] width 92 height 23
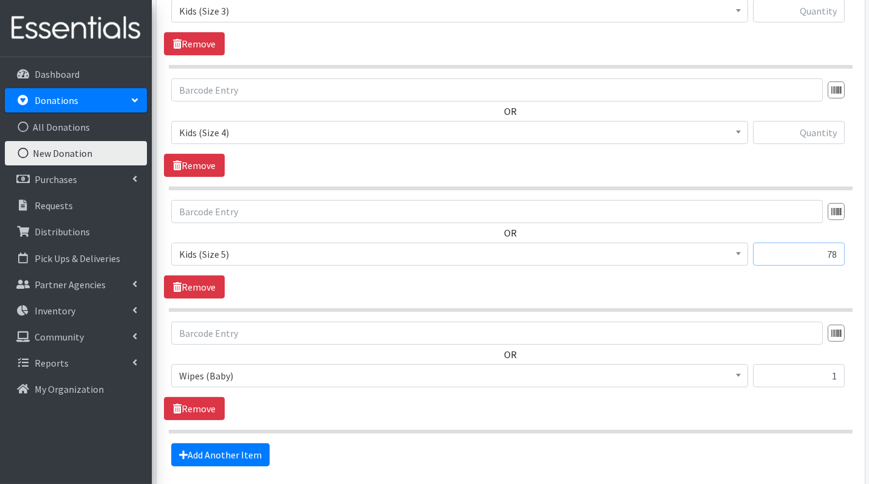
scroll to position [847, 0]
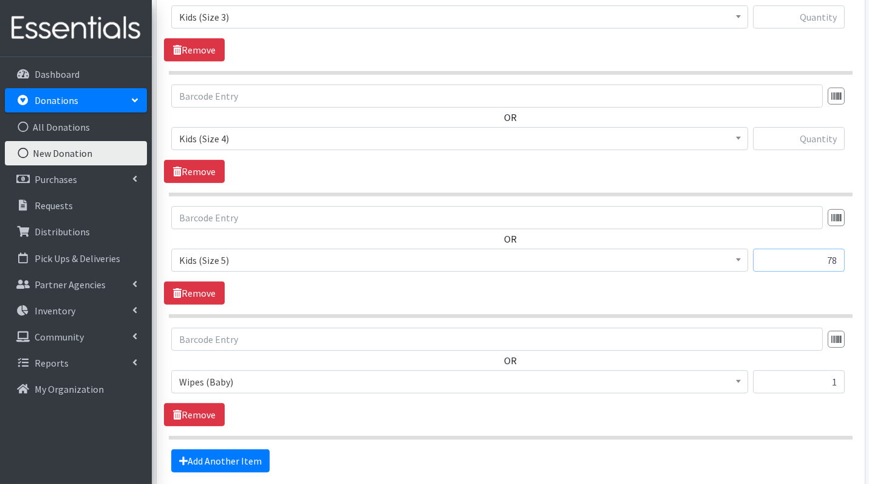
type input "78"
click at [829, 137] on input "text" at bounding box center [799, 138] width 92 height 23
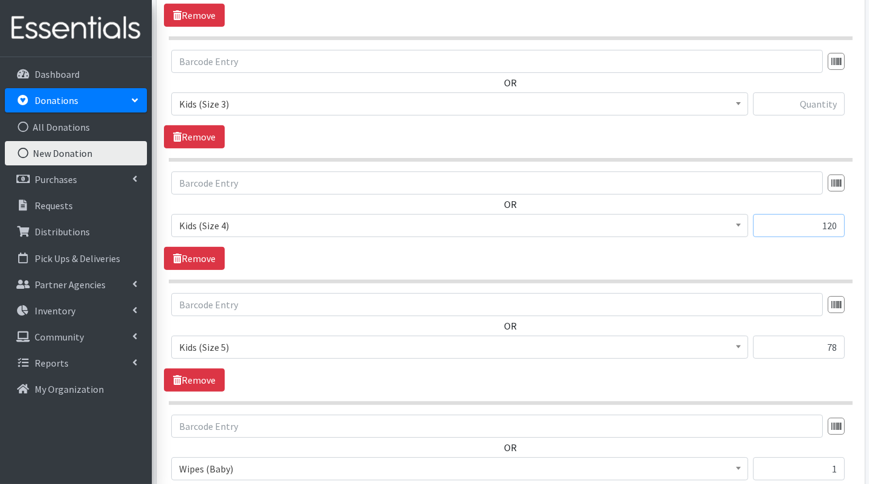
scroll to position [745, 0]
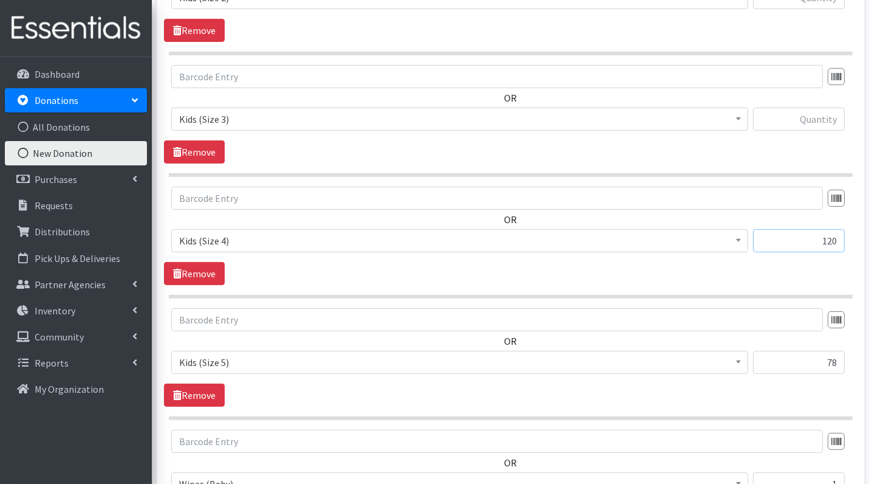
type input "120"
click at [816, 115] on input "text" at bounding box center [799, 119] width 92 height 23
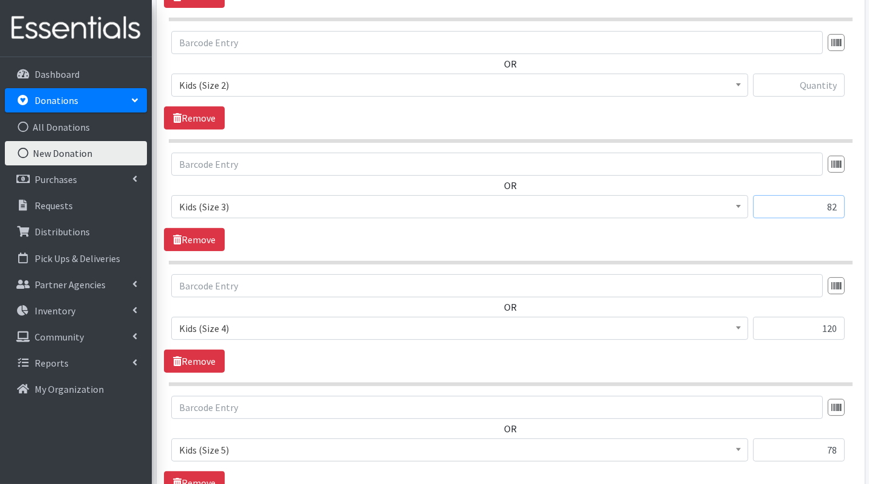
scroll to position [619, 0]
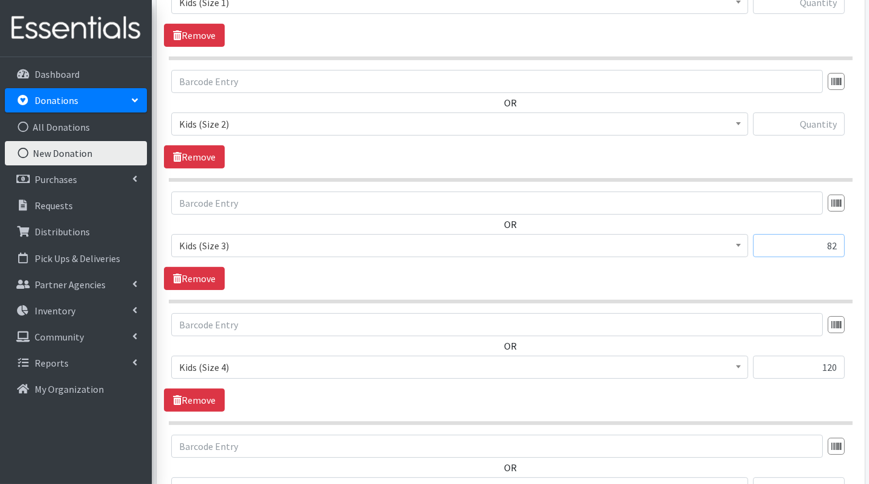
type input "82"
click at [819, 126] on input "text" at bounding box center [799, 123] width 92 height 23
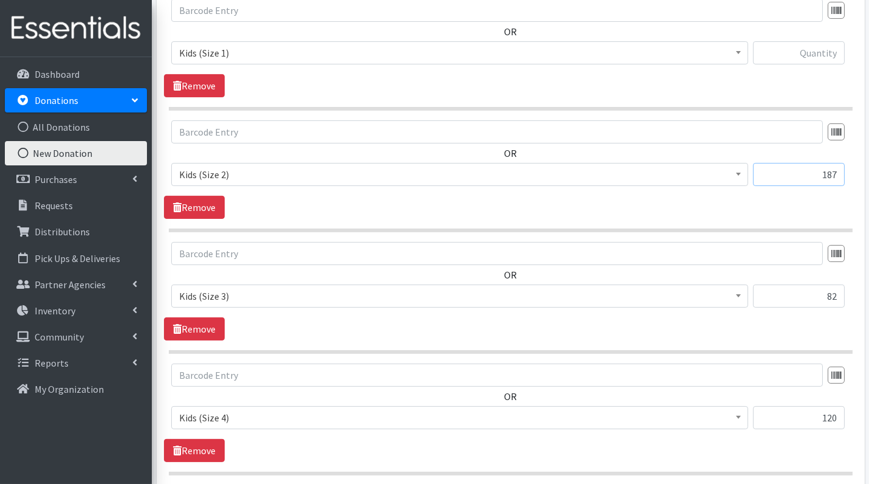
scroll to position [527, 0]
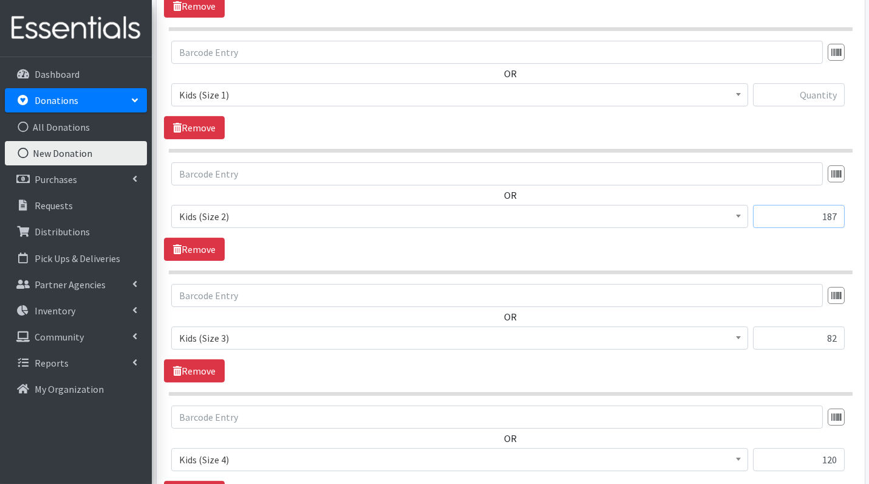
type input "187"
click at [819, 89] on input "text" at bounding box center [799, 94] width 92 height 23
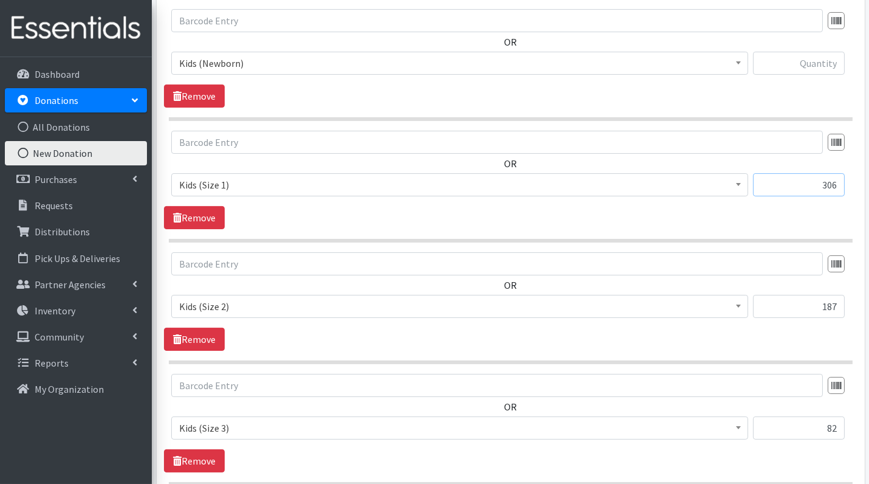
scroll to position [404, 0]
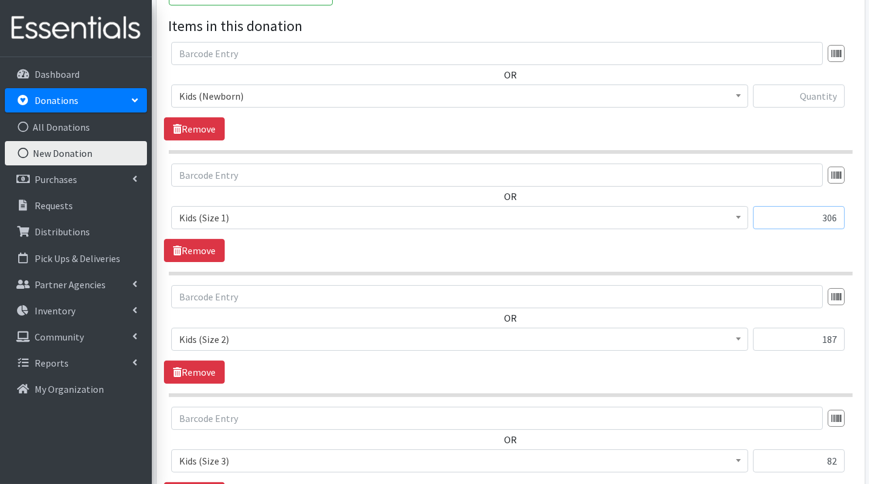
type input "306"
click at [811, 91] on input "text" at bounding box center [799, 95] width 92 height 23
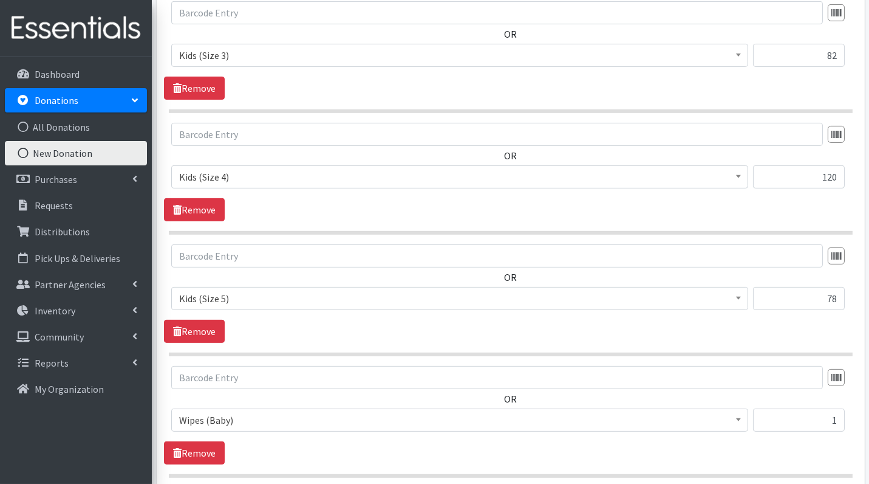
scroll to position [952, 0]
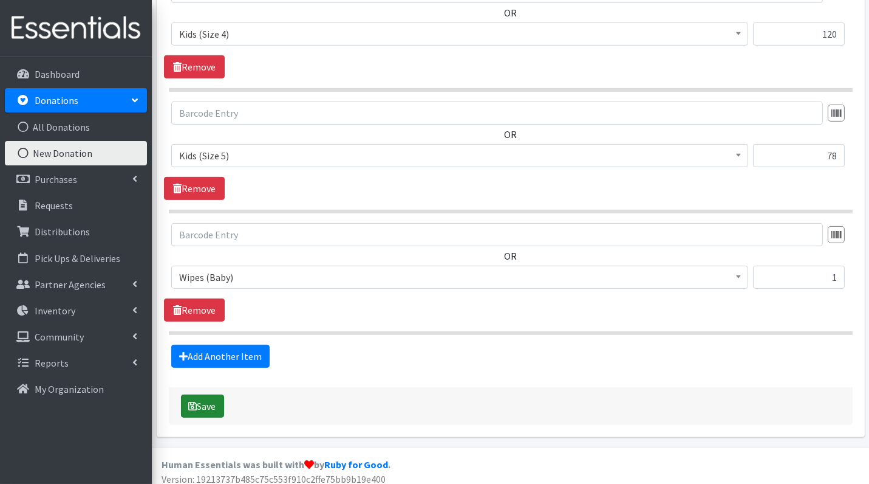
type input "76"
click at [202, 405] on button "Save" at bounding box center [202, 405] width 43 height 23
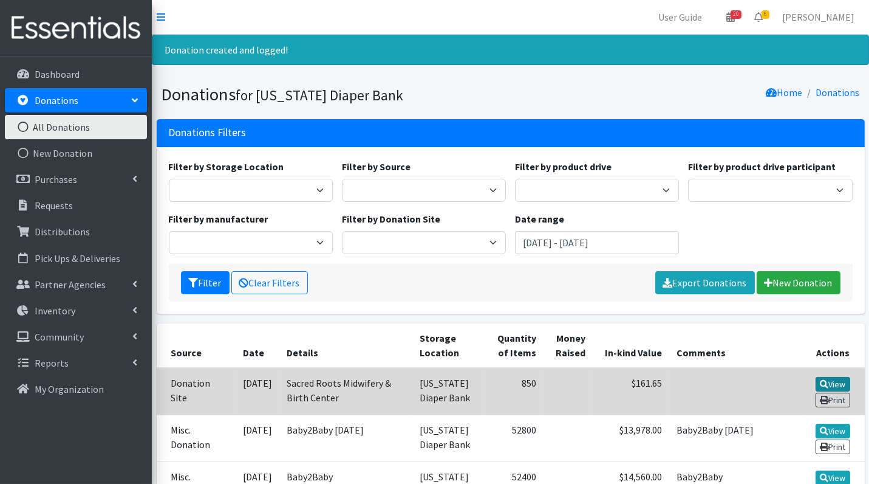
click at [839, 381] on link "View" at bounding box center [833, 384] width 35 height 15
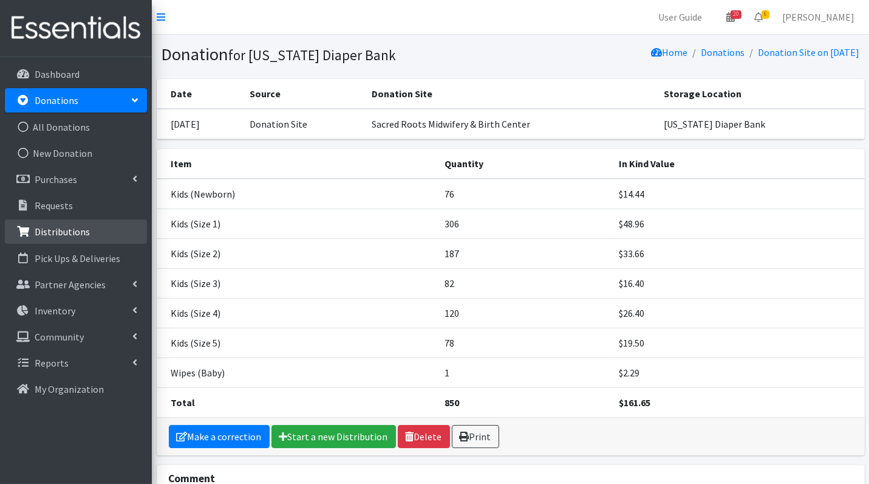
click at [64, 221] on link "Distributions" at bounding box center [76, 231] width 142 height 24
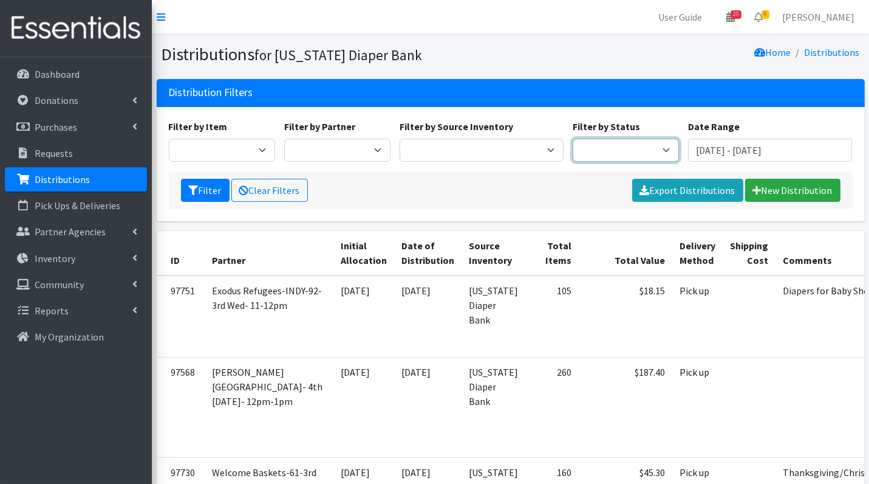
click at [649, 148] on select "Scheduled Complete" at bounding box center [626, 150] width 106 height 23
select select "5"
click at [197, 197] on button "Filter" at bounding box center [205, 190] width 49 height 23
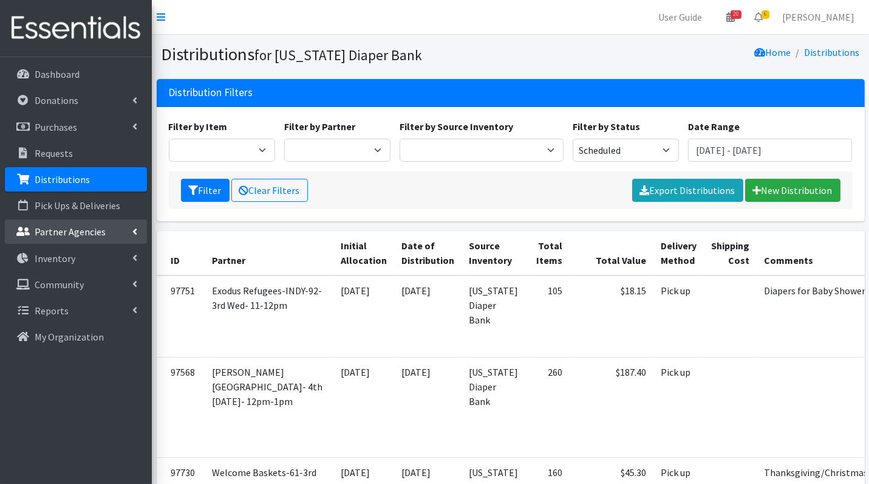
click at [94, 234] on p "Partner Agencies" at bounding box center [70, 231] width 71 height 12
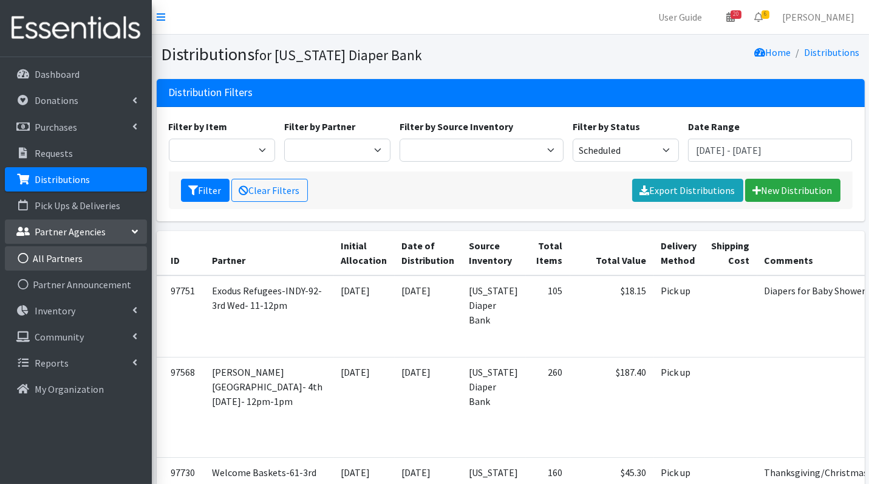
click at [89, 262] on link "All Partners" at bounding box center [76, 258] width 142 height 24
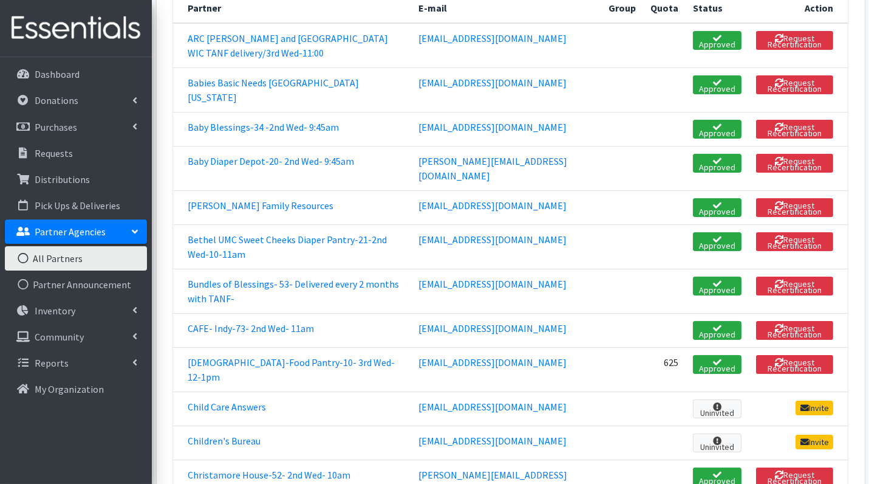
scroll to position [241, 0]
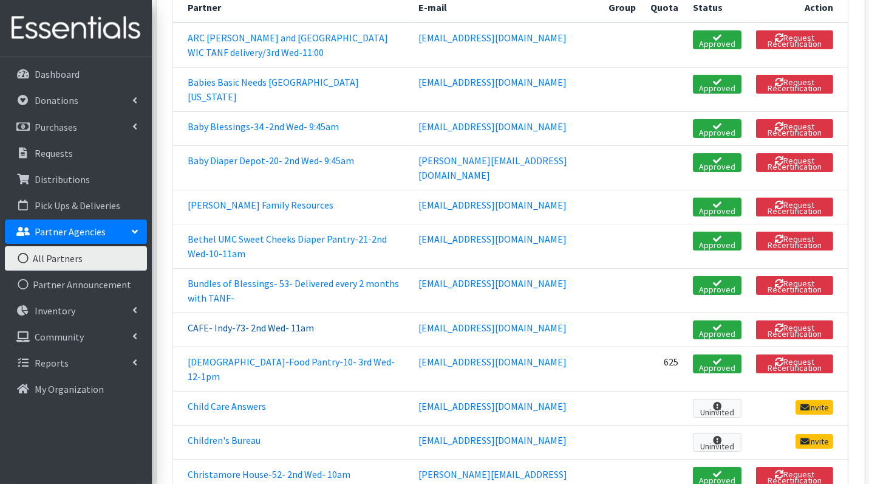
click at [293, 321] on link "CAFE- Indy-73- 2nd Wed- 11am" at bounding box center [251, 327] width 126 height 12
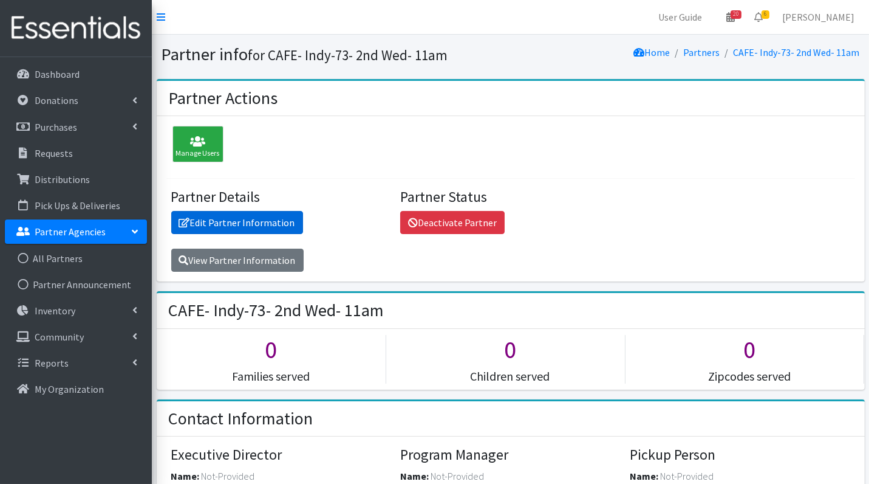
click at [266, 225] on link "Edit Partner Information" at bounding box center [237, 222] width 132 height 23
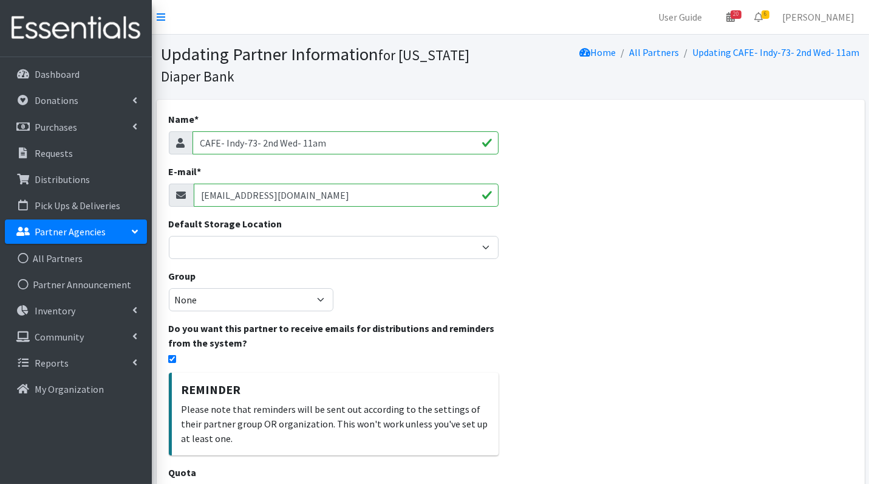
click at [310, 148] on input "CAFE- Indy-73- 2nd Wed- 11am" at bounding box center [346, 142] width 306 height 23
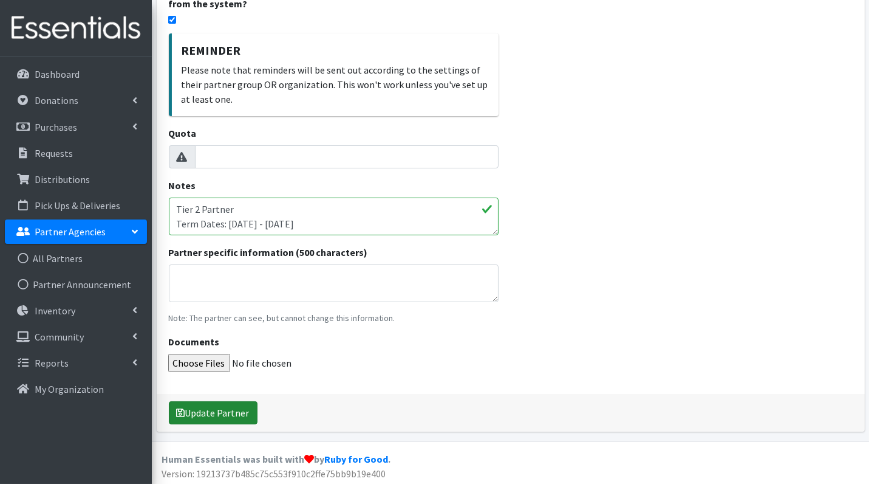
type input "CAFE- Indy-73- 2nd Wed- 10am"
click at [231, 409] on button "Update Partner" at bounding box center [213, 412] width 89 height 23
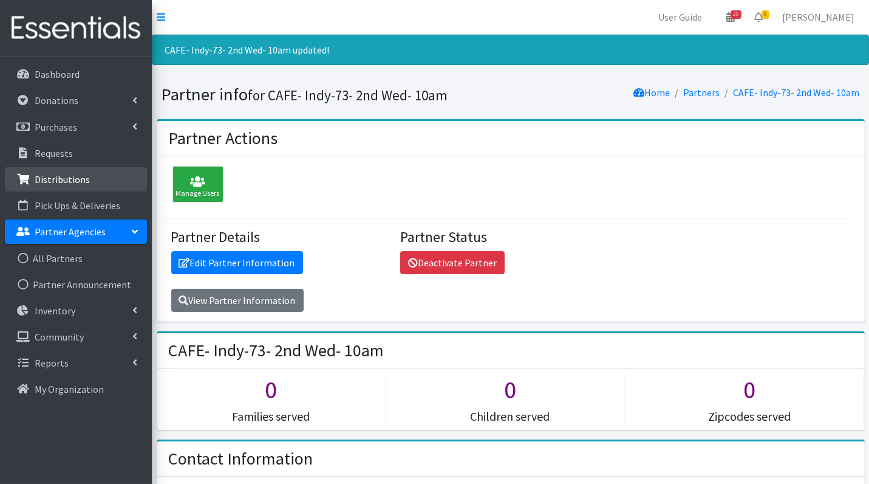
click at [71, 176] on p "Distributions" at bounding box center [62, 179] width 55 height 12
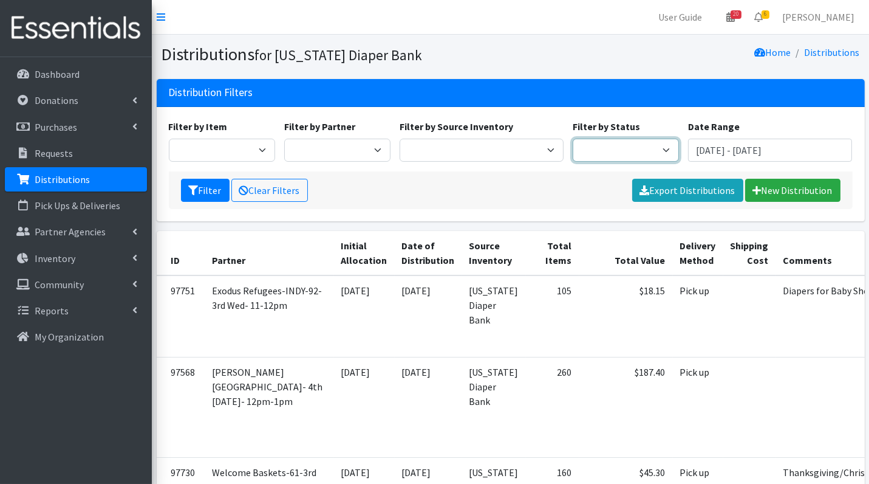
click at [617, 149] on select "Scheduled Complete" at bounding box center [626, 150] width 106 height 23
select select "5"
click at [192, 188] on icon "submit" at bounding box center [194, 190] width 10 height 10
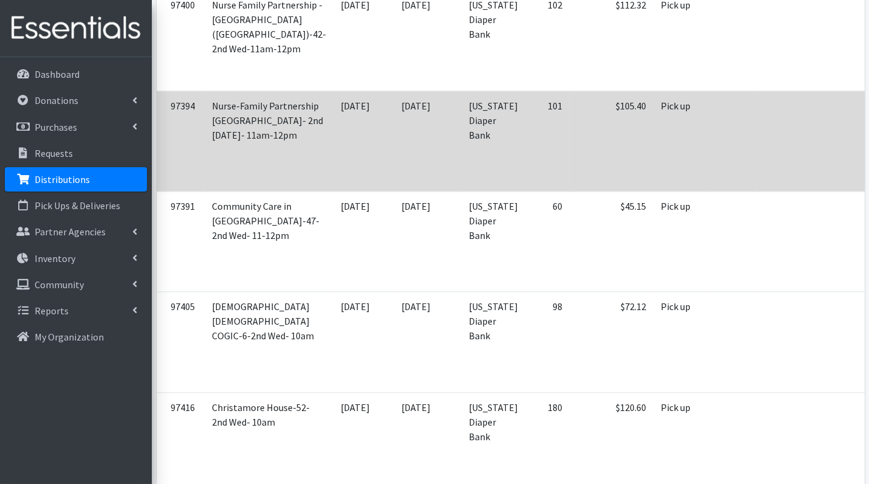
scroll to position [4845, 0]
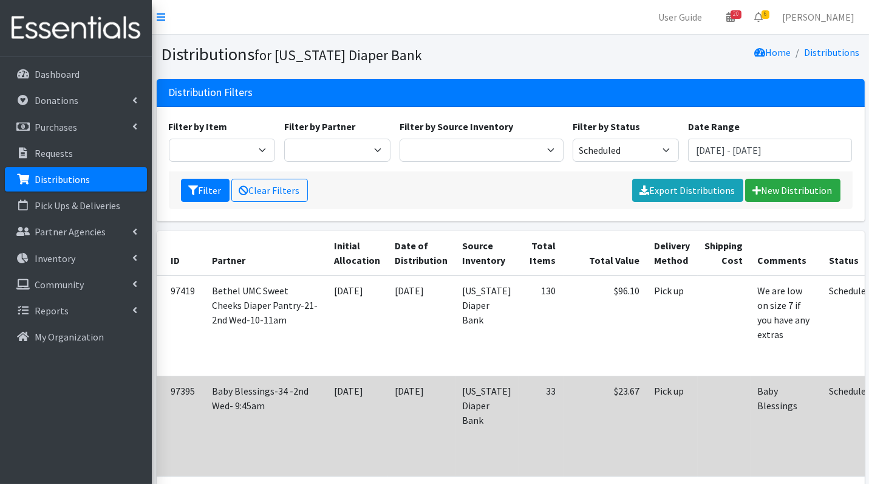
scroll to position [15, 0]
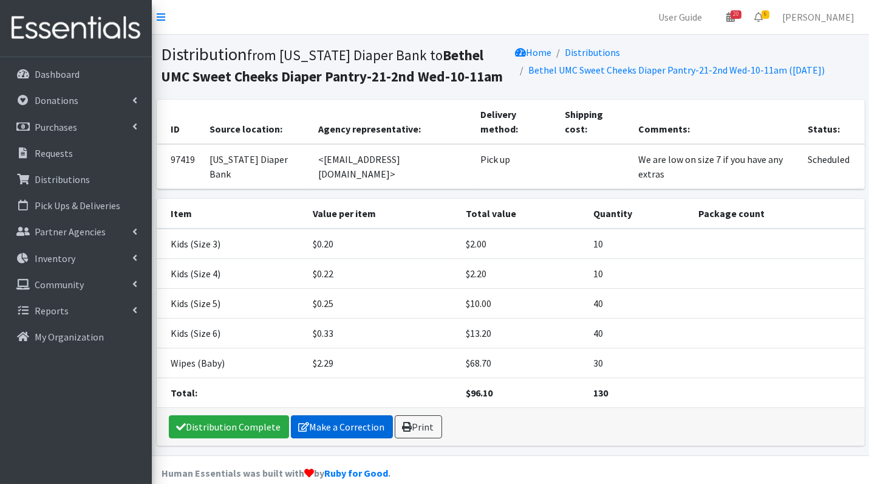
click at [340, 415] on link "Make a Correction" at bounding box center [342, 426] width 102 height 23
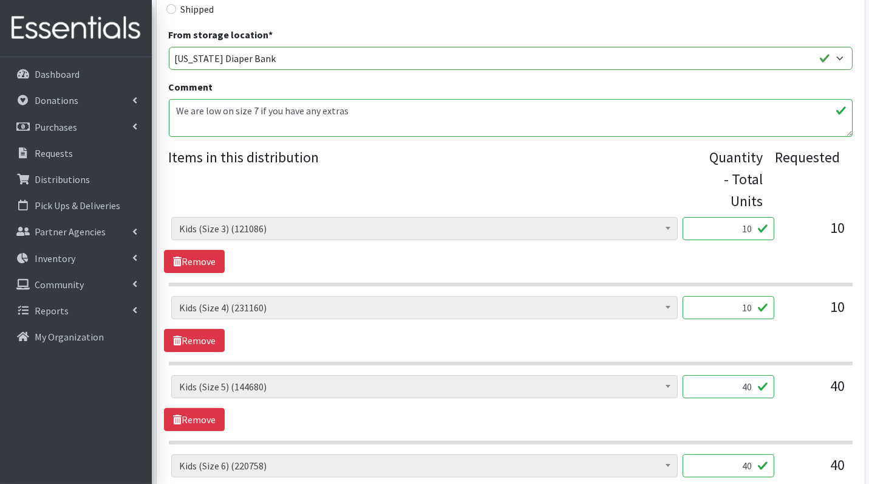
scroll to position [332, 0]
click at [742, 228] on input "10" at bounding box center [729, 227] width 92 height 23
type input "250"
click at [754, 306] on input "10" at bounding box center [729, 306] width 92 height 23
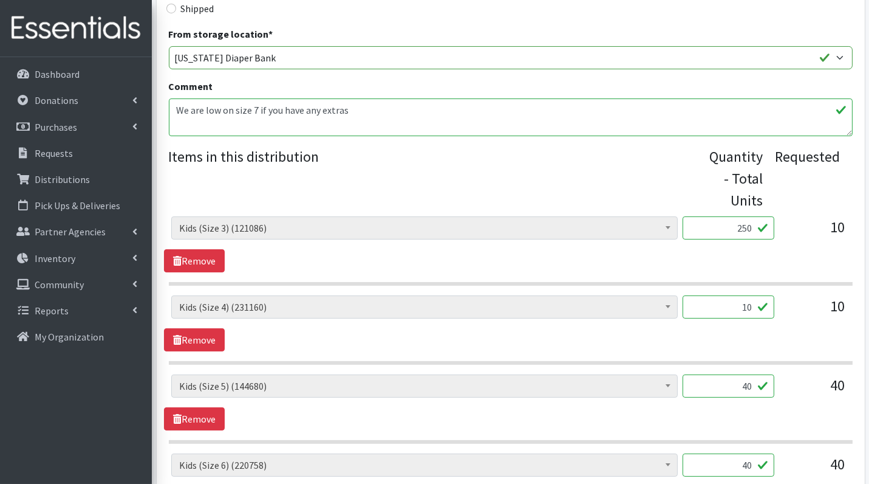
click at [754, 306] on input "10" at bounding box center [729, 306] width 92 height 23
type input "250"
click at [779, 392] on div "Diaper Rash Cream (626) Kids (Newborn) (66412) Kids (Preemie) (984) Kids (Size …" at bounding box center [510, 390] width 679 height 33
click at [744, 385] on input "40" at bounding box center [729, 385] width 92 height 23
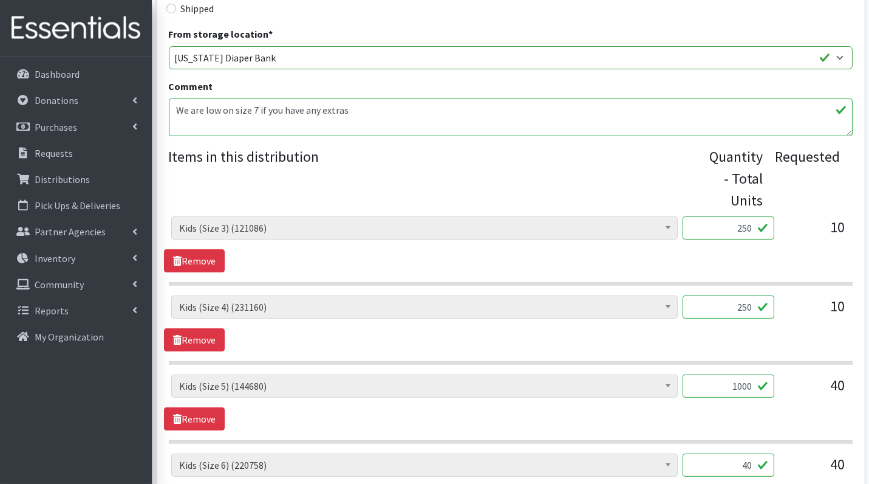
type input "1000"
click at [752, 471] on input "40" at bounding box center [729, 464] width 92 height 23
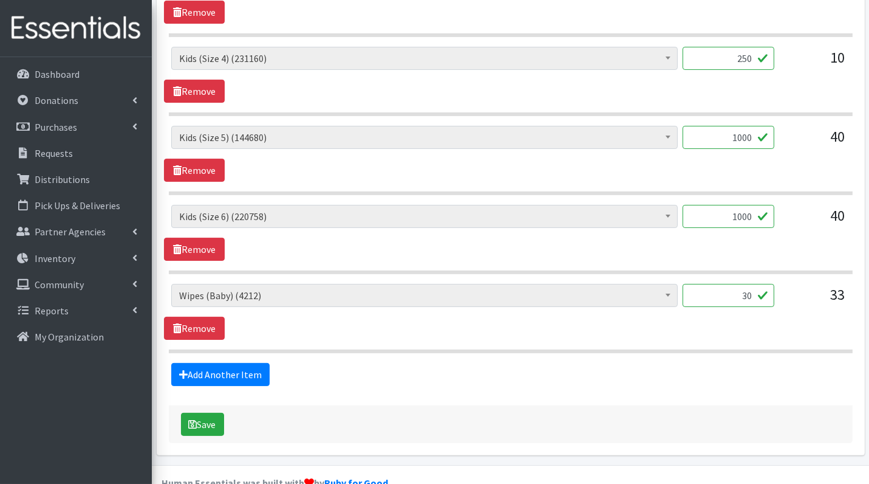
scroll to position [601, 0]
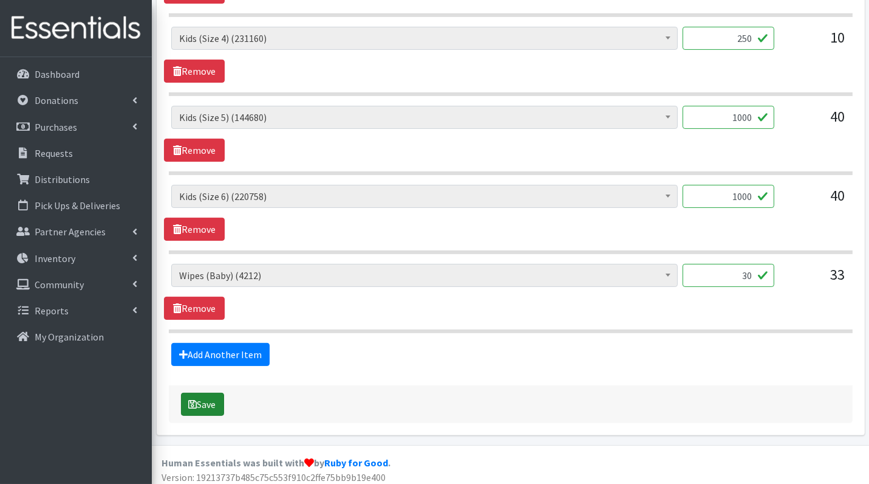
type input "1000"
click at [199, 399] on button "Save" at bounding box center [202, 403] width 43 height 23
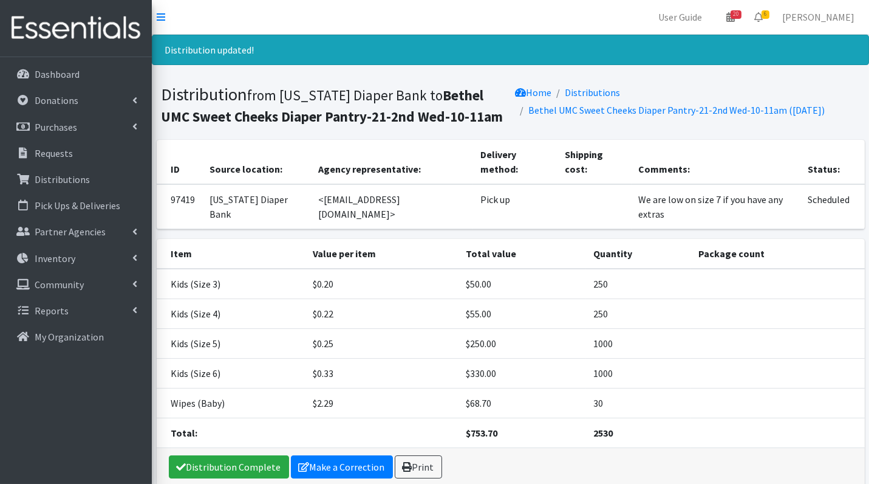
scroll to position [24, 0]
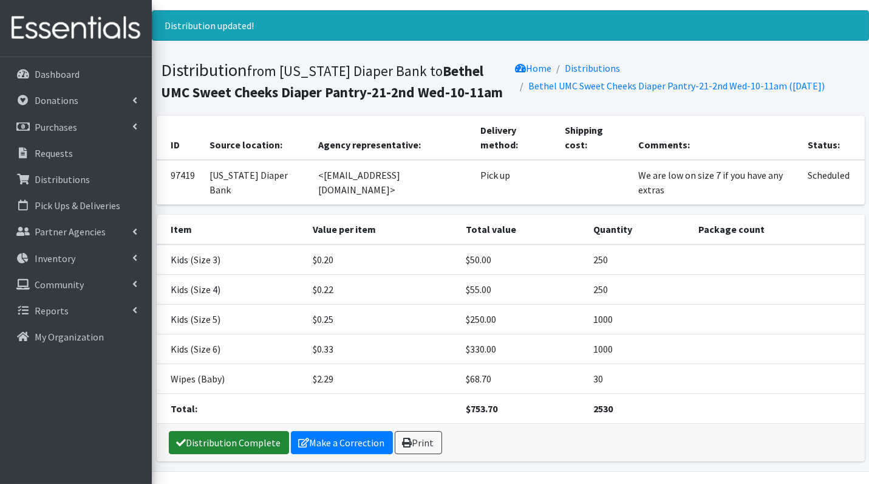
click at [240, 431] on link "Distribution Complete" at bounding box center [229, 442] width 120 height 23
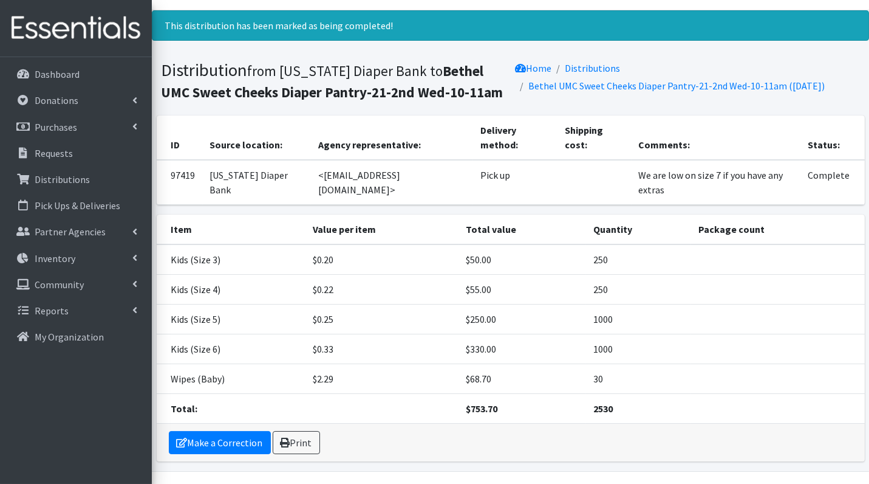
scroll to position [0, 0]
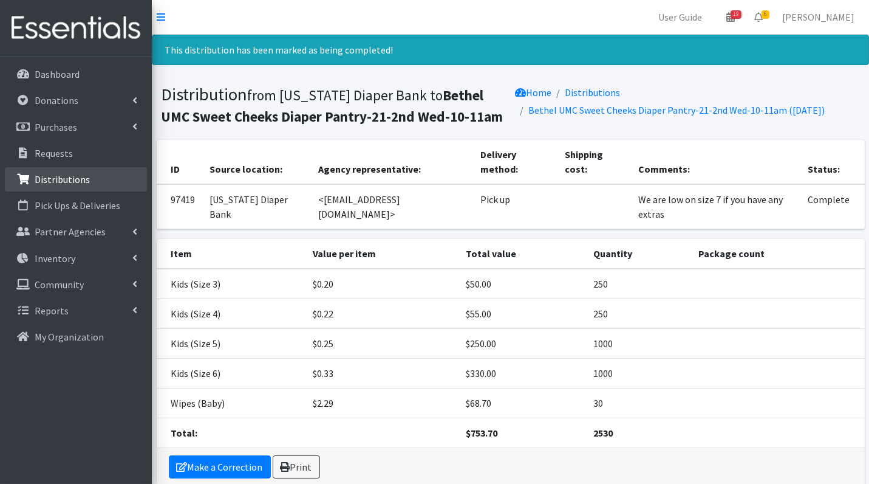
click at [63, 180] on p "Distributions" at bounding box center [62, 179] width 55 height 12
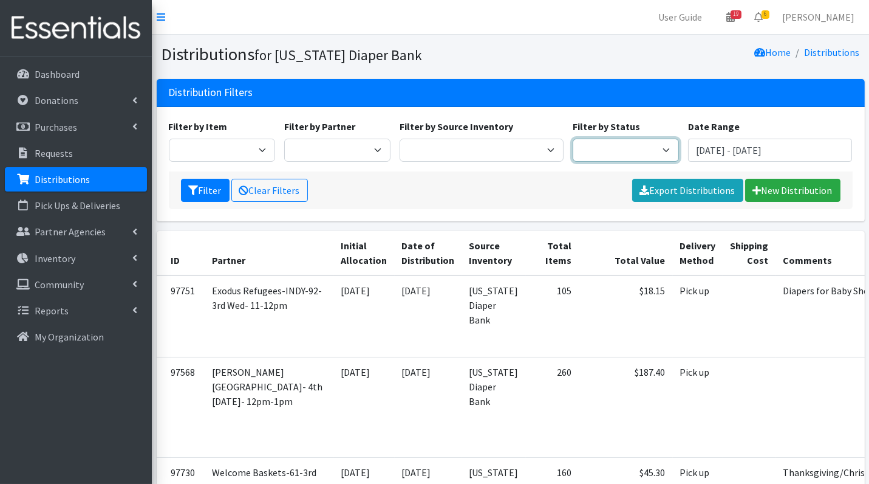
click at [595, 149] on select "Scheduled Complete" at bounding box center [626, 150] width 106 height 23
select select "5"
click at [204, 190] on button "Filter" at bounding box center [205, 190] width 49 height 23
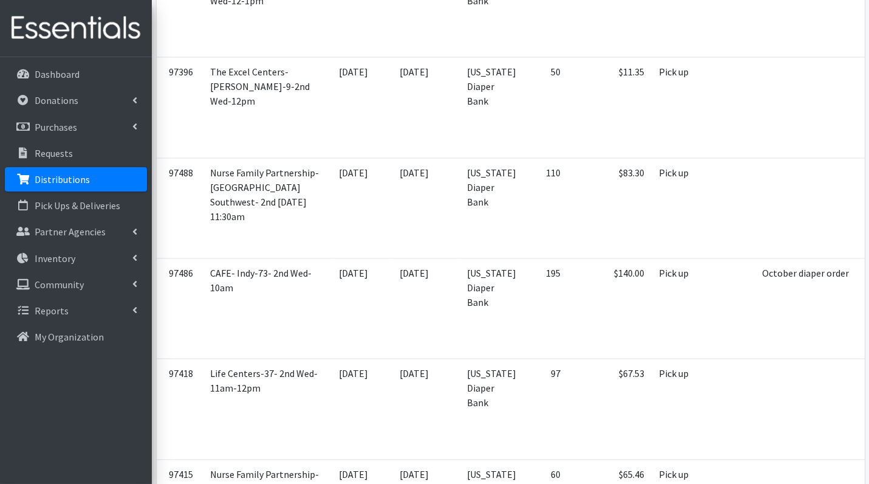
scroll to position [4076, 0]
